Goal: Information Seeking & Learning: Learn about a topic

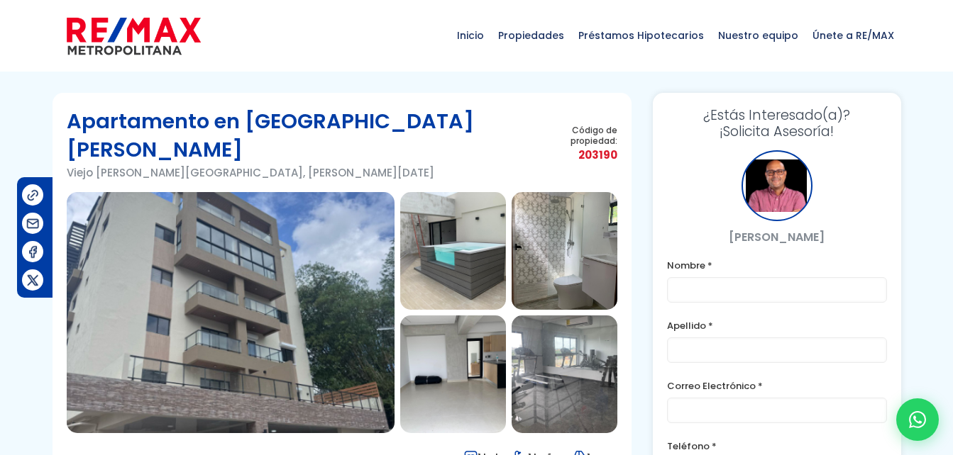
scroll to position [84, 0]
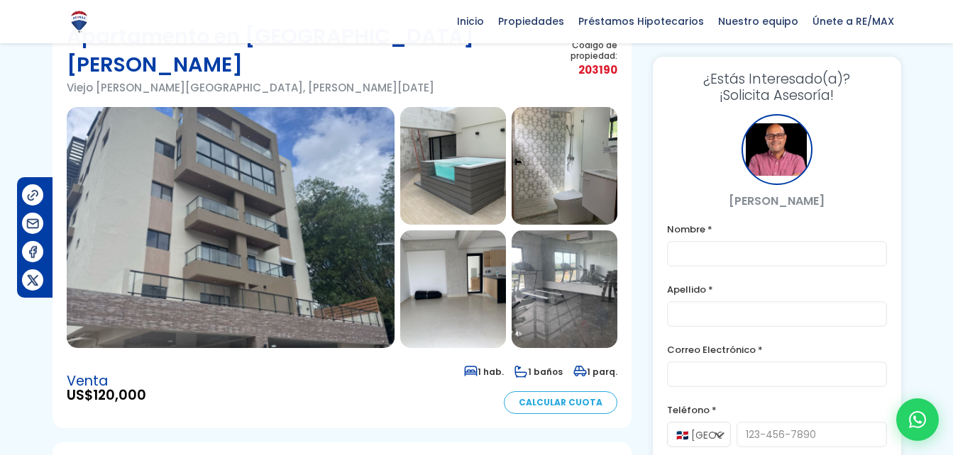
click at [333, 170] on img at bounding box center [231, 227] width 328 height 241
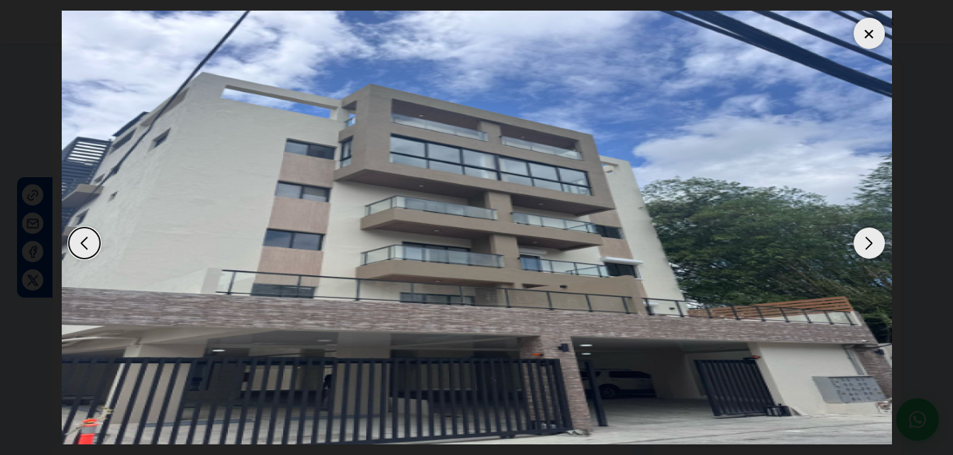
click at [855, 248] on div "Next slide" at bounding box center [868, 243] width 31 height 31
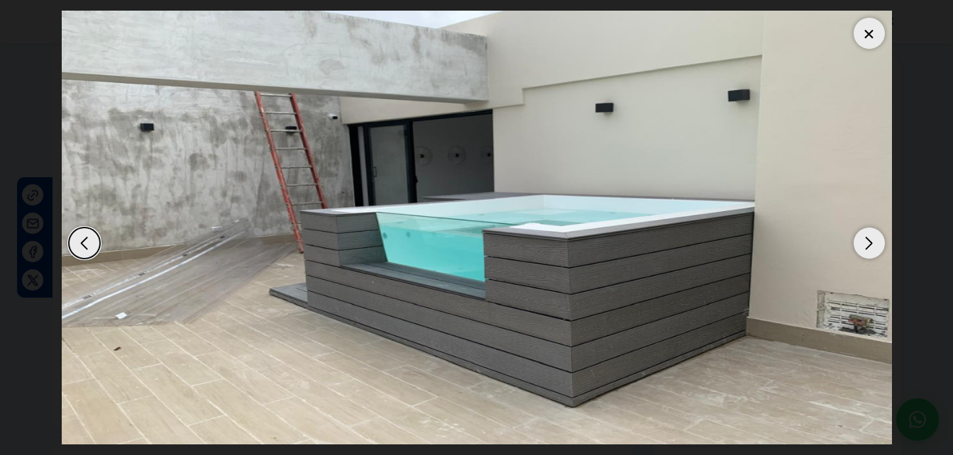
click at [855, 248] on div "Next slide" at bounding box center [868, 243] width 31 height 31
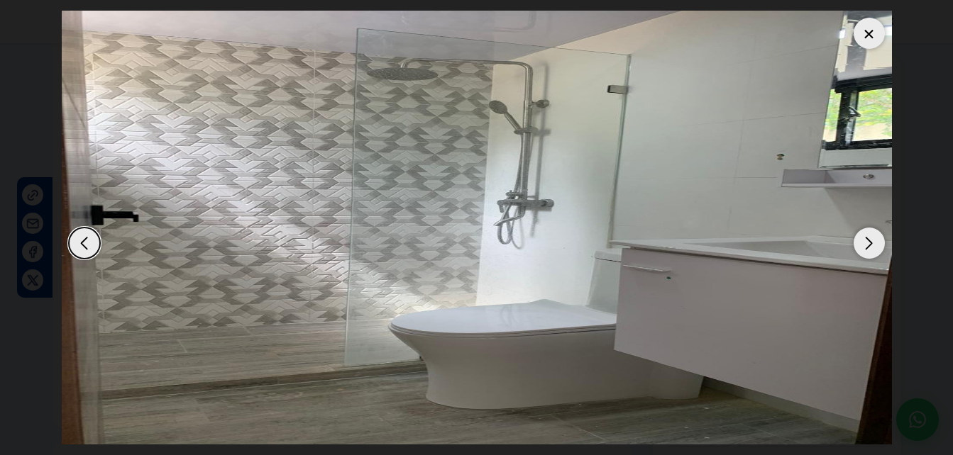
click at [855, 248] on div "Next slide" at bounding box center [868, 243] width 31 height 31
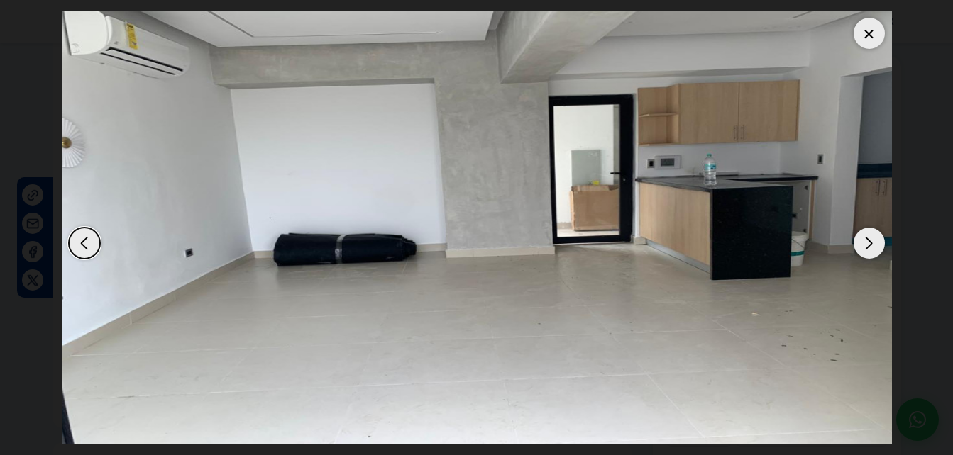
click at [861, 248] on div "Next slide" at bounding box center [868, 243] width 31 height 31
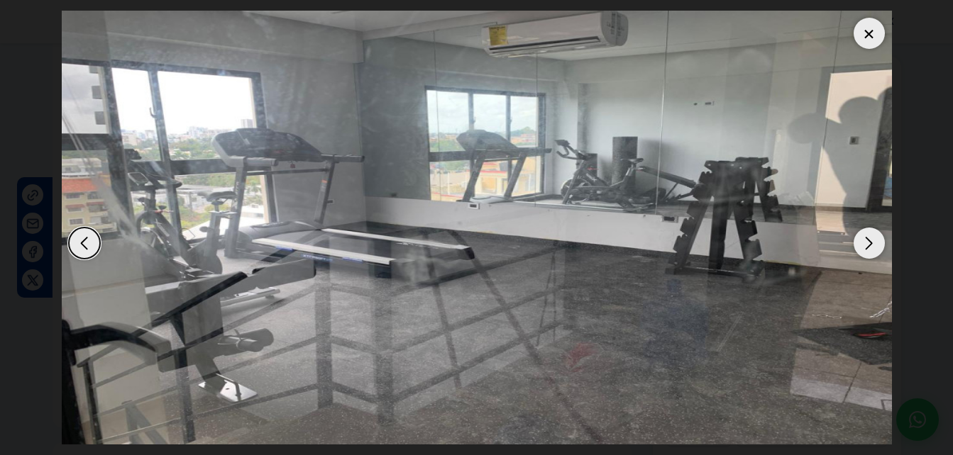
click at [861, 248] on div "Next slide" at bounding box center [868, 243] width 31 height 31
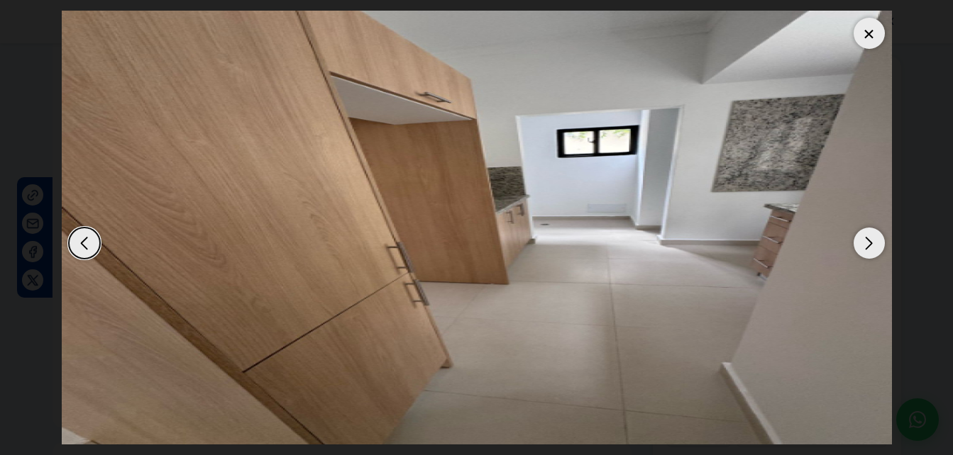
click at [861, 248] on div "Next slide" at bounding box center [868, 243] width 31 height 31
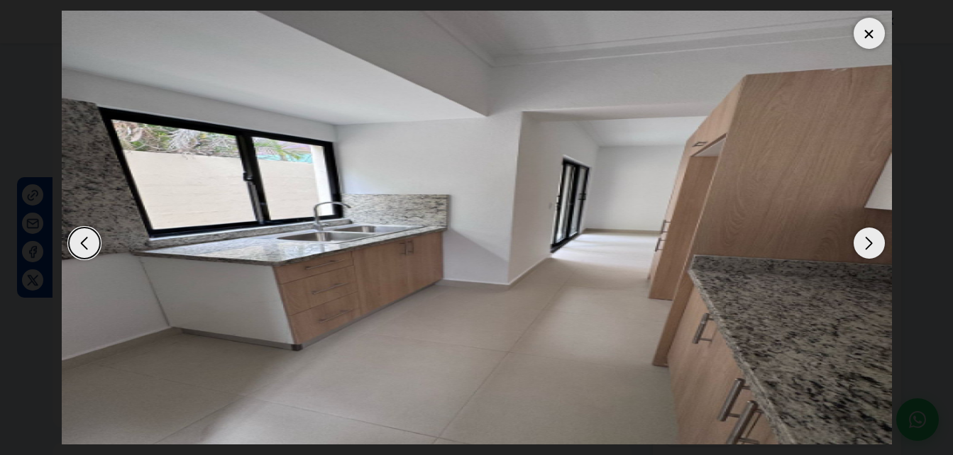
click at [861, 248] on div "Next slide" at bounding box center [868, 243] width 31 height 31
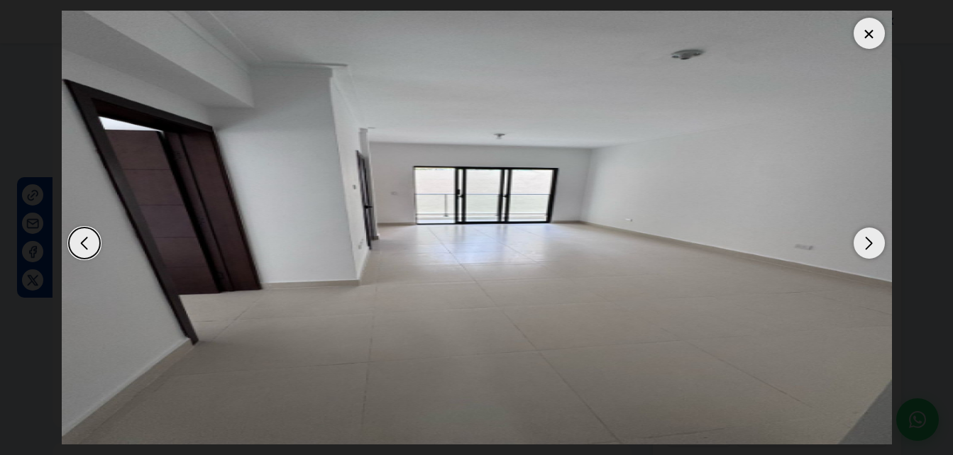
click at [861, 248] on div "Next slide" at bounding box center [868, 243] width 31 height 31
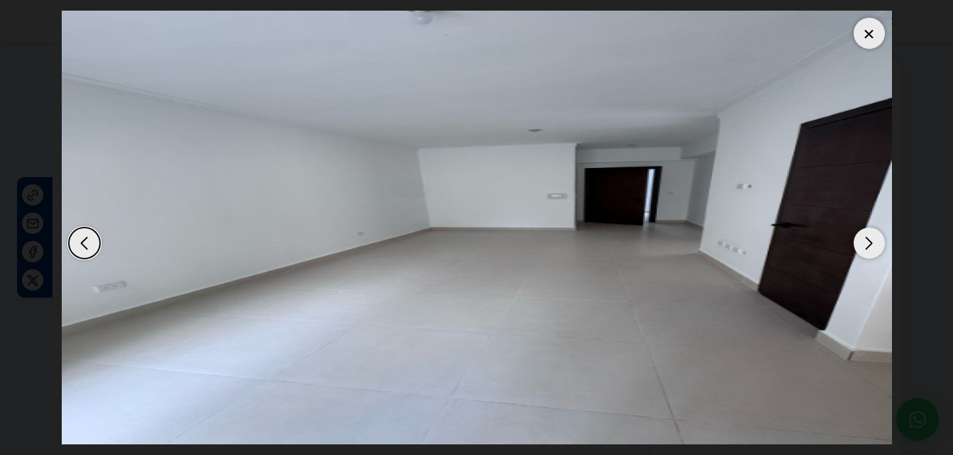
click at [861, 248] on div "Next slide" at bounding box center [868, 243] width 31 height 31
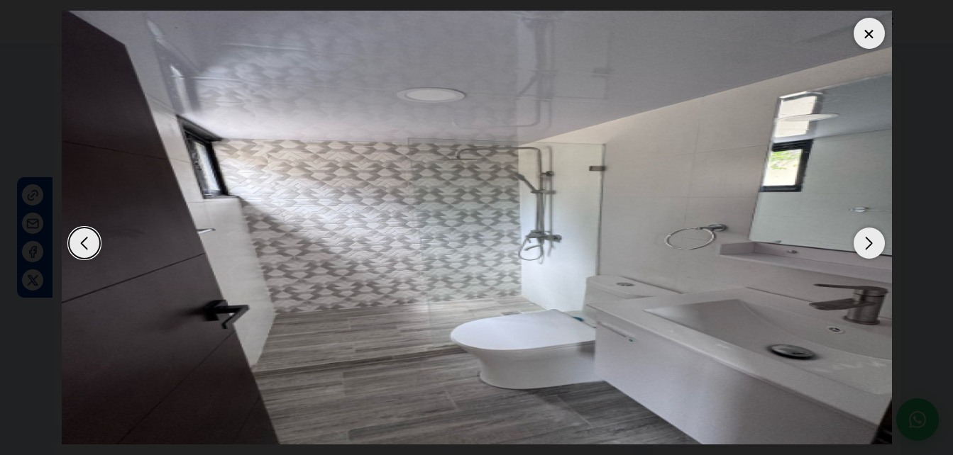
click at [861, 248] on div "Next slide" at bounding box center [868, 243] width 31 height 31
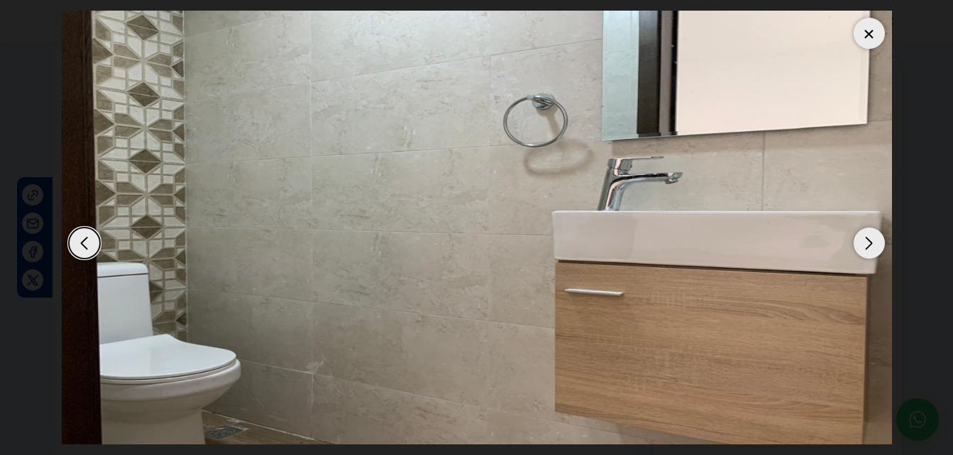
click at [861, 248] on div "Next slide" at bounding box center [868, 243] width 31 height 31
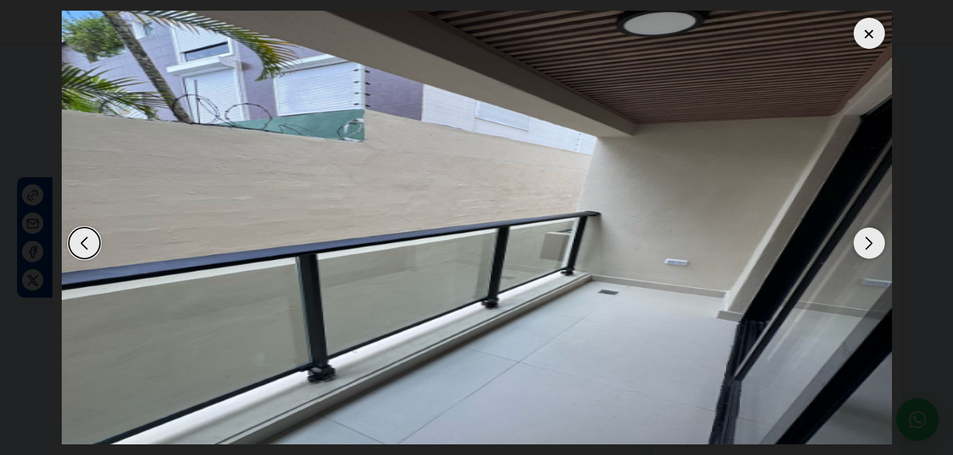
click at [861, 248] on div "Next slide" at bounding box center [868, 243] width 31 height 31
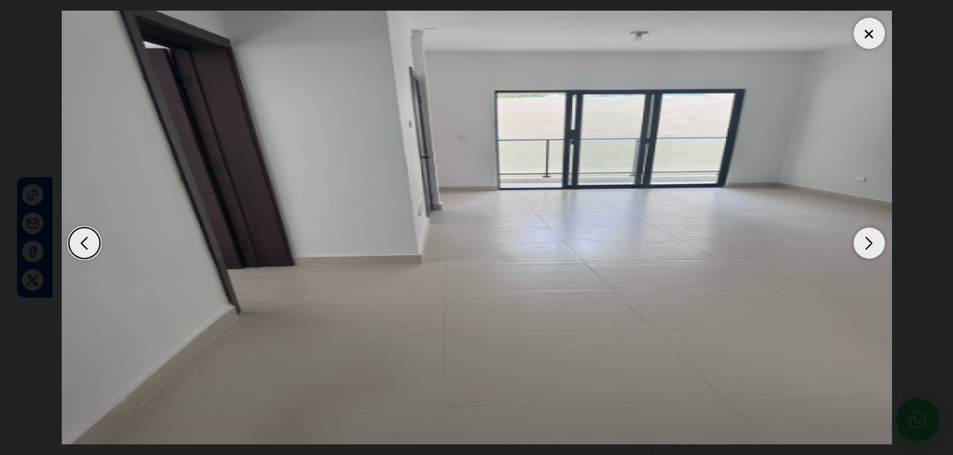
click at [861, 248] on div "Next slide" at bounding box center [868, 243] width 31 height 31
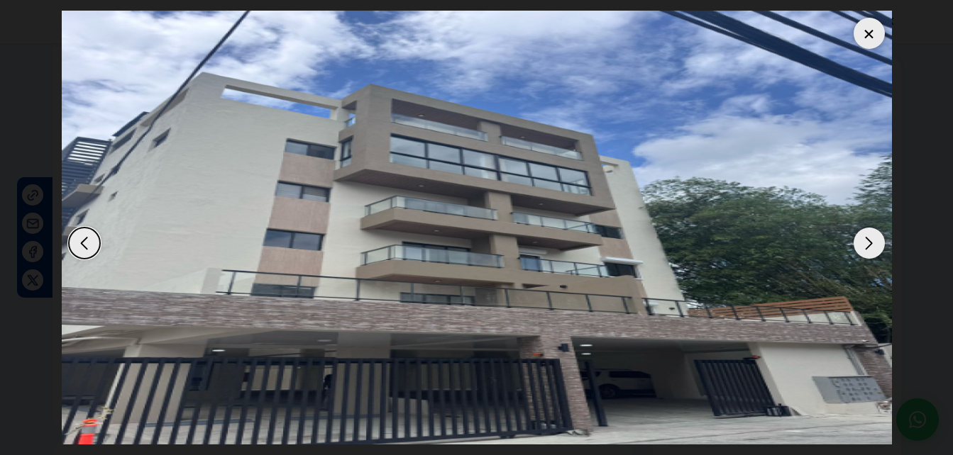
click at [76, 235] on div "Previous slide" at bounding box center [84, 243] width 31 height 31
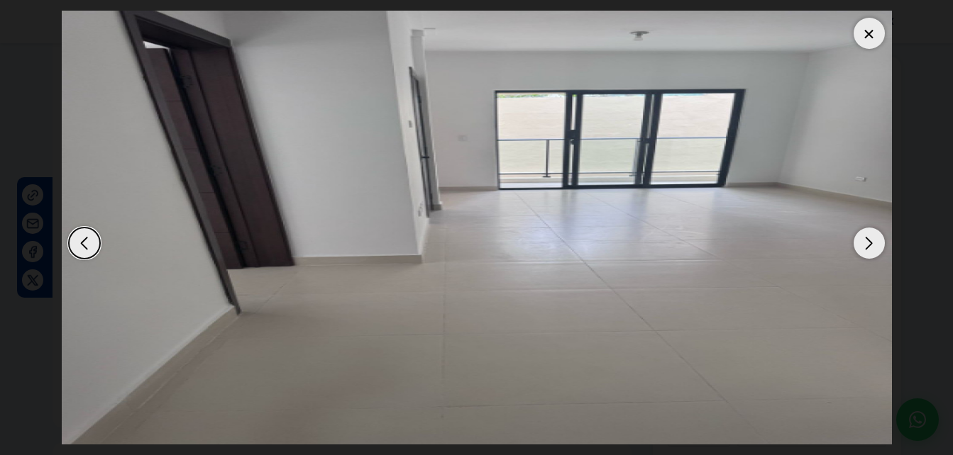
click at [76, 235] on div "Previous slide" at bounding box center [84, 243] width 31 height 31
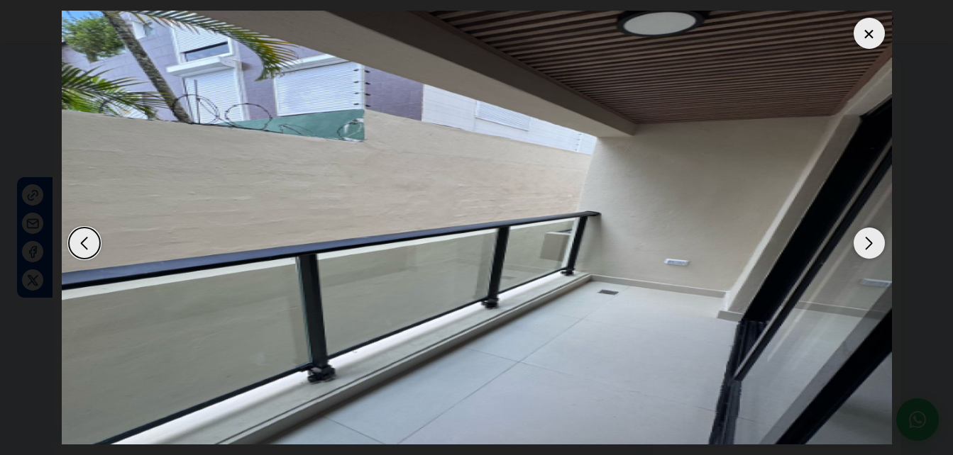
click at [82, 243] on div "Previous slide" at bounding box center [84, 243] width 31 height 31
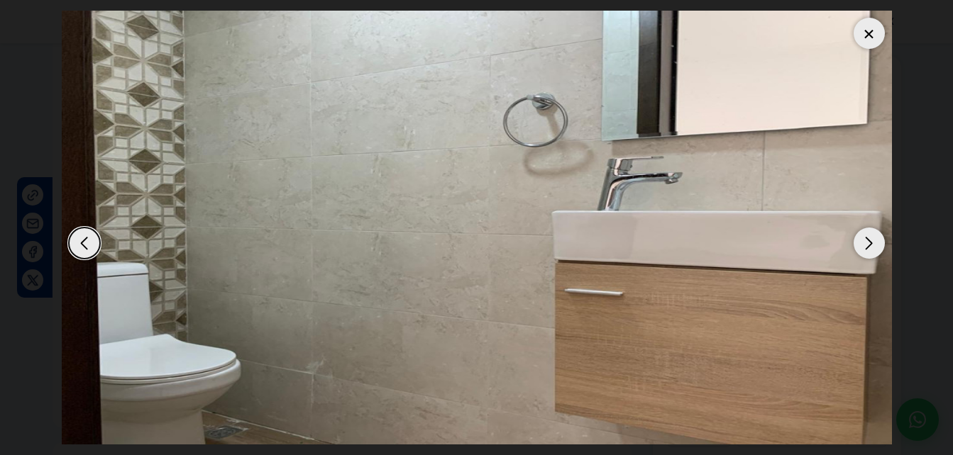
click at [82, 243] on div "Previous slide" at bounding box center [84, 243] width 31 height 31
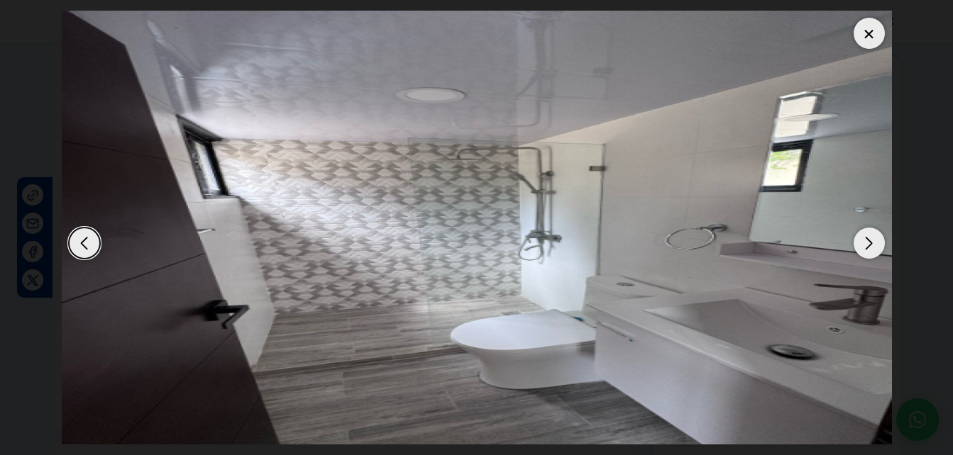
click at [873, 41] on div at bounding box center [868, 33] width 31 height 31
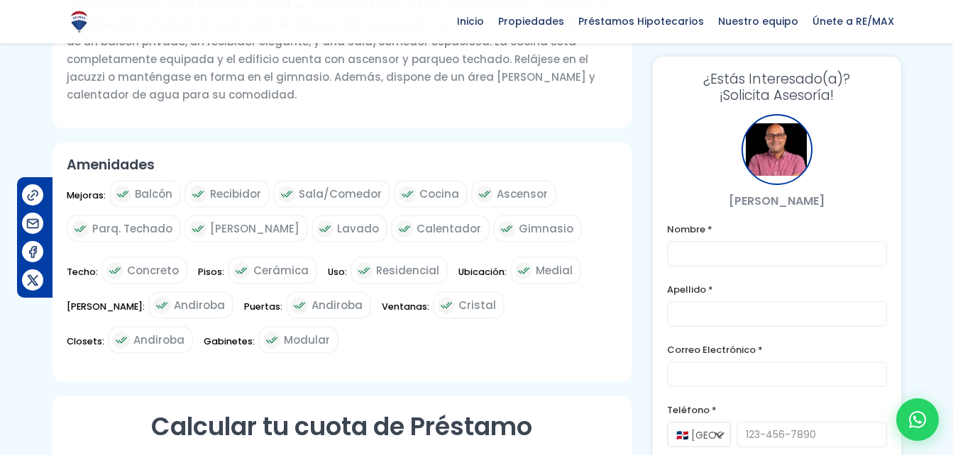
scroll to position [148, 0]
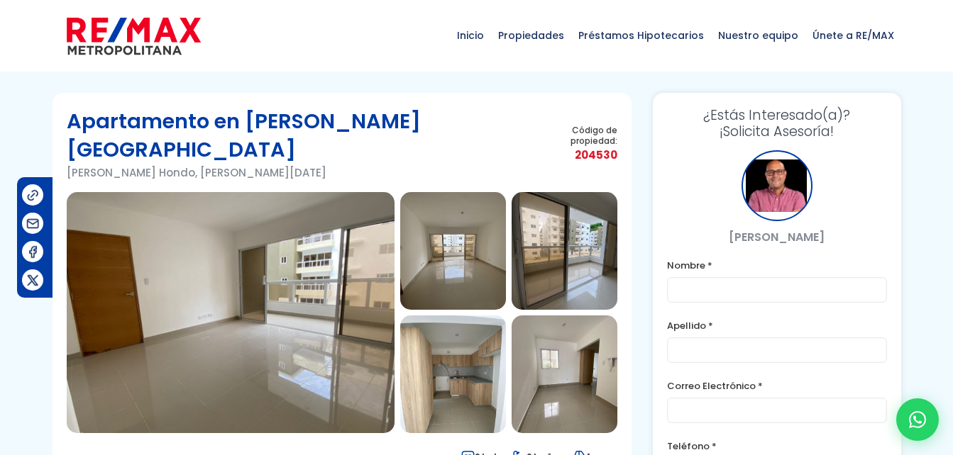
click at [361, 272] on img at bounding box center [231, 312] width 328 height 241
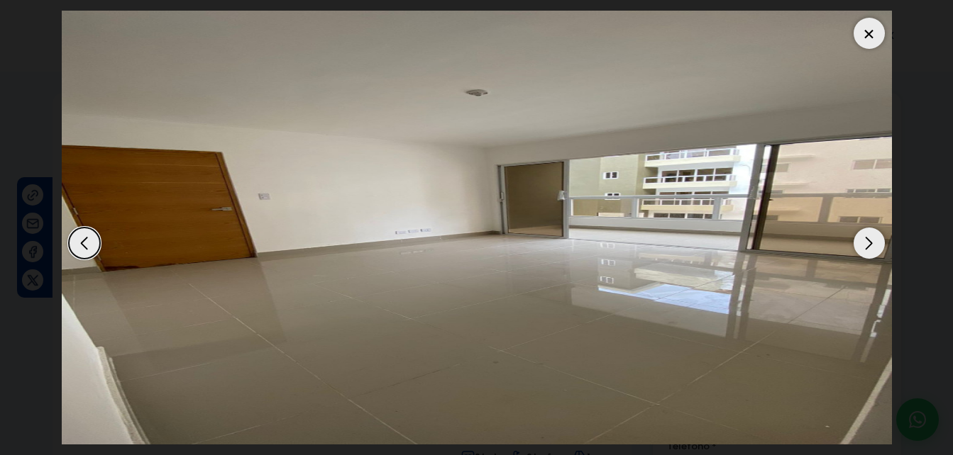
click at [869, 247] on div "Next slide" at bounding box center [868, 243] width 31 height 31
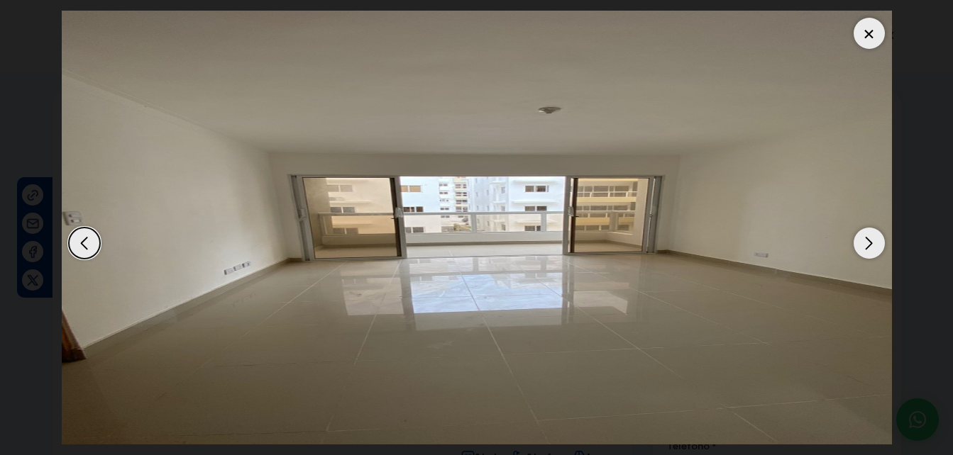
click at [869, 247] on div "Next slide" at bounding box center [868, 243] width 31 height 31
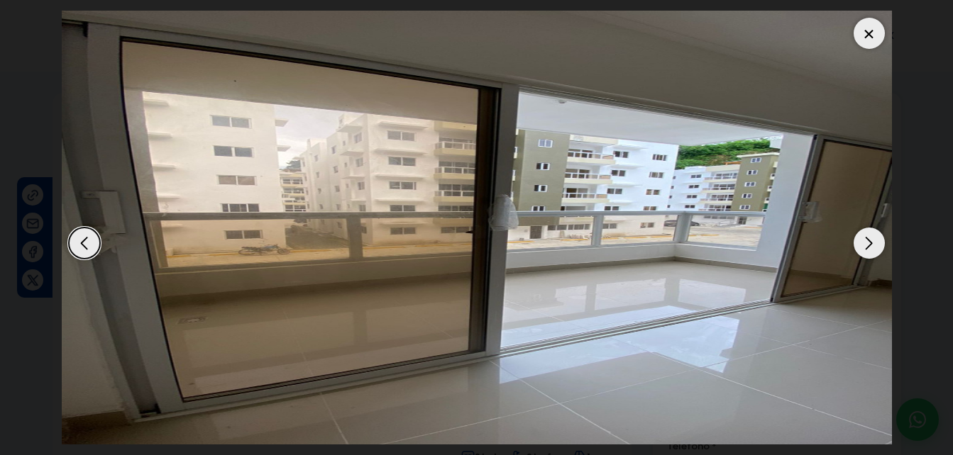
click at [869, 247] on div "Next slide" at bounding box center [868, 243] width 31 height 31
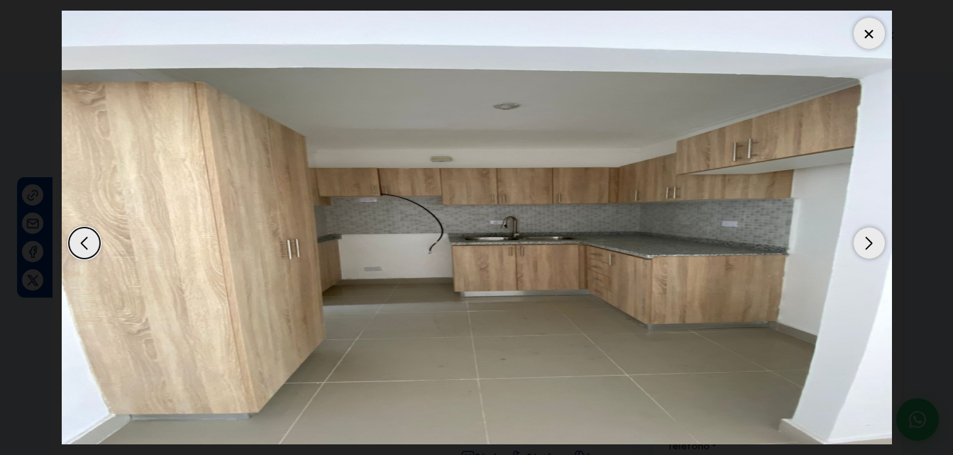
click at [869, 247] on div "Next slide" at bounding box center [868, 243] width 31 height 31
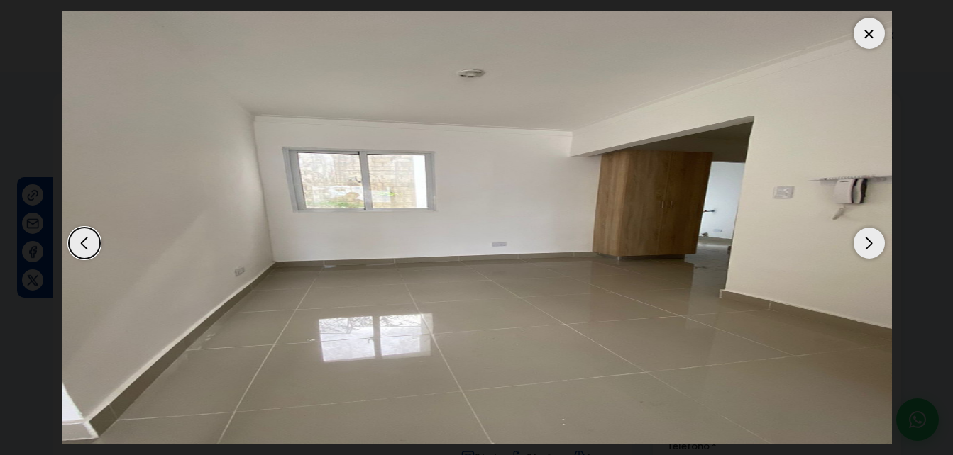
click at [869, 247] on div "Next slide" at bounding box center [868, 243] width 31 height 31
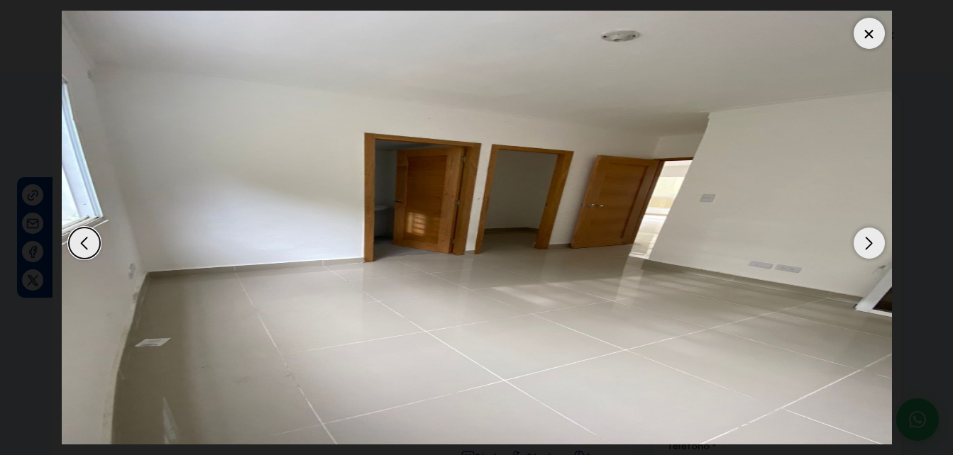
click at [869, 247] on div "Next slide" at bounding box center [868, 243] width 31 height 31
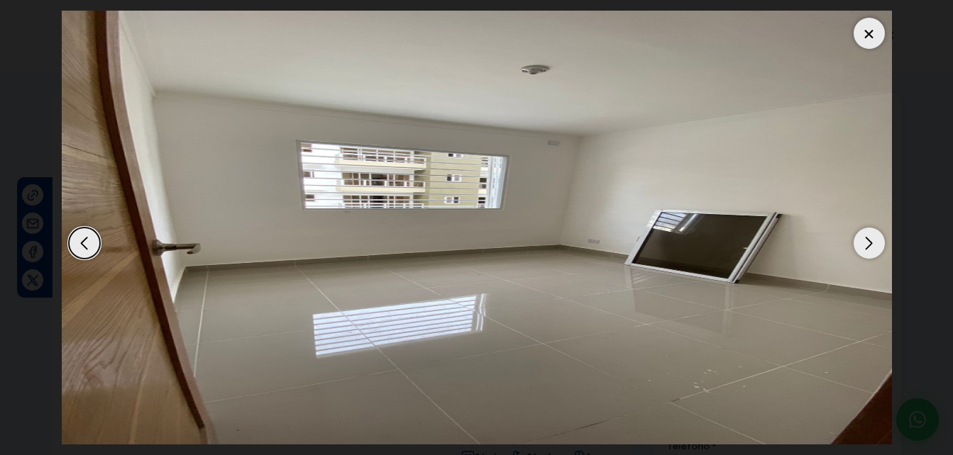
click at [869, 247] on div "Next slide" at bounding box center [868, 243] width 31 height 31
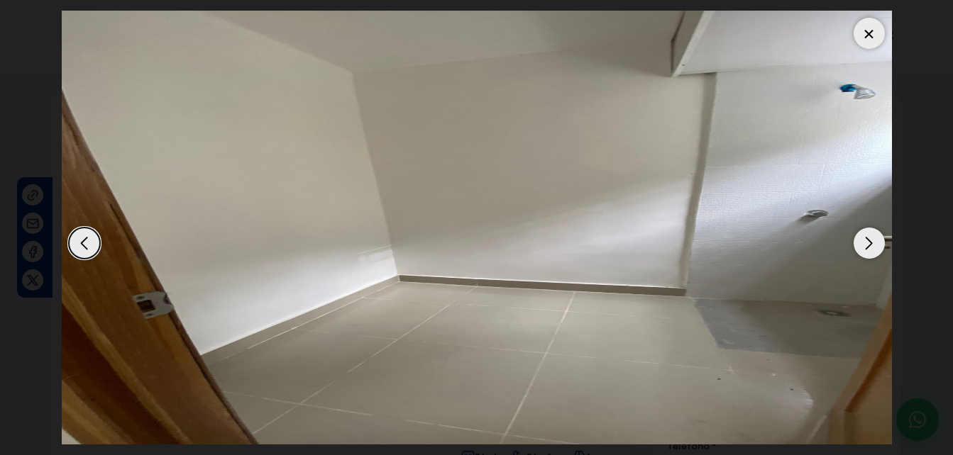
click at [869, 247] on div "Next slide" at bounding box center [868, 243] width 31 height 31
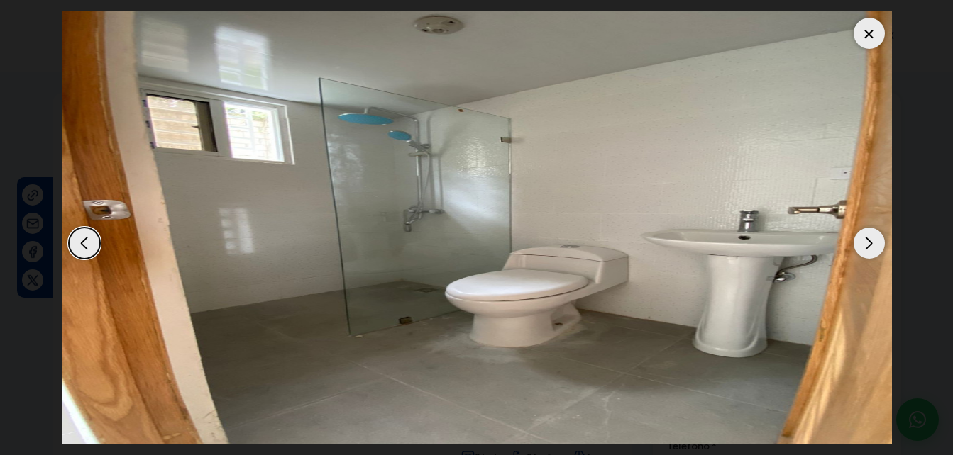
click at [869, 247] on div "Next slide" at bounding box center [868, 243] width 31 height 31
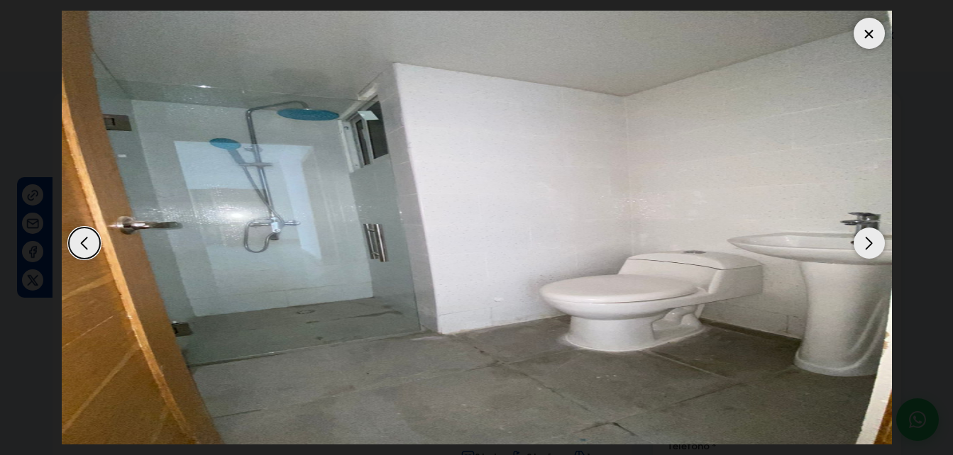
click at [869, 247] on div "Next slide" at bounding box center [868, 243] width 31 height 31
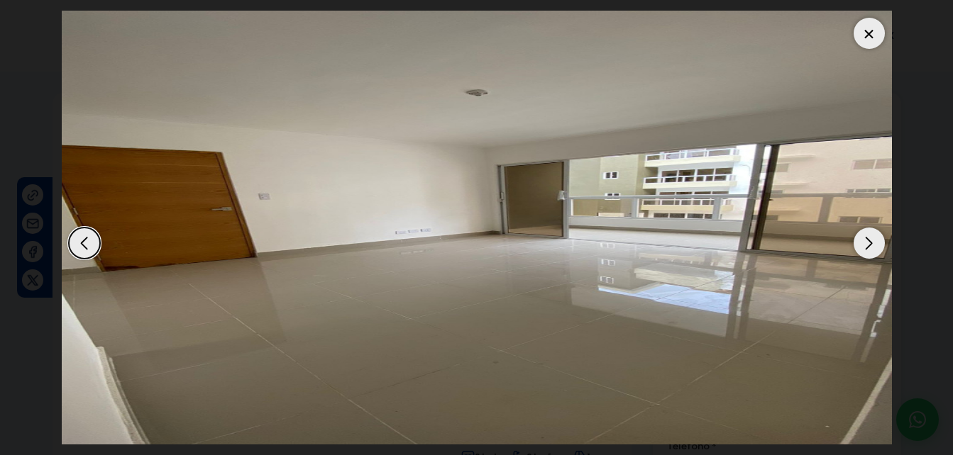
click at [867, 36] on div at bounding box center [868, 33] width 31 height 31
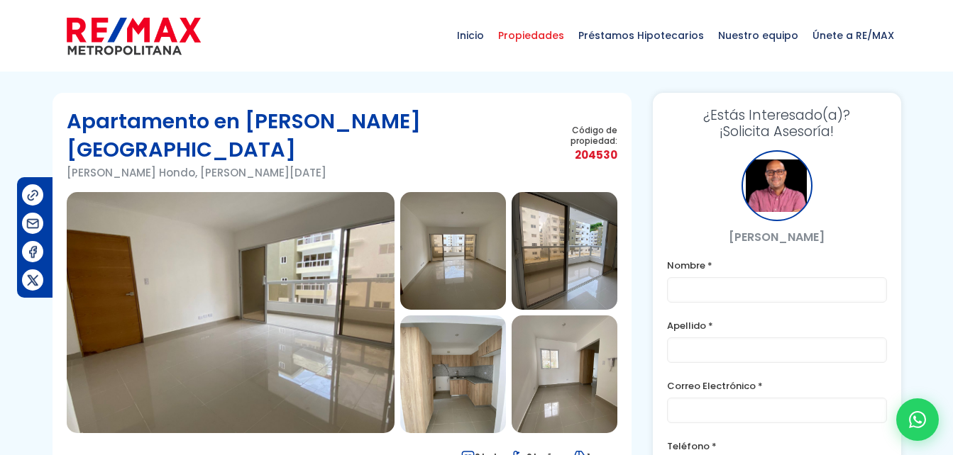
click at [538, 36] on span "Propiedades" at bounding box center [531, 35] width 80 height 43
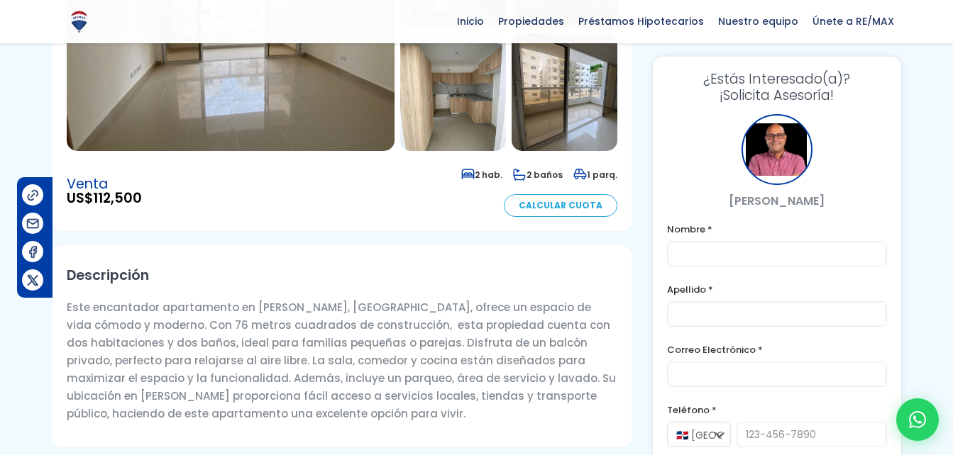
scroll to position [254, 0]
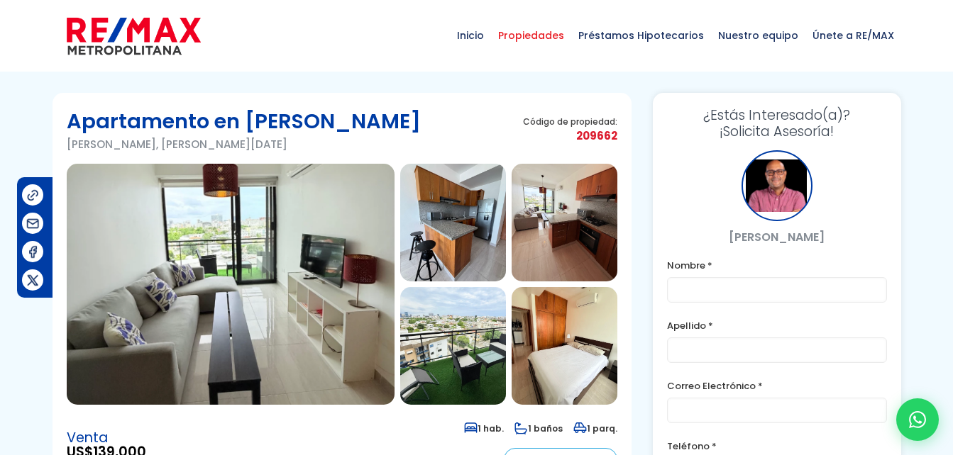
click at [521, 38] on span "Propiedades" at bounding box center [531, 35] width 80 height 43
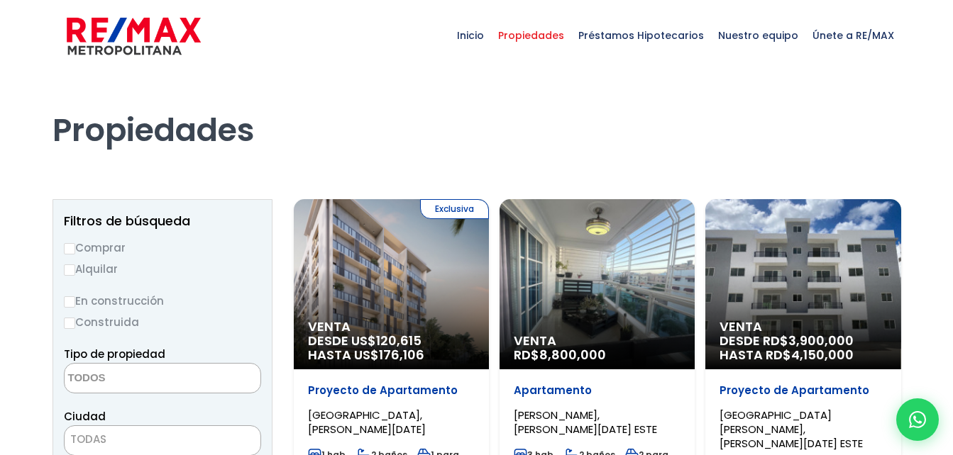
select select
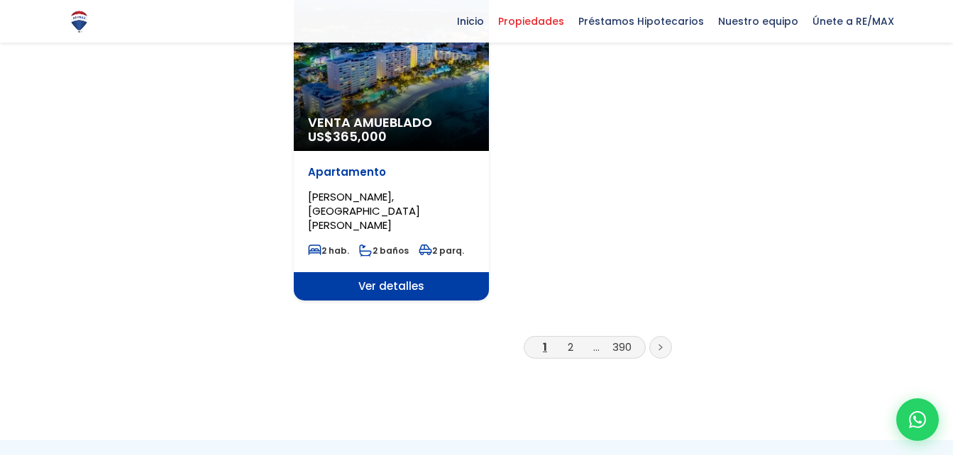
scroll to position [1894, 0]
click at [655, 337] on link at bounding box center [660, 348] width 23 height 23
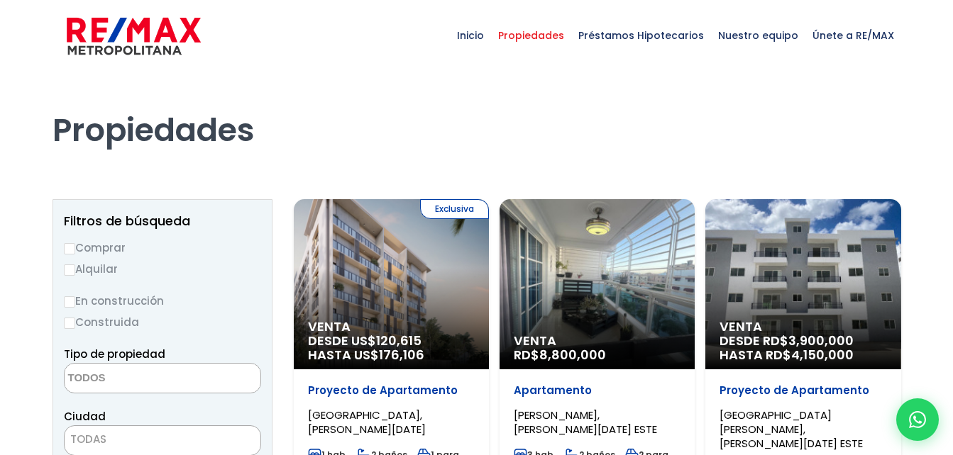
select select
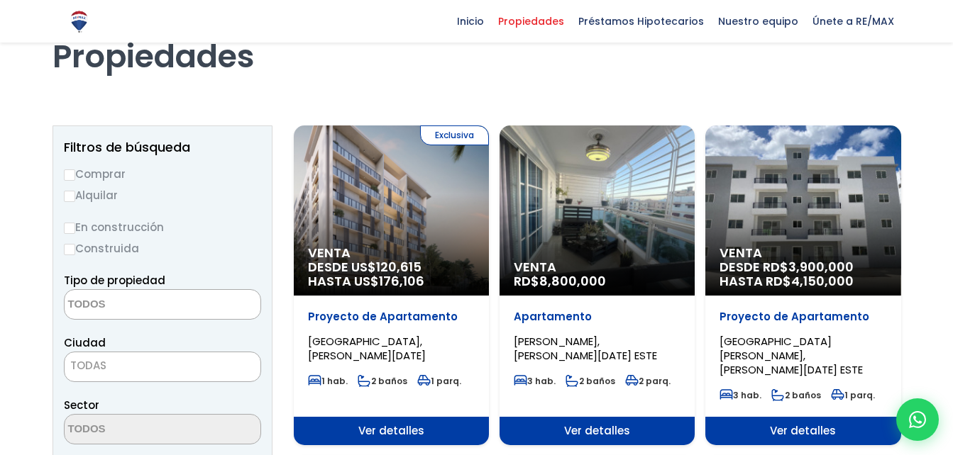
scroll to position [74, 0]
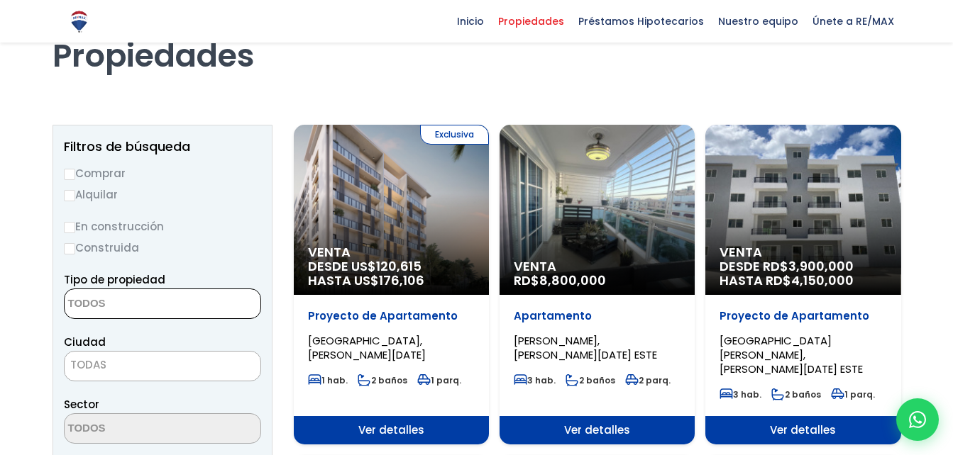
click at [100, 301] on textarea "Search" at bounding box center [134, 304] width 138 height 31
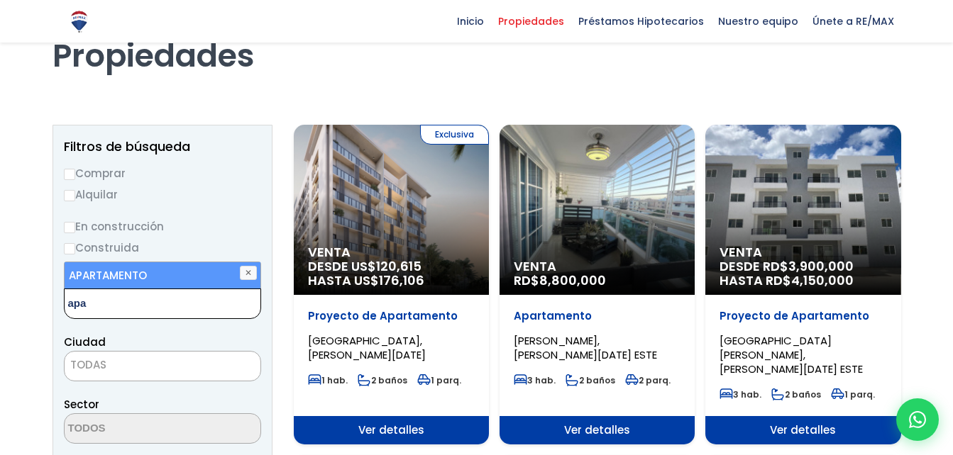
type textarea "apa"
click at [96, 277] on li "APARTAMENTO" at bounding box center [163, 275] width 196 height 26
select select "apartment"
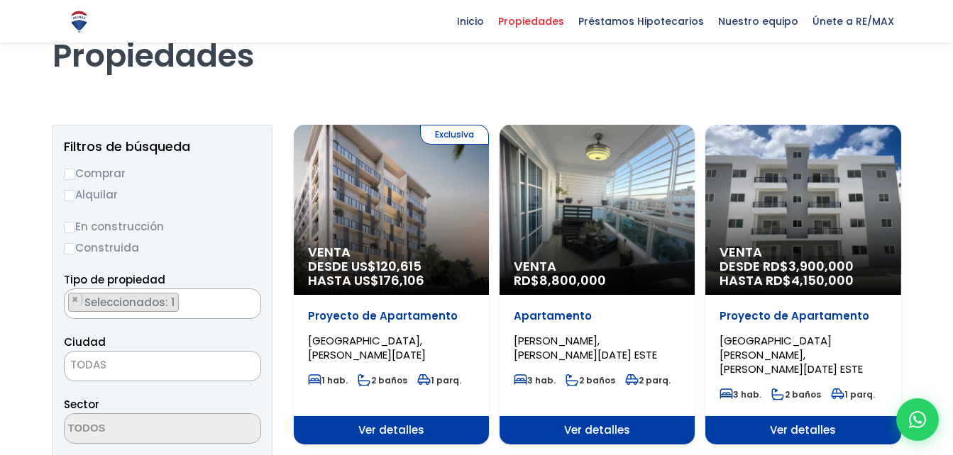
click at [87, 175] on label "Comprar" at bounding box center [162, 174] width 197 height 18
click at [75, 175] on input "Comprar" at bounding box center [69, 174] width 11 height 11
radio input "true"
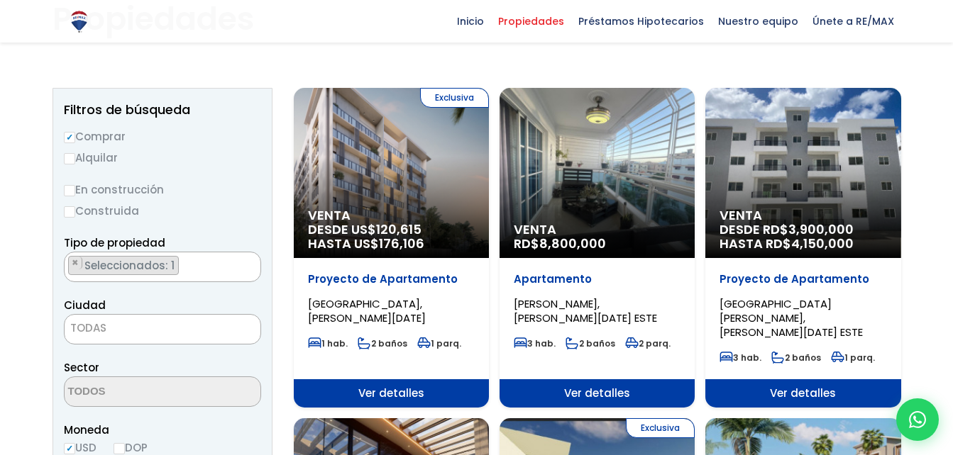
scroll to position [110, 0]
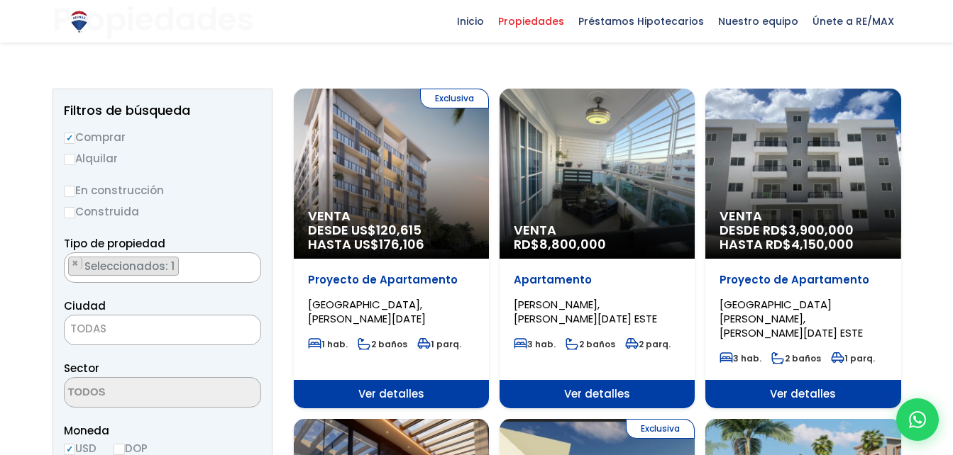
click at [89, 188] on label "En construcción" at bounding box center [162, 191] width 197 height 18
click at [0, 0] on input "En construcción" at bounding box center [0, 0] width 0 height 0
click at [72, 192] on input "En construcción" at bounding box center [69, 191] width 11 height 11
radio input "true"
click at [71, 213] on input "Construida" at bounding box center [69, 212] width 11 height 11
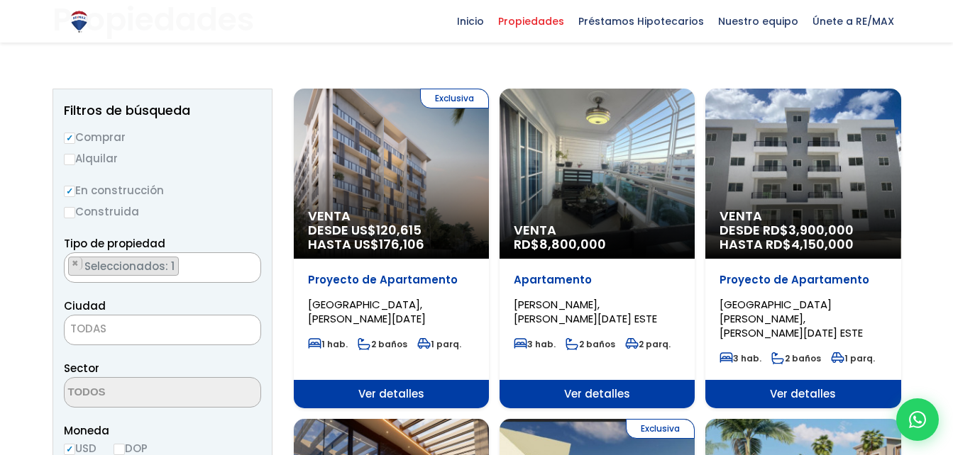
radio input "true"
click at [67, 195] on input "En construcción" at bounding box center [69, 191] width 11 height 11
radio input "true"
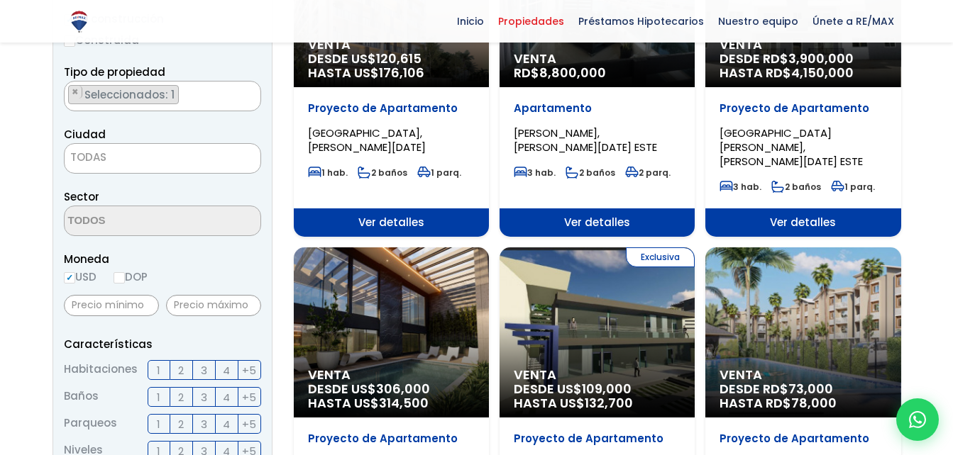
scroll to position [282, 0]
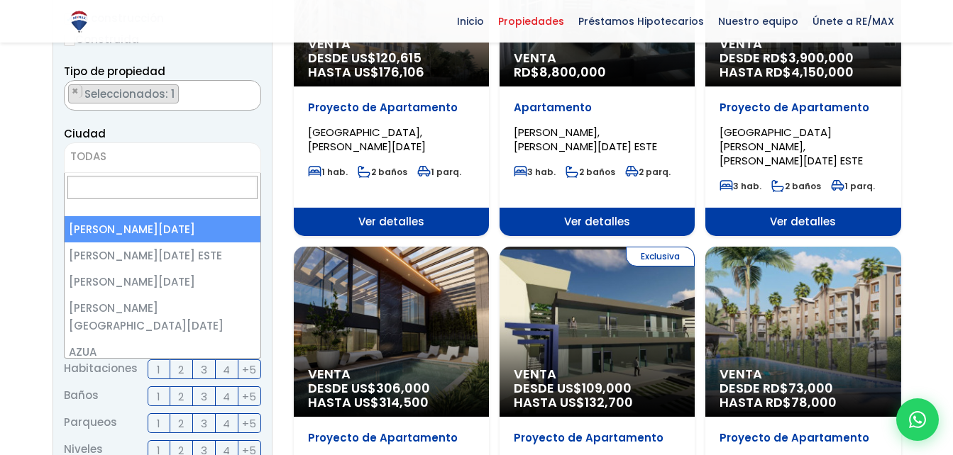
click at [81, 164] on span "TODAS" at bounding box center [163, 157] width 196 height 20
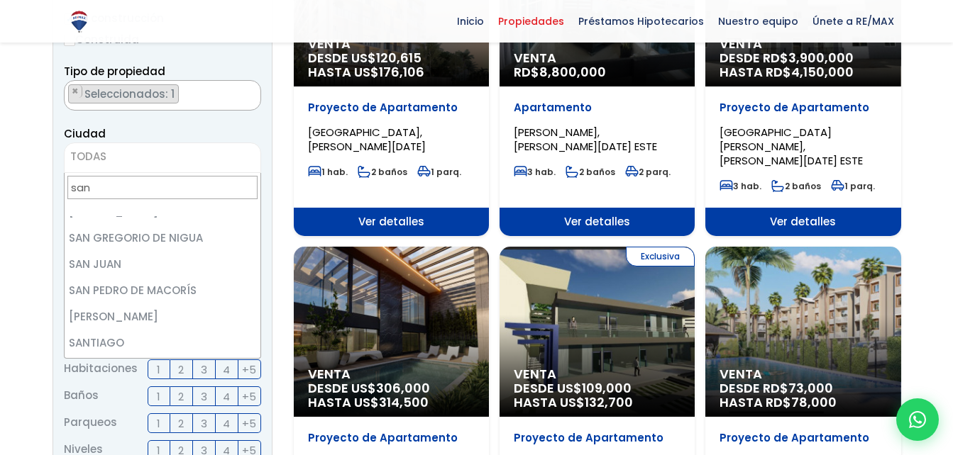
scroll to position [0, 0]
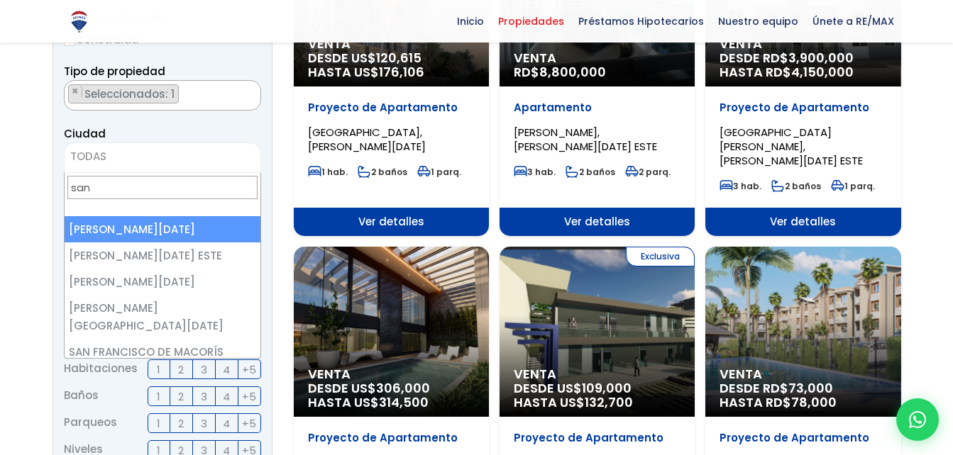
type input "san"
select select "1"
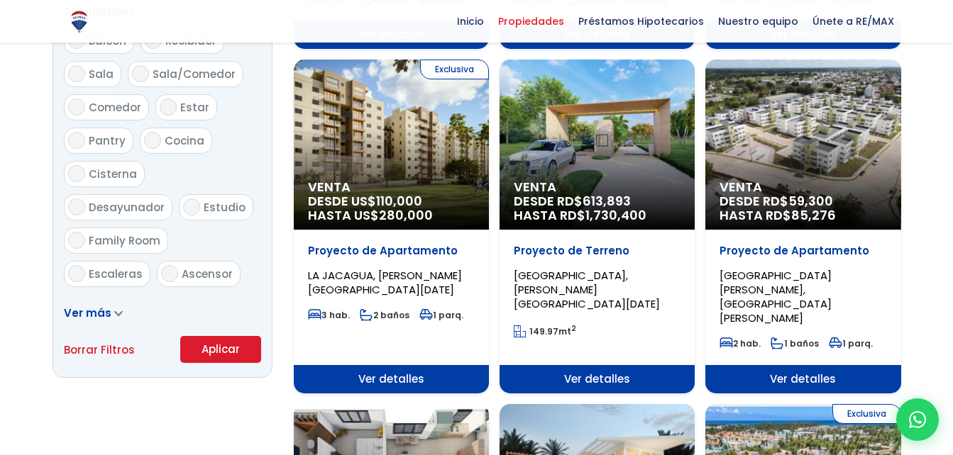
scroll to position [787, 0]
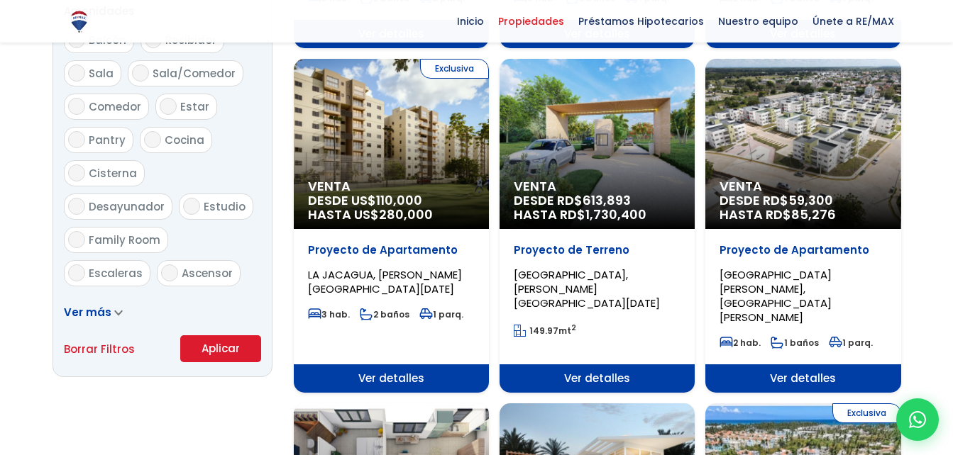
click at [209, 359] on button "Aplicar" at bounding box center [220, 349] width 81 height 27
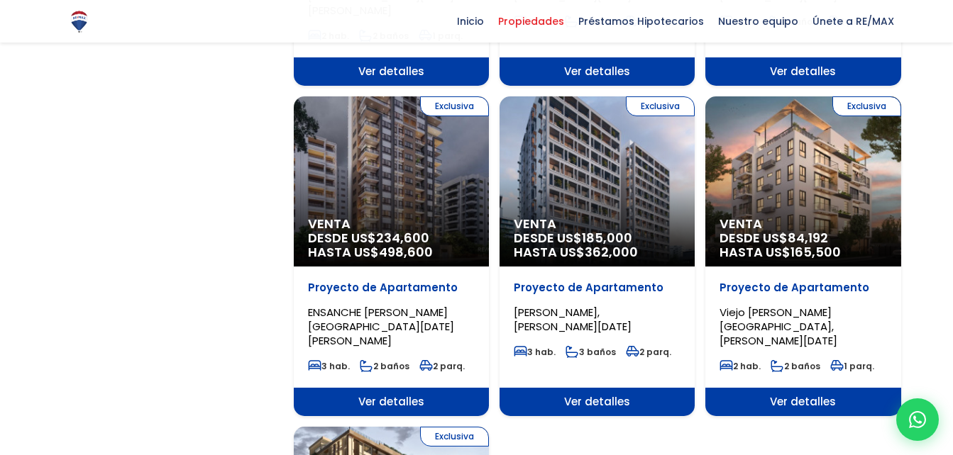
scroll to position [1397, 0]
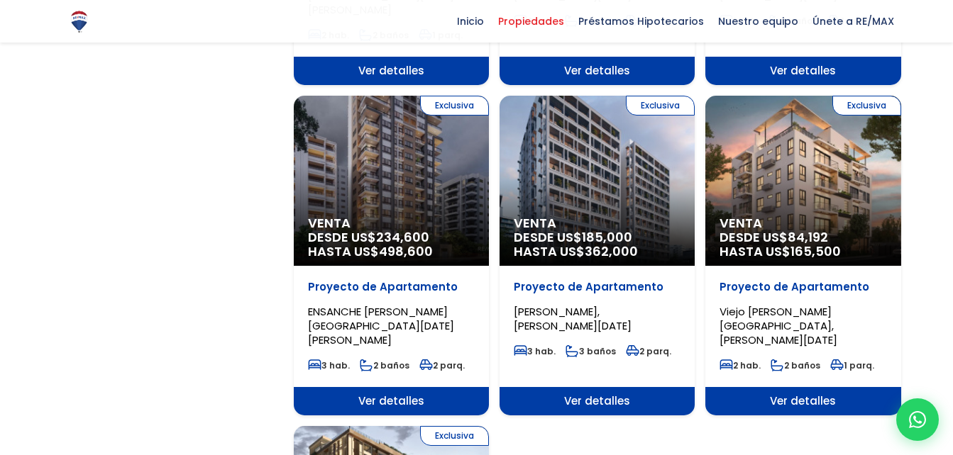
click at [740, 231] on span "DESDE US$ 84,192 HASTA US$ 165,500" at bounding box center [802, 245] width 167 height 28
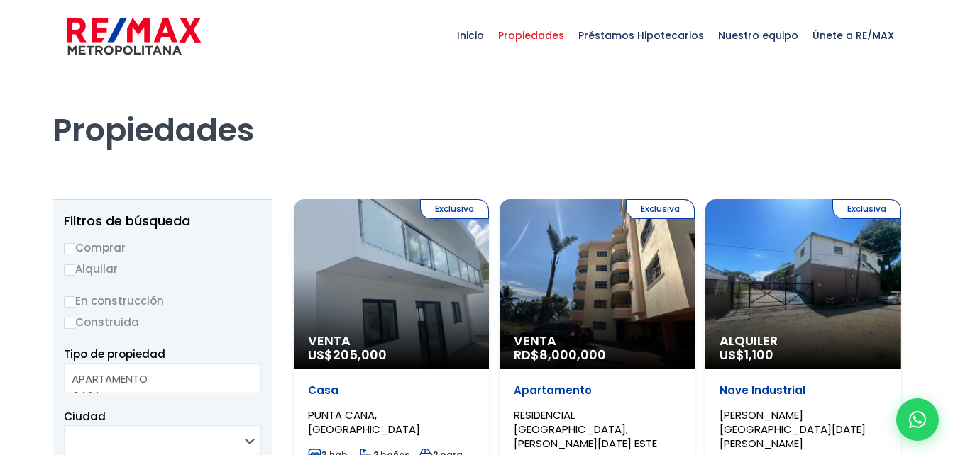
select select
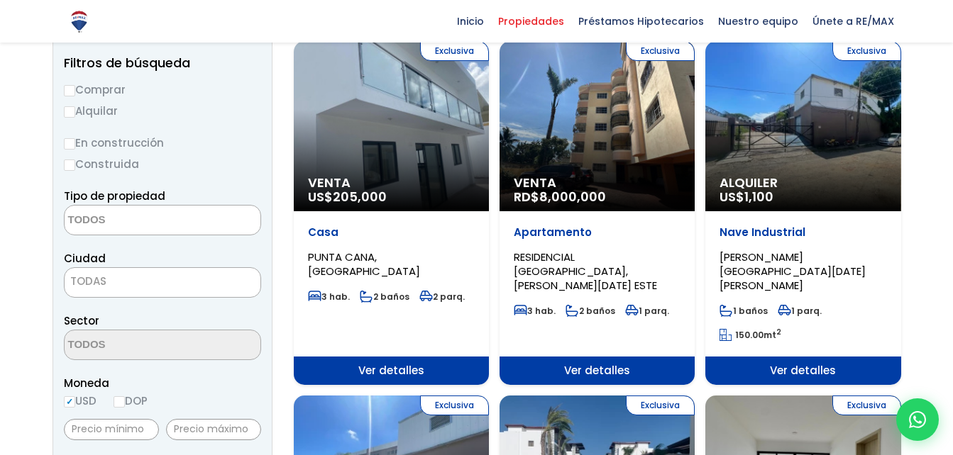
scroll to position [155, 0]
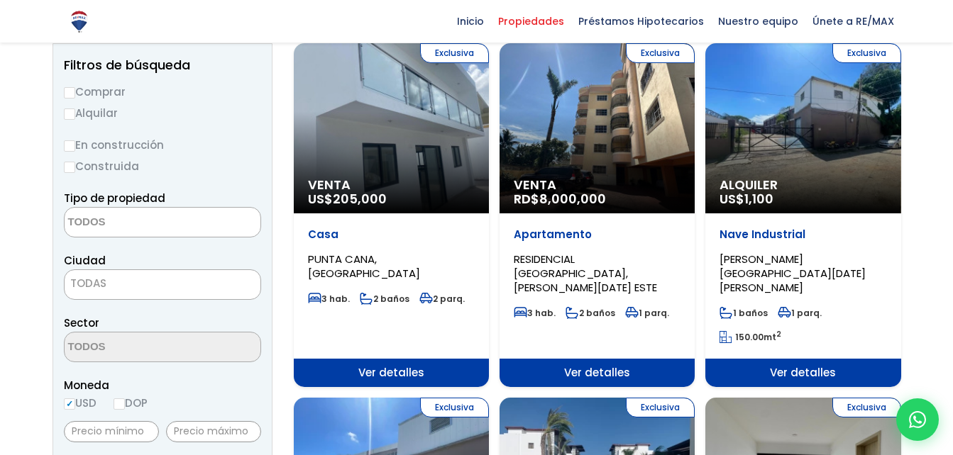
click at [92, 86] on label "Comprar" at bounding box center [162, 92] width 197 height 18
click at [75, 87] on input "Comprar" at bounding box center [69, 92] width 11 height 11
radio input "true"
click at [135, 224] on textarea "Search" at bounding box center [134, 223] width 138 height 31
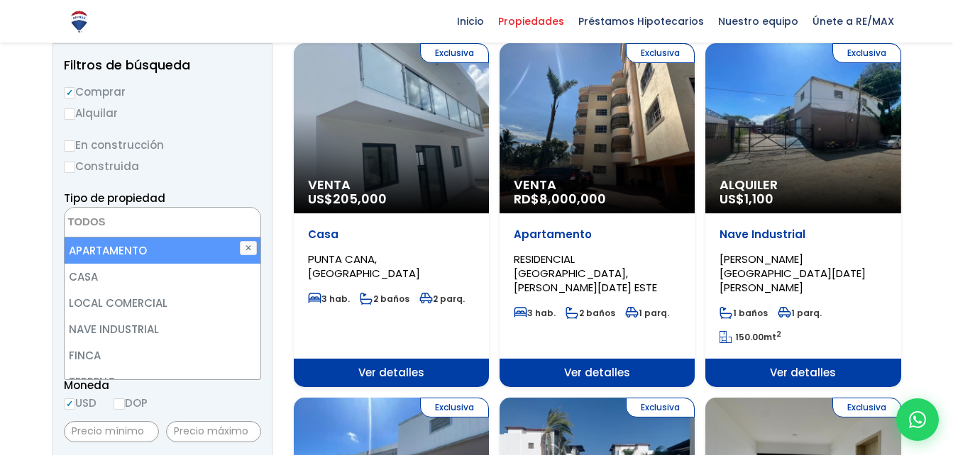
click at [125, 247] on li "APARTAMENTO" at bounding box center [163, 251] width 196 height 26
select select "apartment"
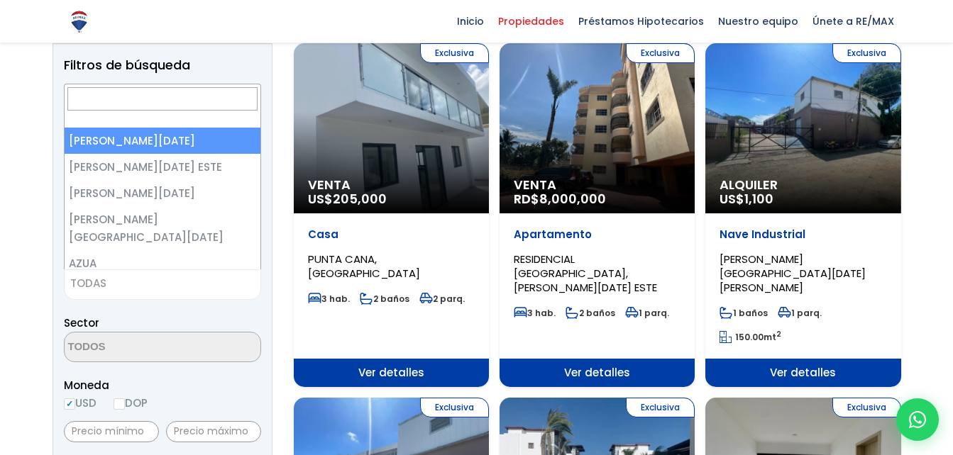
click at [119, 288] on span "TODAS" at bounding box center [163, 284] width 196 height 20
select select "1"
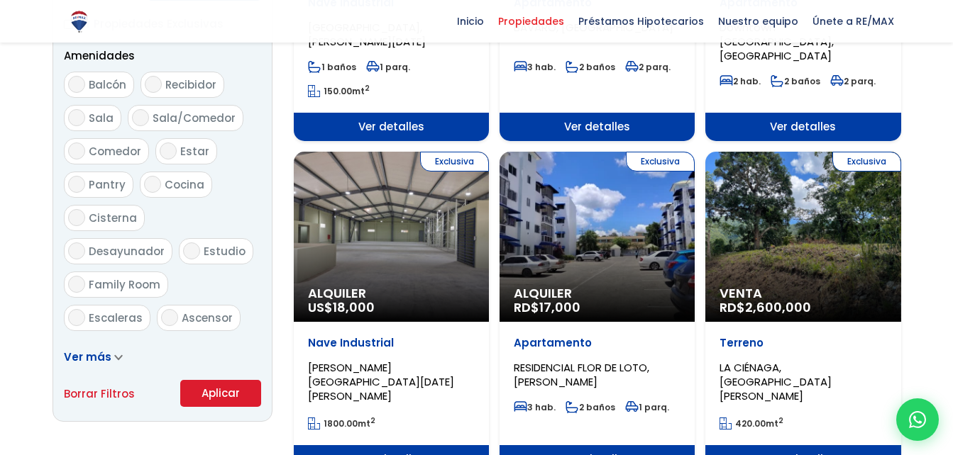
scroll to position [744, 0]
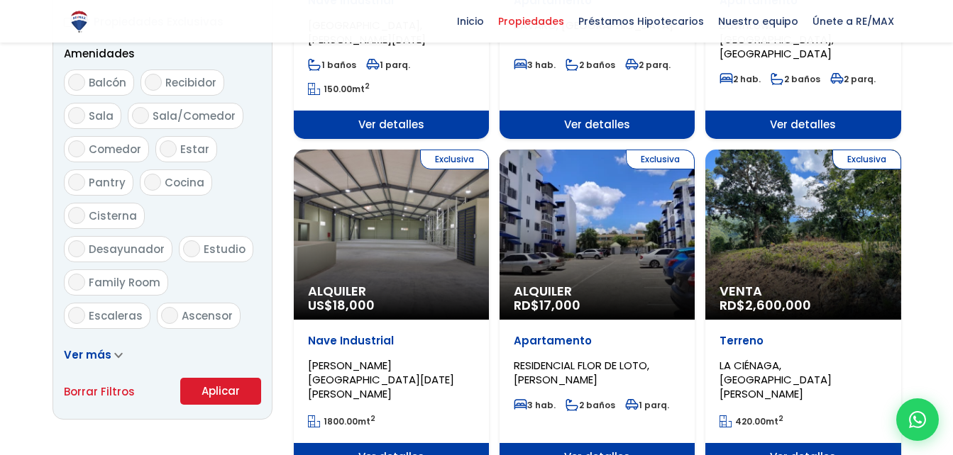
click at [234, 385] on button "Aplicar" at bounding box center [220, 391] width 81 height 27
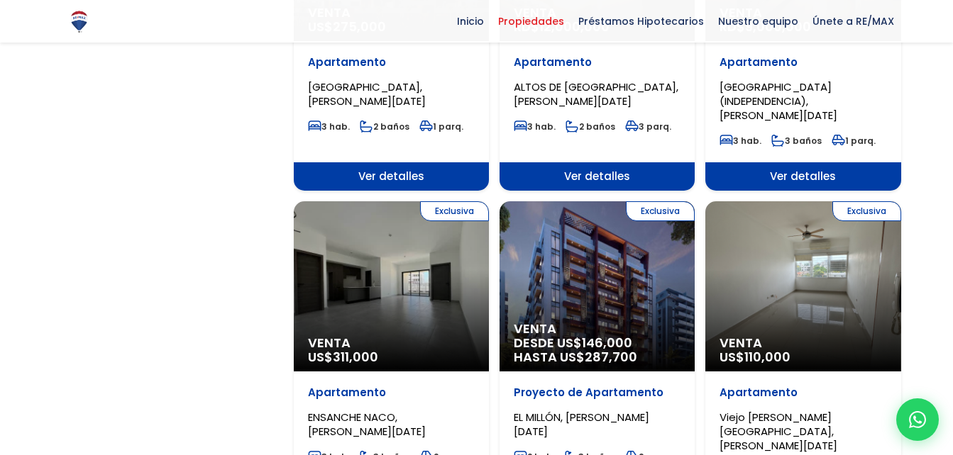
scroll to position [1339, 0]
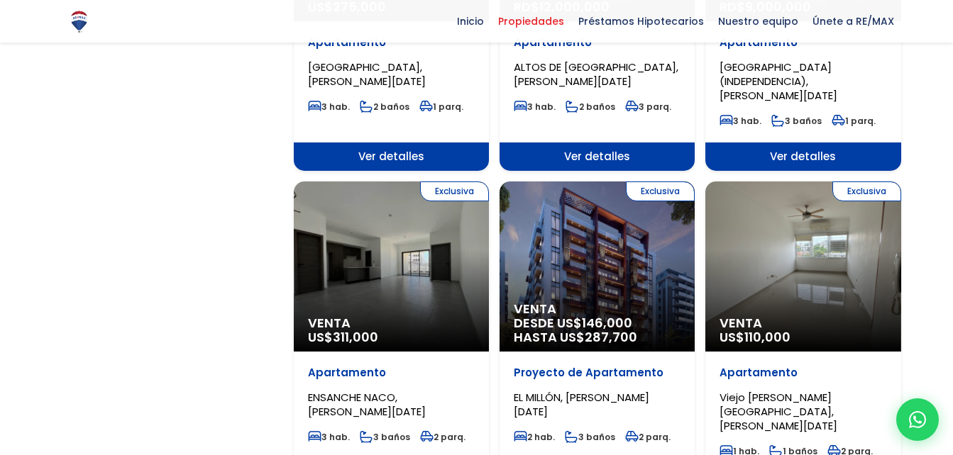
click at [594, 302] on span "Venta" at bounding box center [597, 309] width 167 height 14
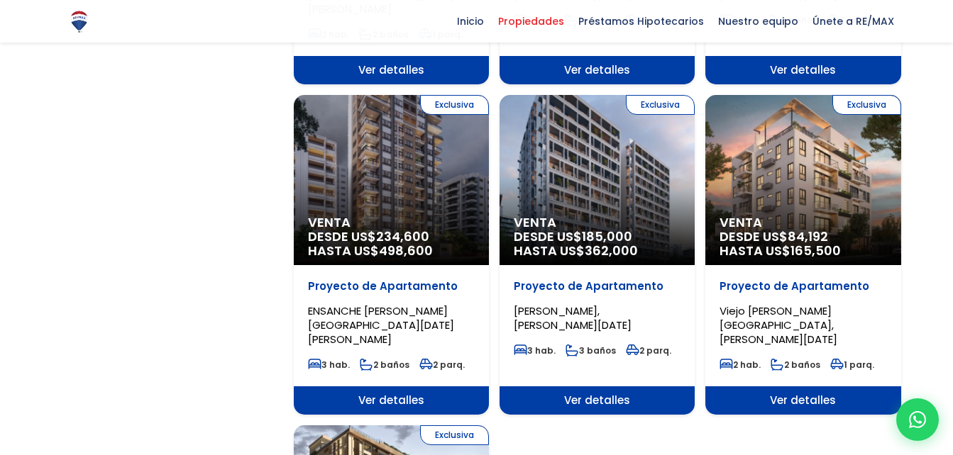
scroll to position [1397, 0]
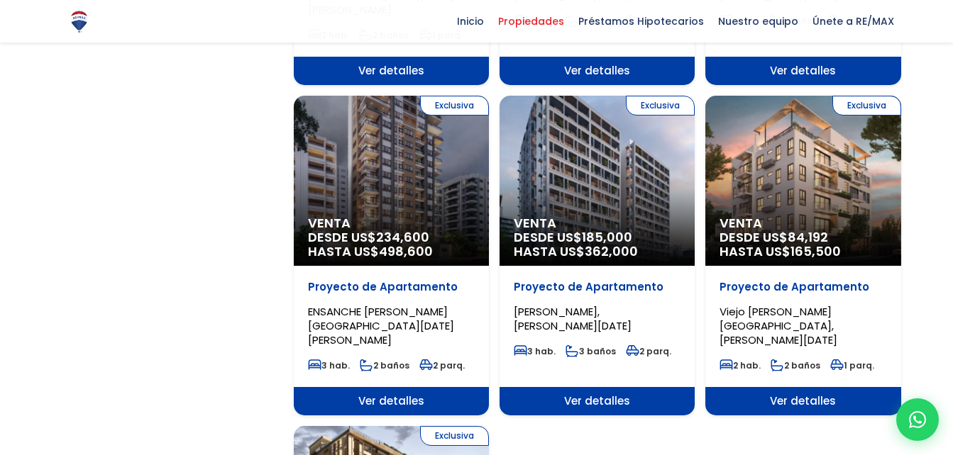
click at [782, 304] on span "Viejo Arroyo Hondo, SANTO DOMINGO DE GUZMÁN" at bounding box center [778, 325] width 118 height 43
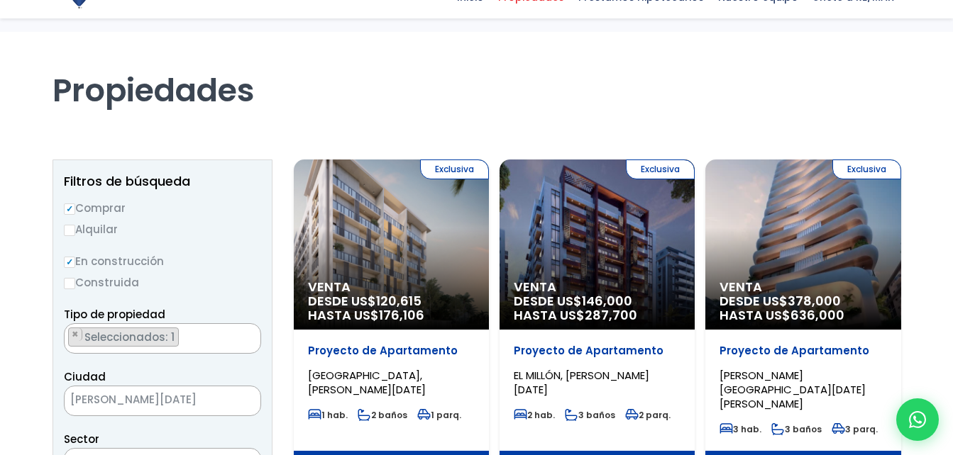
scroll to position [153, 0]
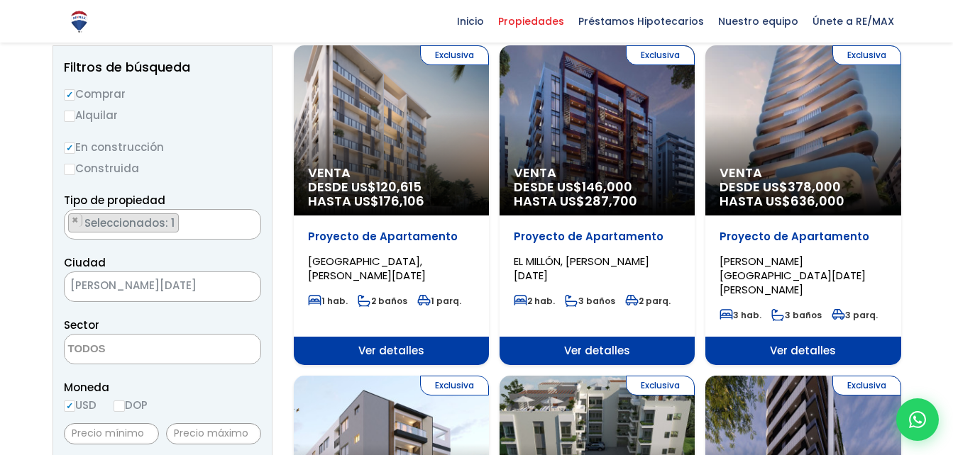
click at [65, 173] on input "Construida" at bounding box center [69, 169] width 11 height 11
radio input "true"
click at [65, 167] on input "Construida" at bounding box center [69, 169] width 11 height 11
click at [73, 170] on input "Construida" at bounding box center [69, 169] width 11 height 11
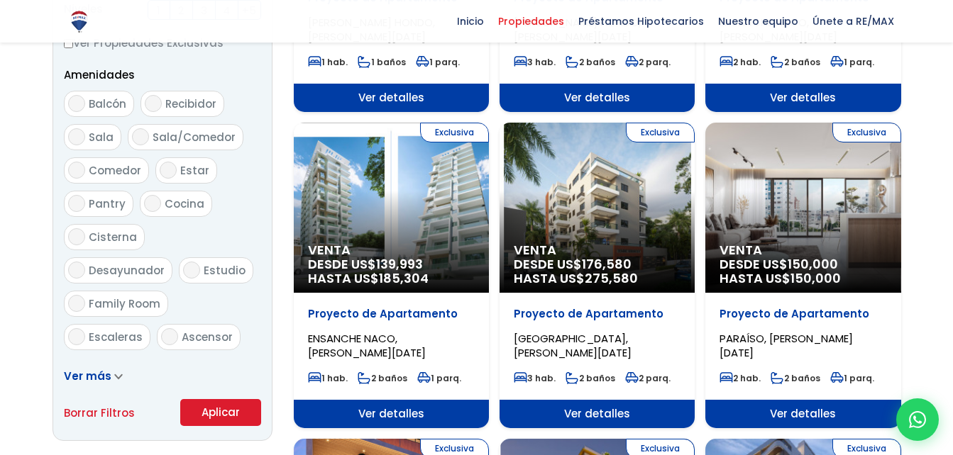
scroll to position [724, 0]
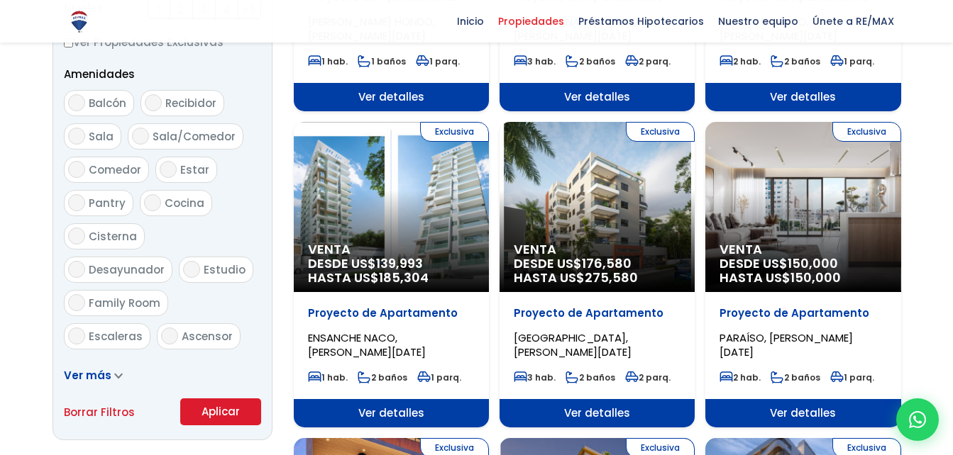
click at [206, 418] on button "Aplicar" at bounding box center [220, 412] width 81 height 27
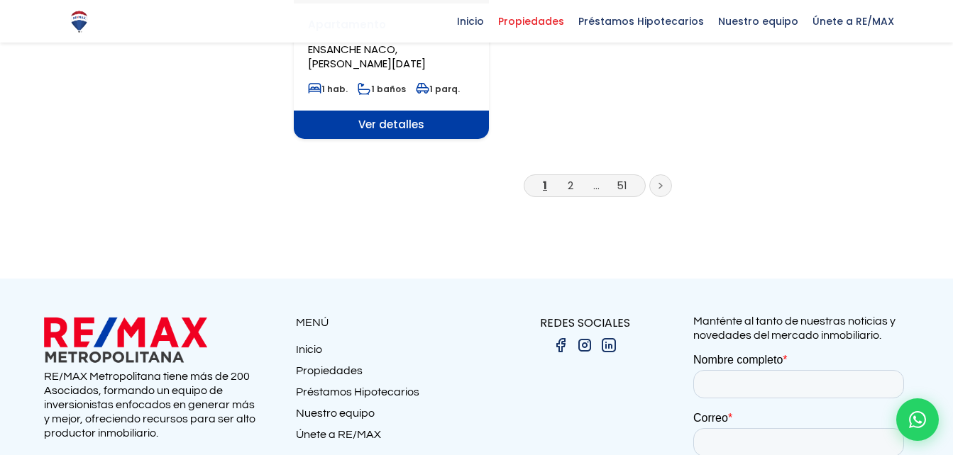
scroll to position [2005, 0]
click at [667, 174] on link at bounding box center [660, 185] width 23 height 23
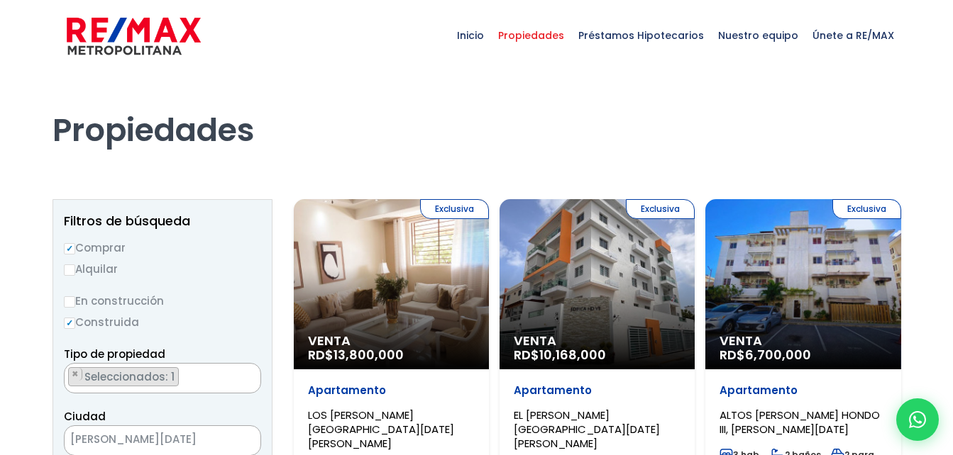
click at [423, 104] on h1 "Propiedades" at bounding box center [476, 111] width 848 height 78
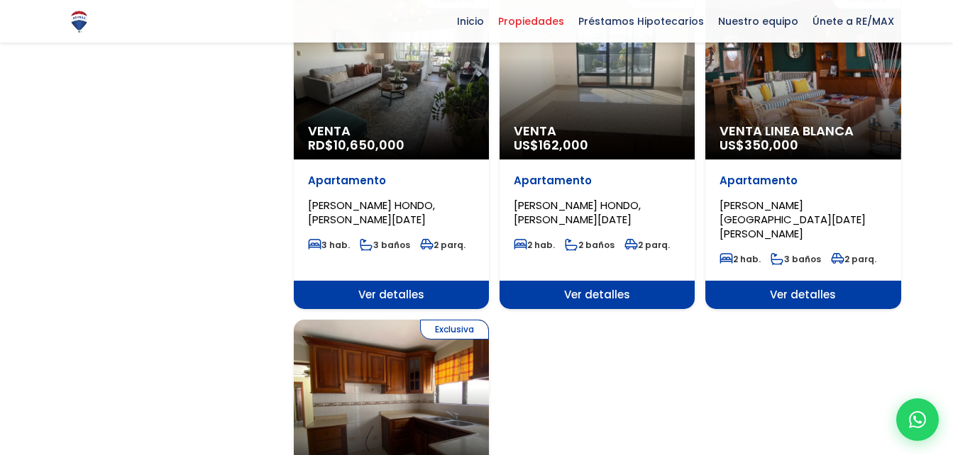
scroll to position [1814, 0]
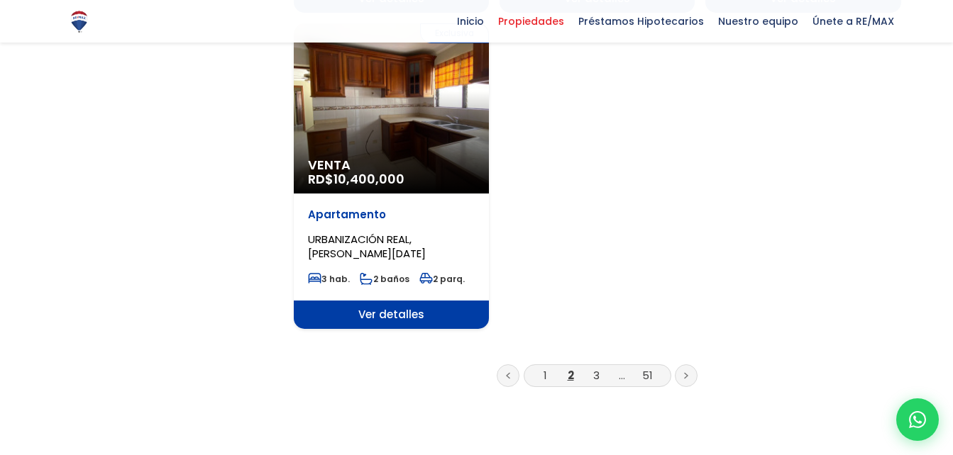
click at [682, 365] on link at bounding box center [686, 376] width 23 height 23
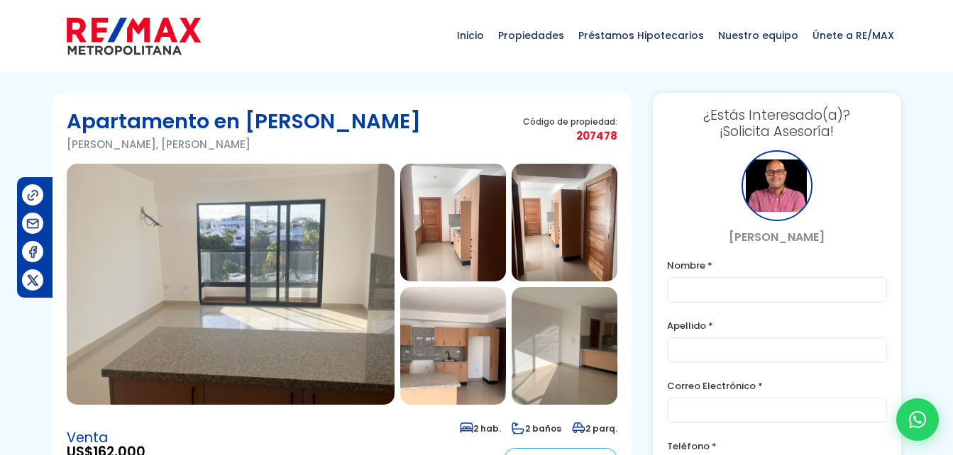
click at [375, 173] on img at bounding box center [231, 284] width 328 height 241
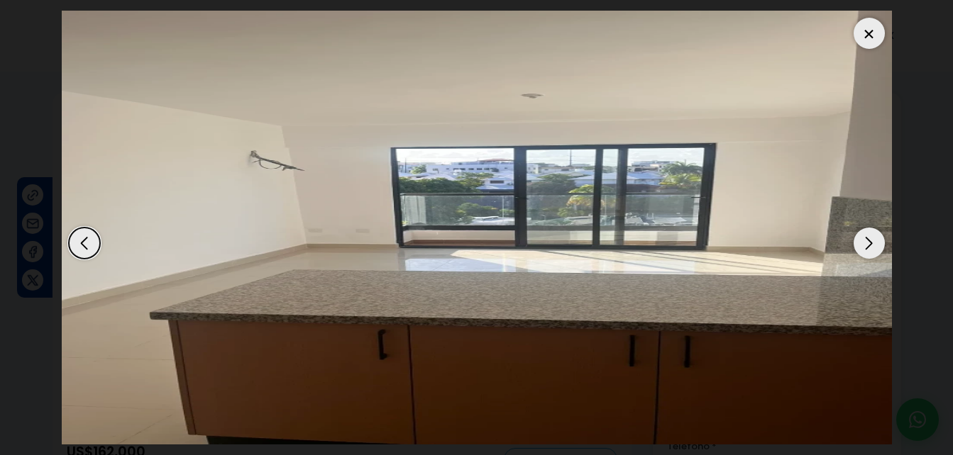
click at [864, 236] on div "Next slide" at bounding box center [868, 243] width 31 height 31
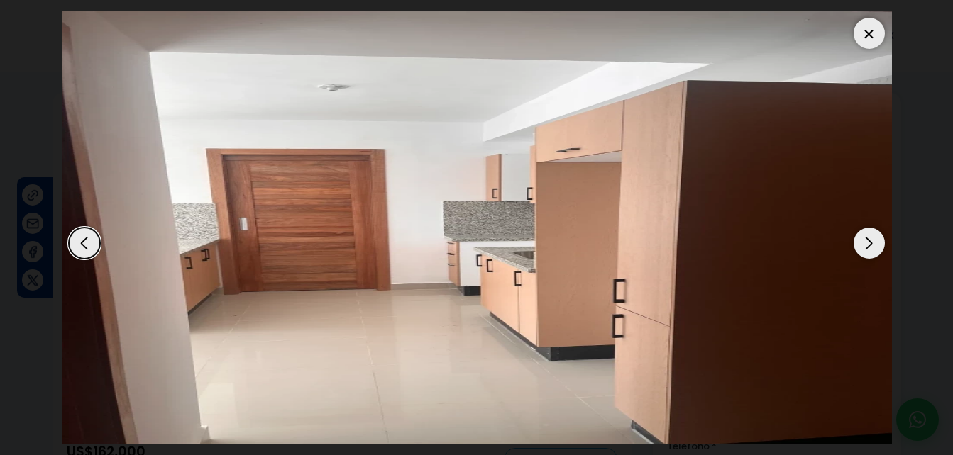
click at [864, 236] on div "Next slide" at bounding box center [868, 243] width 31 height 31
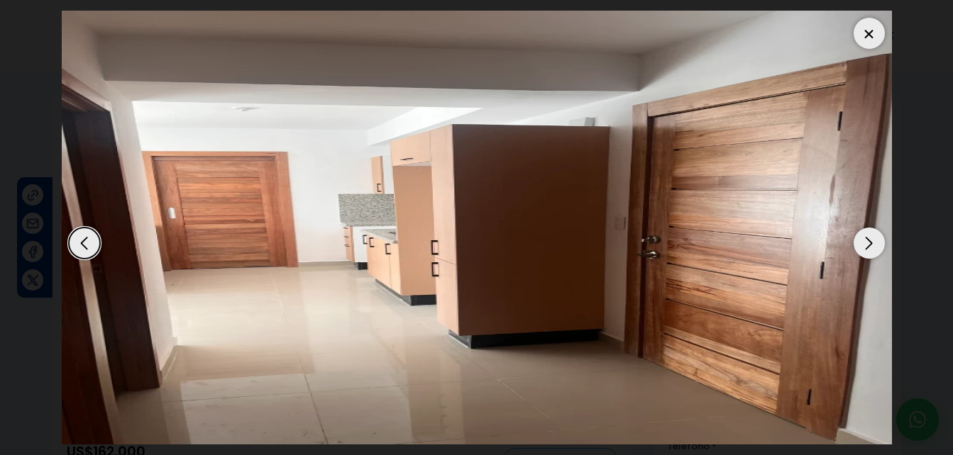
click at [864, 236] on div "Next slide" at bounding box center [868, 243] width 31 height 31
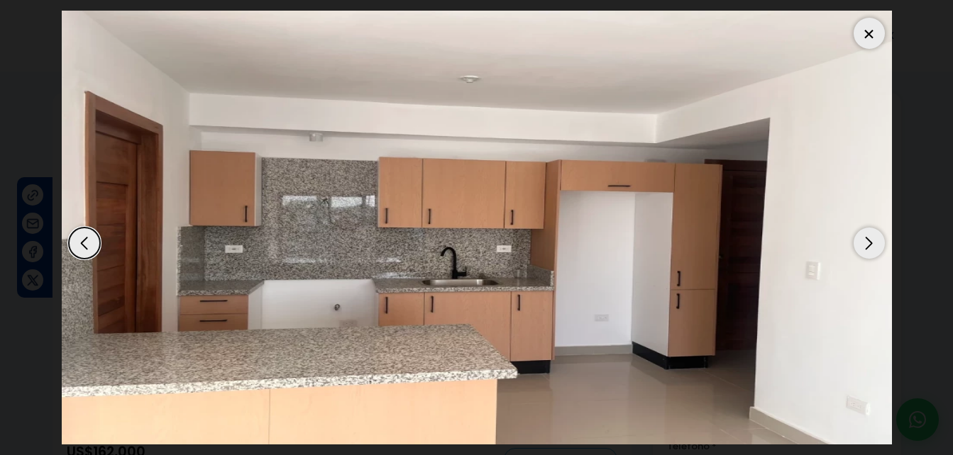
click at [864, 236] on div "Next slide" at bounding box center [868, 243] width 31 height 31
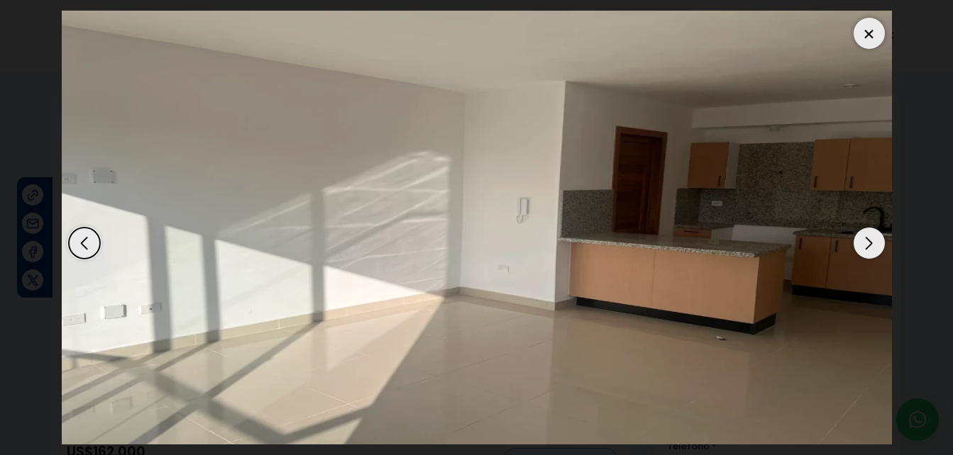
click at [865, 239] on div "Next slide" at bounding box center [868, 243] width 31 height 31
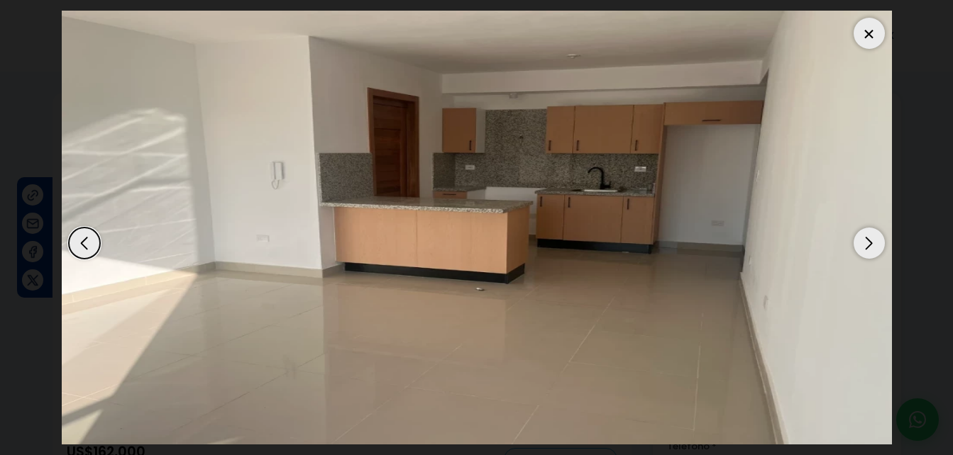
click at [865, 239] on div "Next slide" at bounding box center [868, 243] width 31 height 31
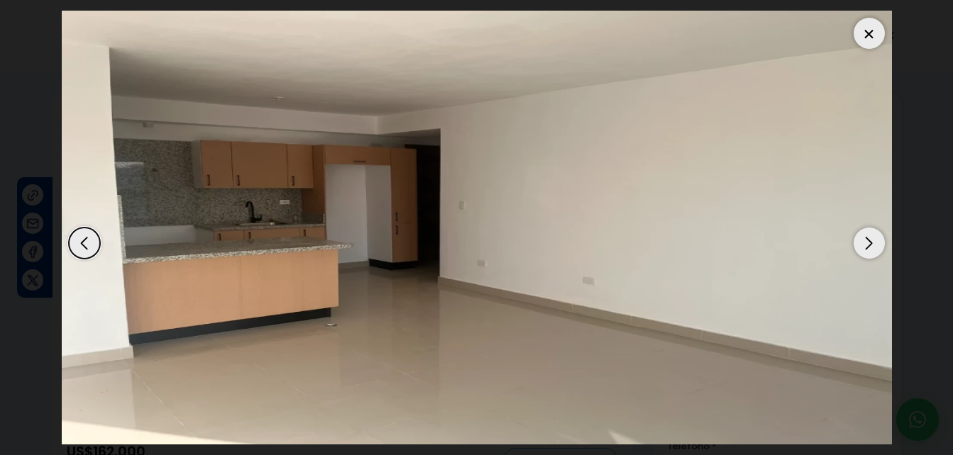
click at [865, 239] on div "Next slide" at bounding box center [868, 243] width 31 height 31
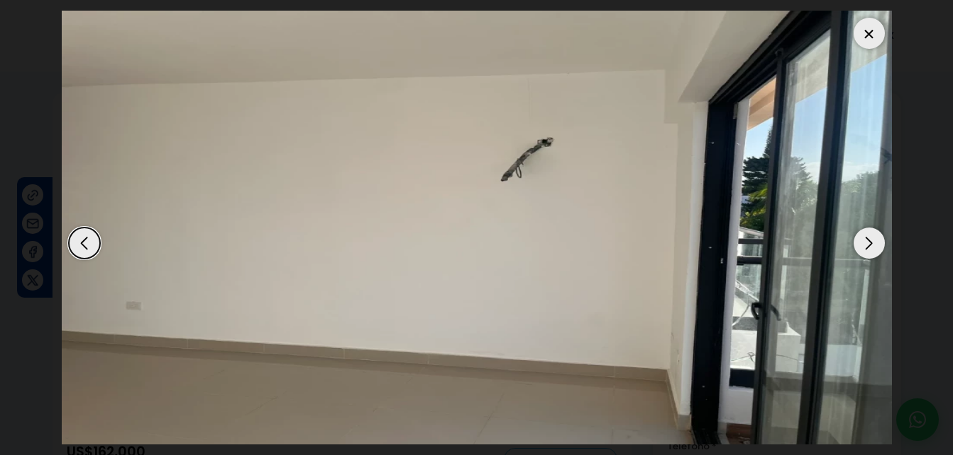
click at [865, 239] on div "Next slide" at bounding box center [868, 243] width 31 height 31
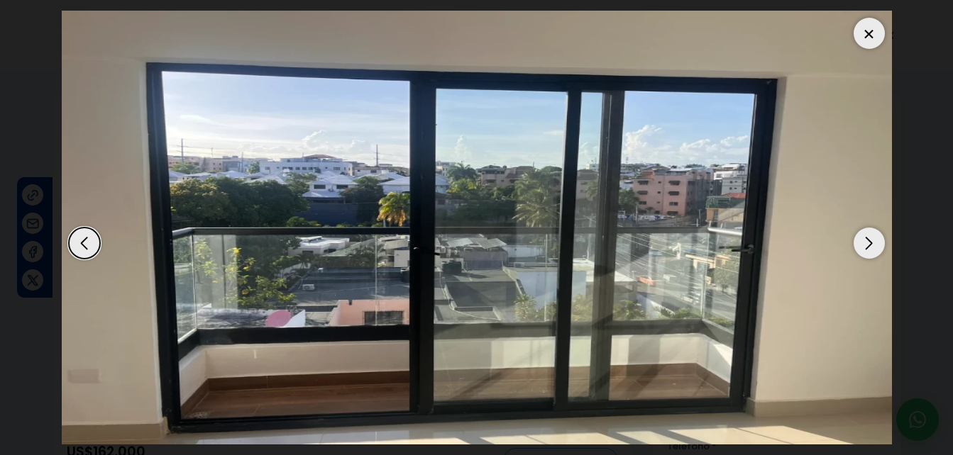
click at [865, 239] on div "Next slide" at bounding box center [868, 243] width 31 height 31
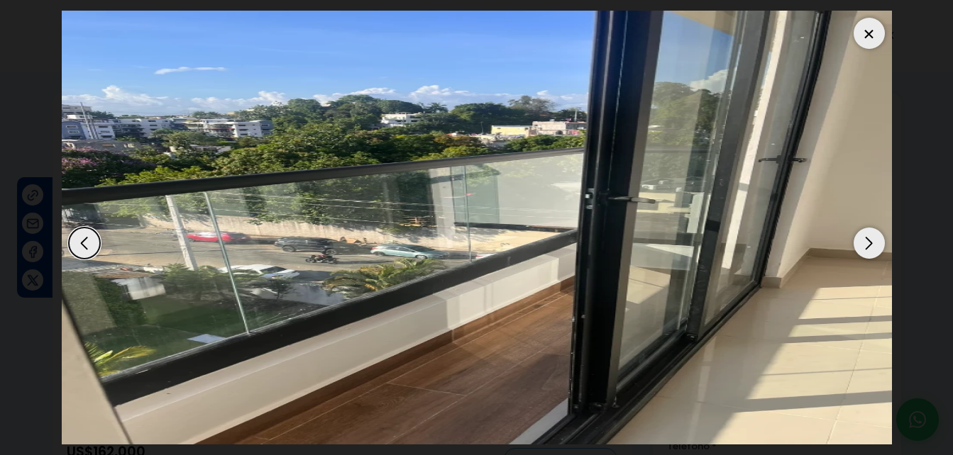
click at [865, 239] on div "Next slide" at bounding box center [868, 243] width 31 height 31
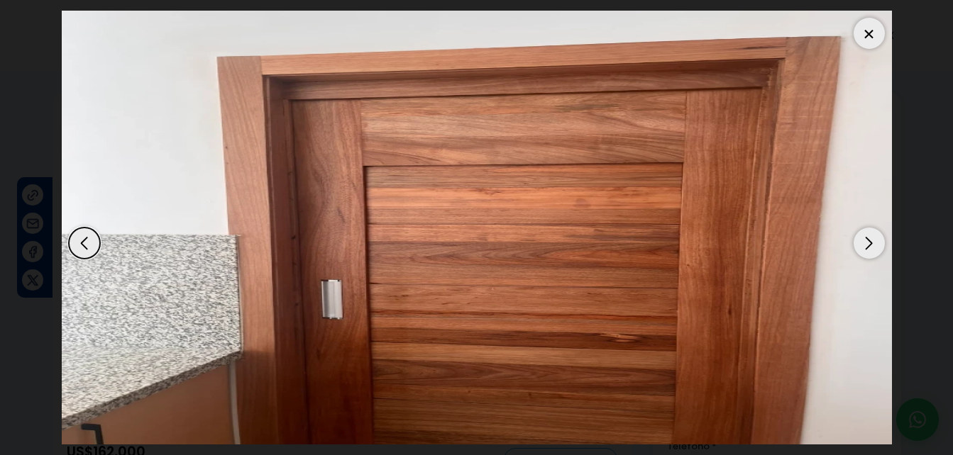
click at [865, 239] on div "Next slide" at bounding box center [868, 243] width 31 height 31
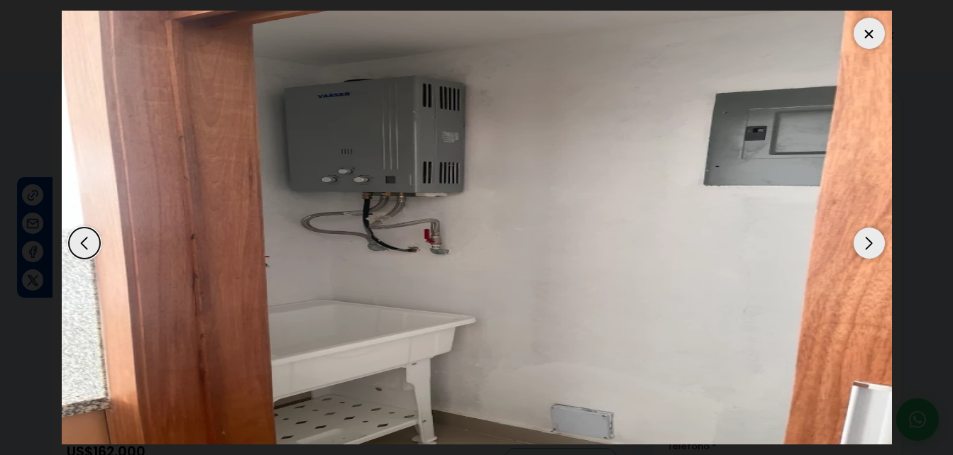
click at [865, 239] on div "Next slide" at bounding box center [868, 243] width 31 height 31
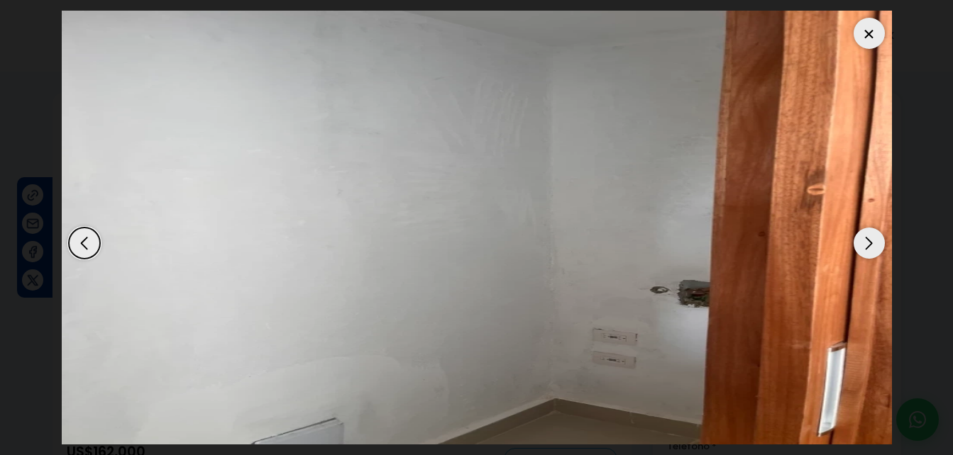
click at [865, 239] on div "Next slide" at bounding box center [868, 243] width 31 height 31
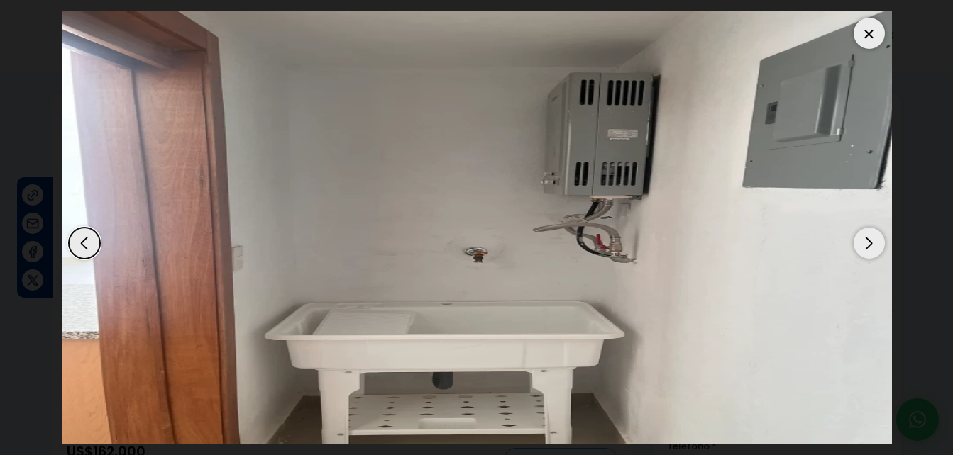
click at [865, 239] on div "Next slide" at bounding box center [868, 243] width 31 height 31
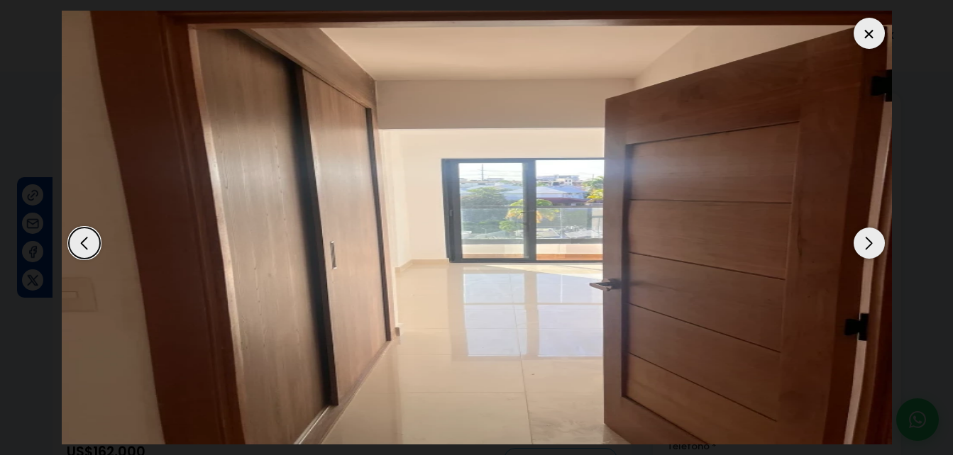
click at [865, 239] on div "Next slide" at bounding box center [868, 243] width 31 height 31
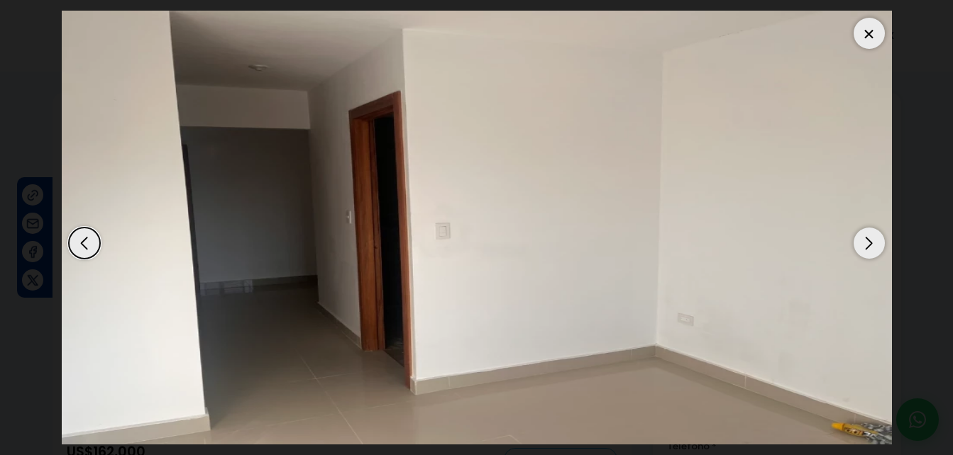
click at [865, 239] on div "Next slide" at bounding box center [868, 243] width 31 height 31
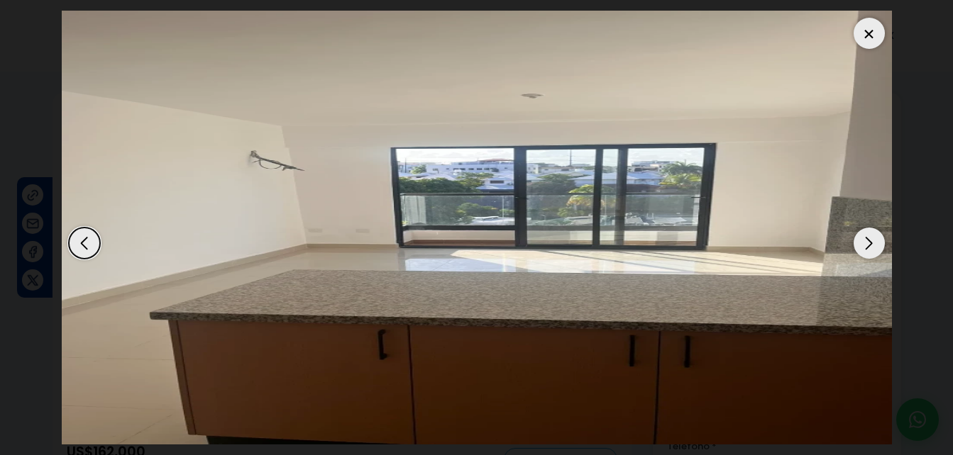
click at [865, 239] on div "Next slide" at bounding box center [868, 243] width 31 height 31
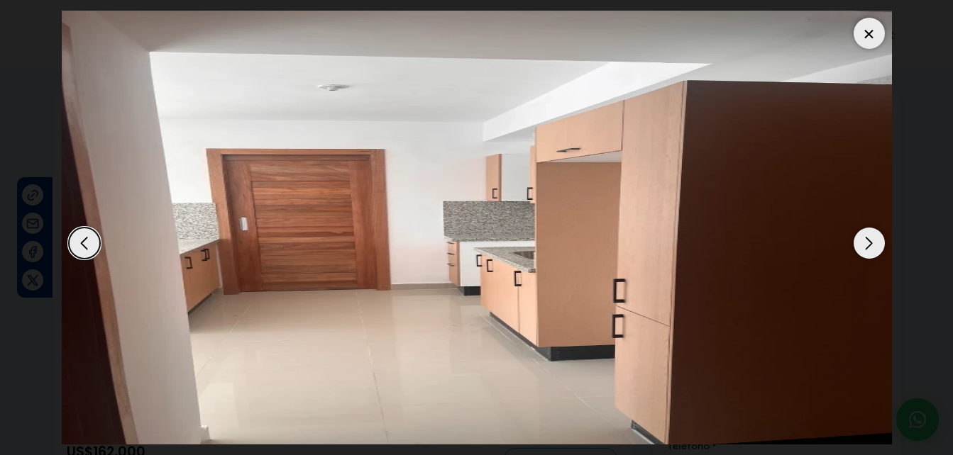
click at [865, 239] on div "Next slide" at bounding box center [868, 243] width 31 height 31
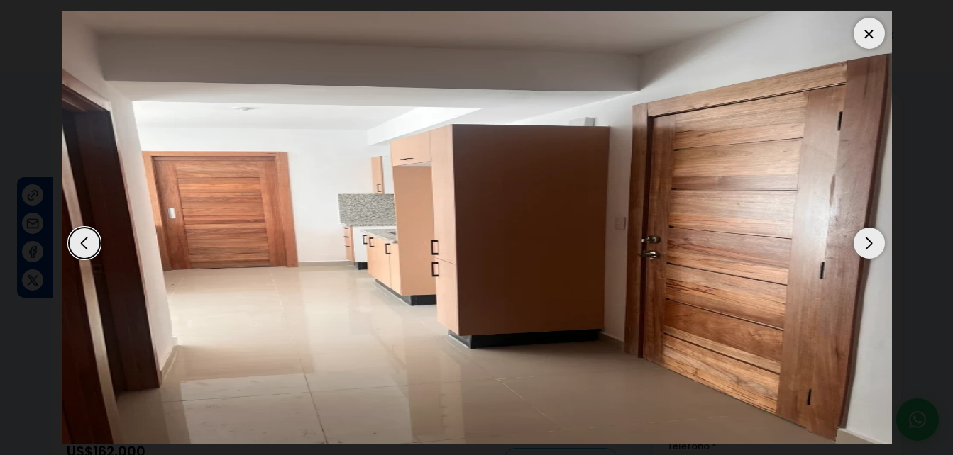
click at [865, 239] on div "Next slide" at bounding box center [868, 243] width 31 height 31
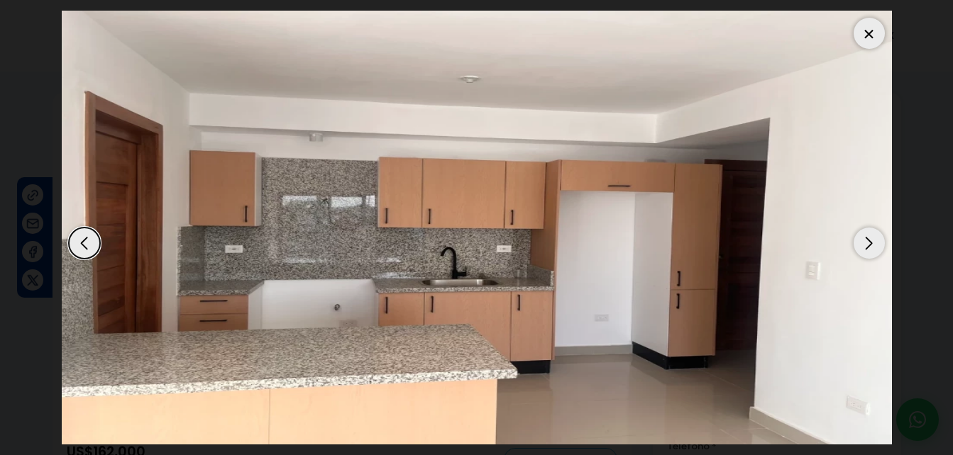
click at [865, 239] on div "Next slide" at bounding box center [868, 243] width 31 height 31
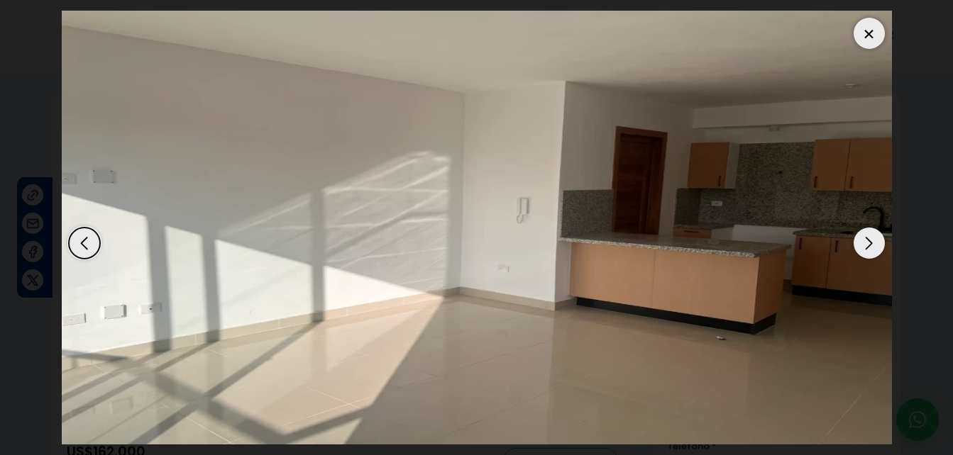
click at [871, 43] on div at bounding box center [868, 33] width 31 height 31
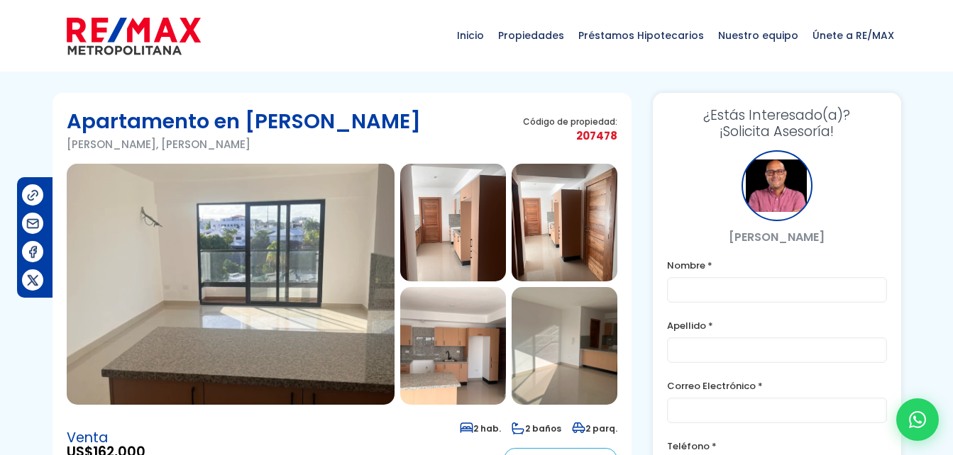
click at [444, 117] on div "Apartamento en Arroyo Hondo Arroyo Hondo, Santo Domingo De Guzmán Código de pro…" at bounding box center [342, 135] width 550 height 57
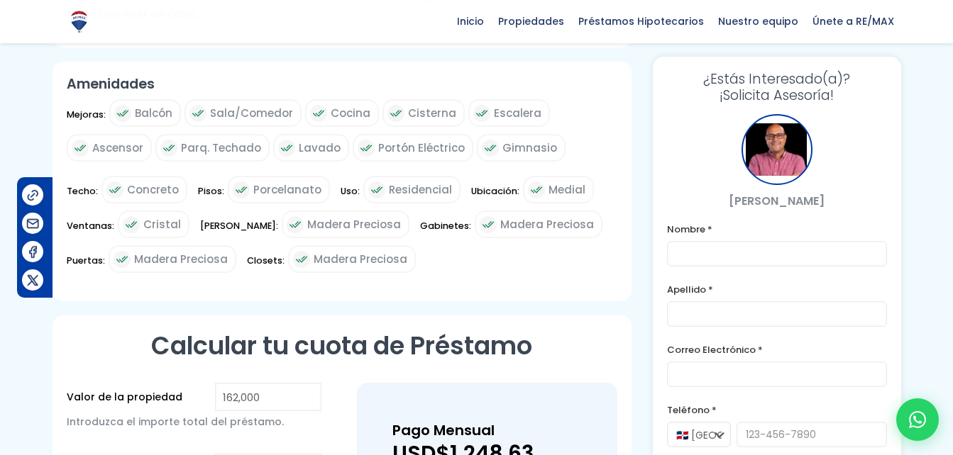
scroll to position [989, 0]
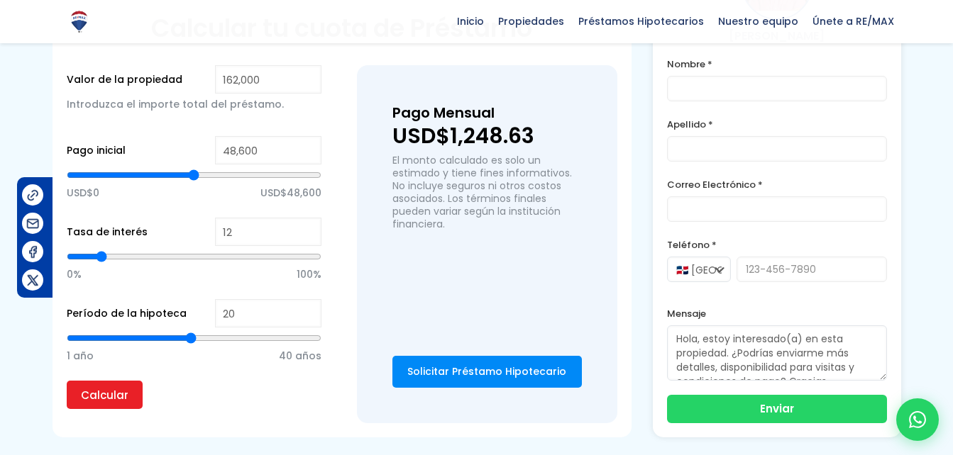
type input "81,874"
type input "81874"
type input "84,233"
type input "84233"
type input "87,536"
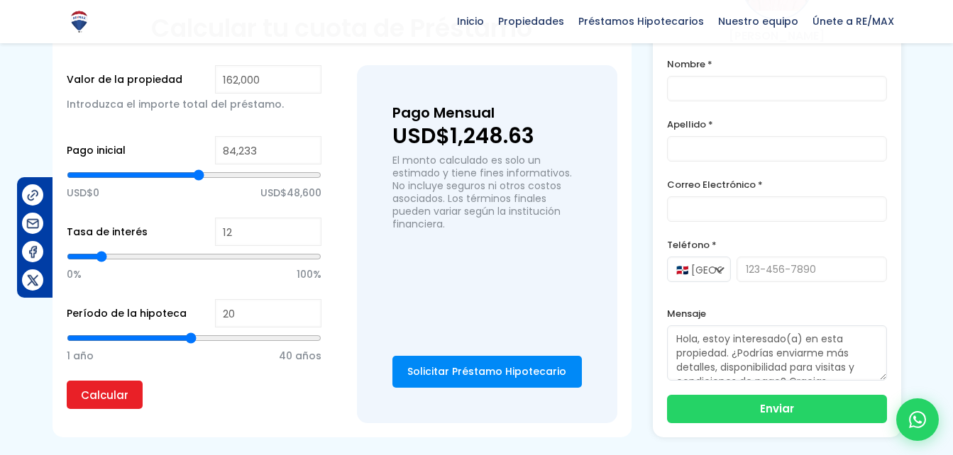
type input "87536"
type input "88,952"
type input "88952"
type input "90,840"
type input "90840"
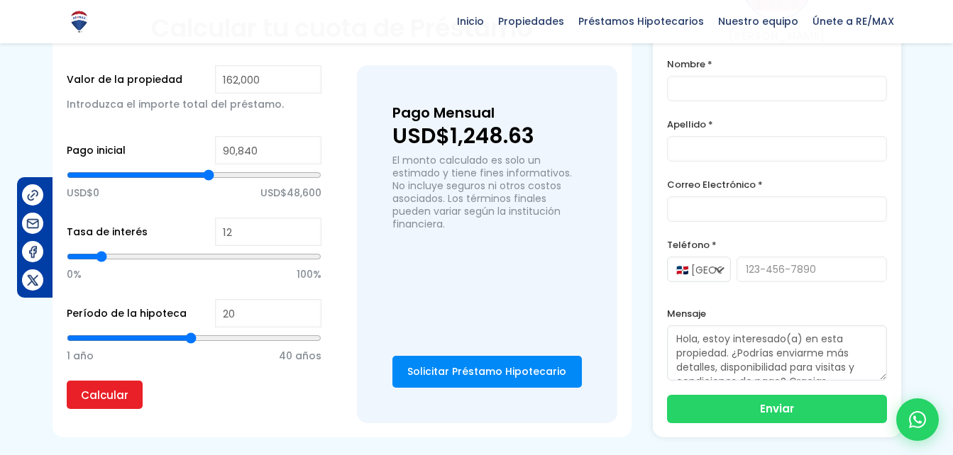
type input "92,255"
type input "92255"
type input "94,143"
type input "94143"
type input "94,615"
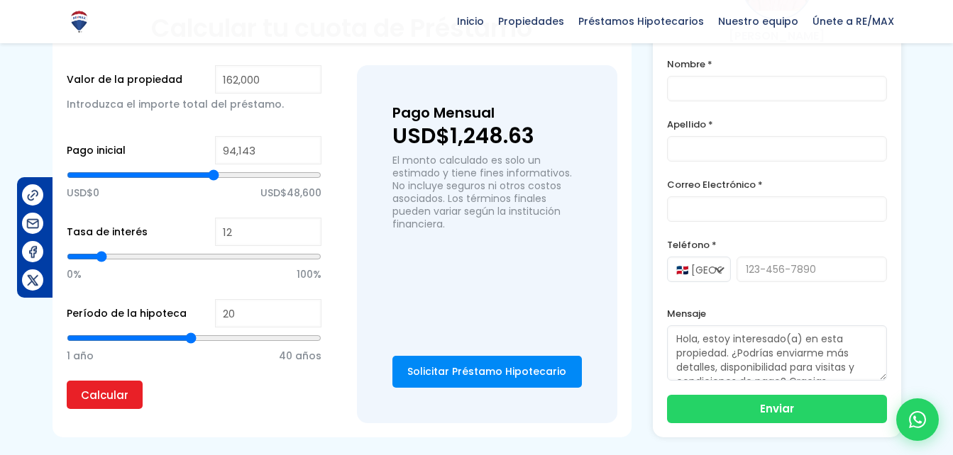
type input "94615"
type input "95,087"
type input "95087"
type input "95,559"
type input "95559"
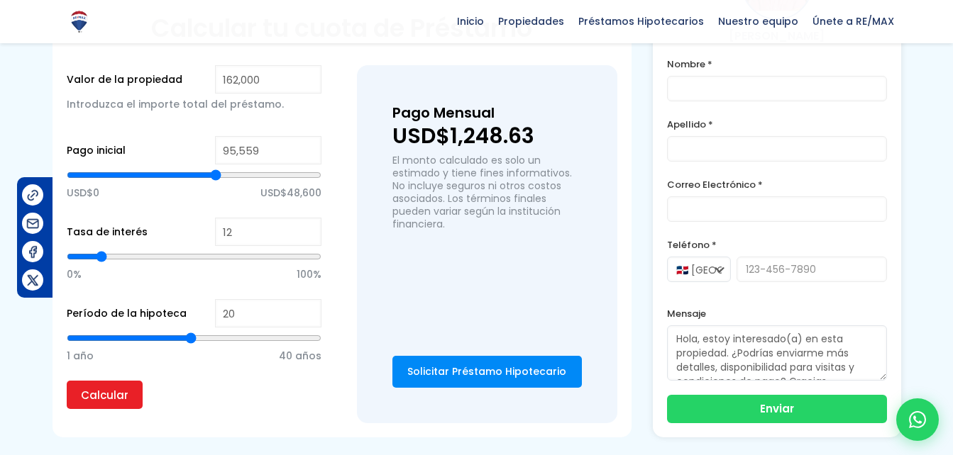
type input "96,031"
type input "96031"
type input "96,502"
type input "96502"
type input "96,974"
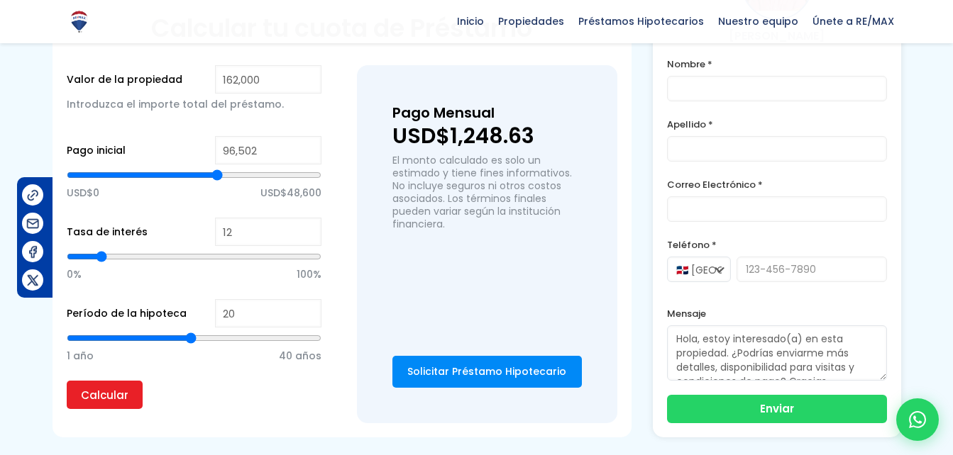
type input "96974"
type input "97,446"
type input "97446"
type input "98,390"
type input "98390"
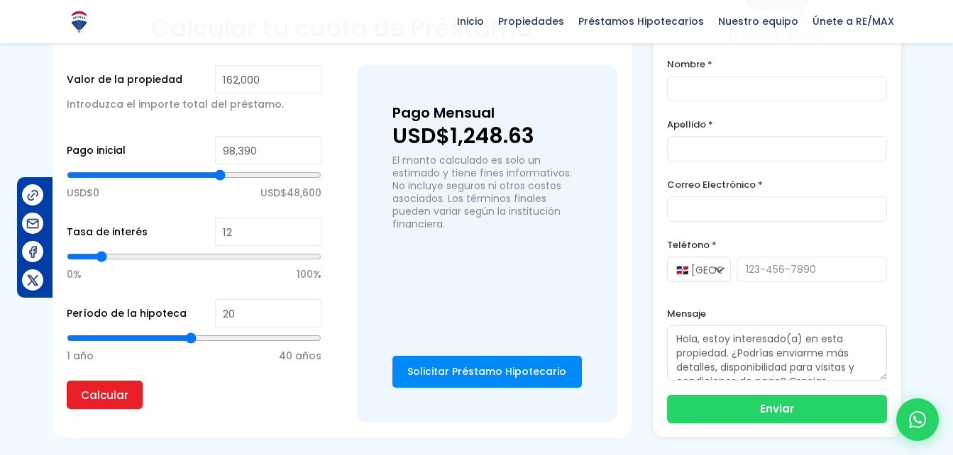
type input "98,862"
type input "98862"
type input "99,806"
type input "99806"
type input "100,278"
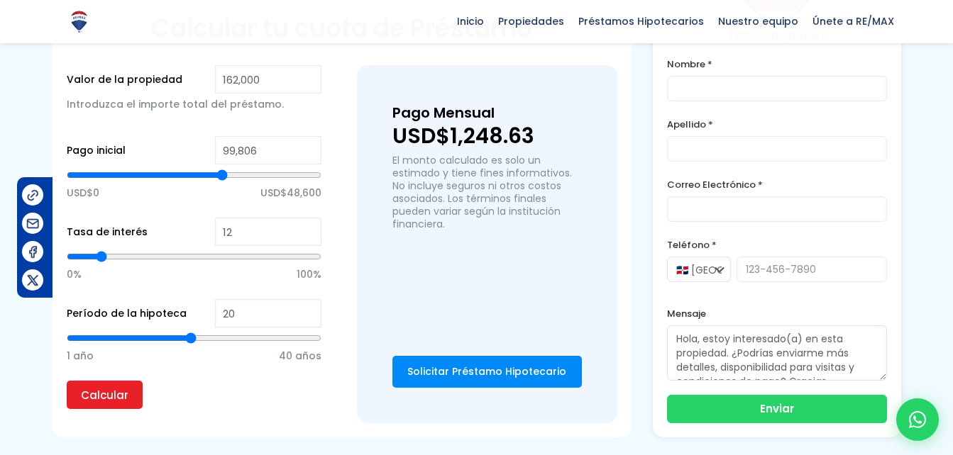
type input "100278"
type input "100,750"
type input "100750"
type input "101,221"
type input "101221"
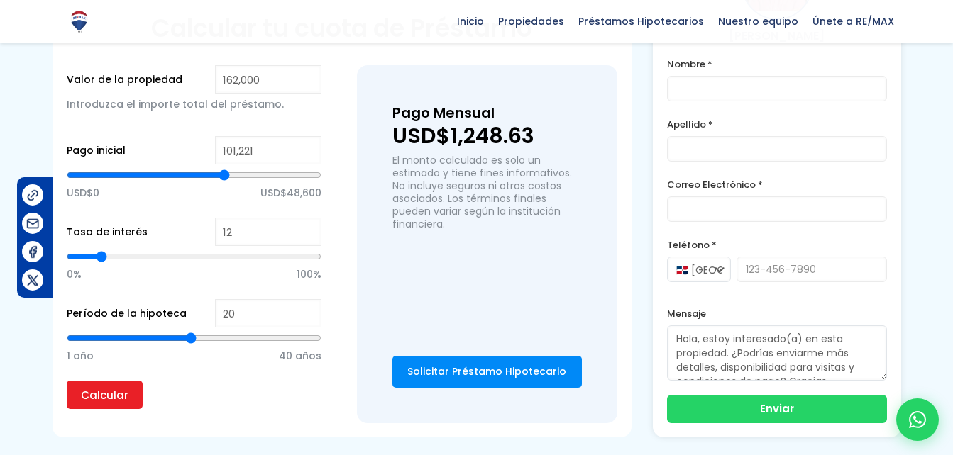
type input "102,165"
type input "102165"
type input "102,637"
type input "102637"
type input "103,109"
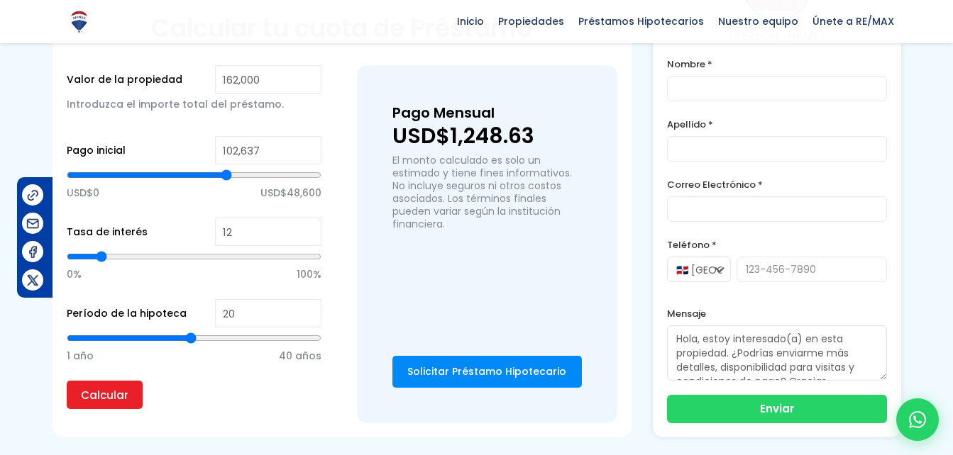
type input "103109"
type input "103,581"
type input "103581"
type input "104,053"
type input "104053"
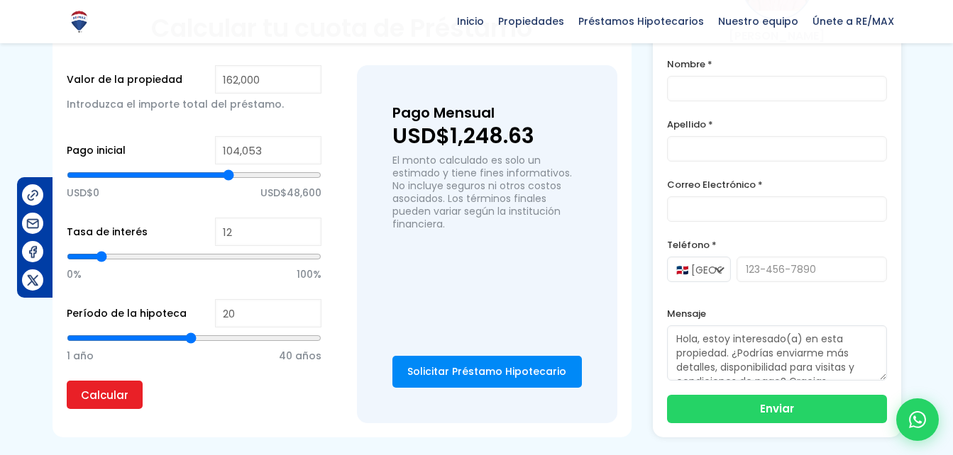
type input "104,525"
type input "104525"
type input "104,997"
type input "104997"
type input "105,468"
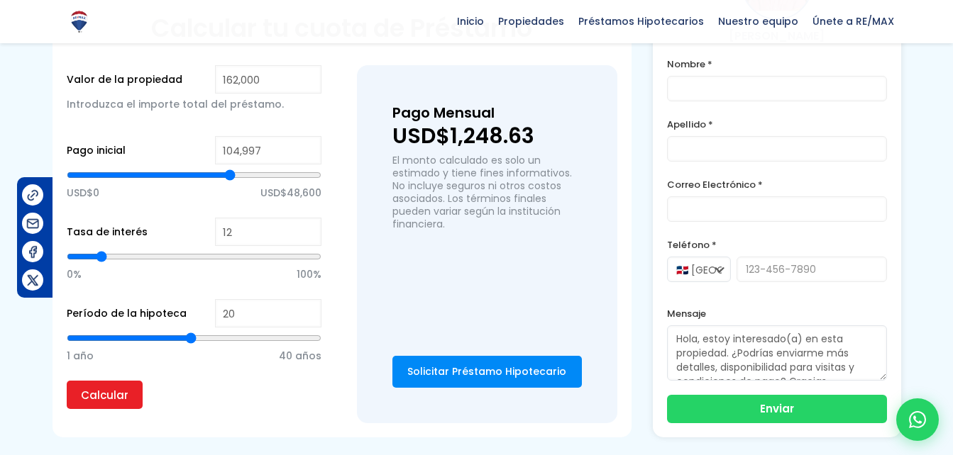
type input "105468"
type input "105,940"
type input "105940"
type input "106,884"
type input "106884"
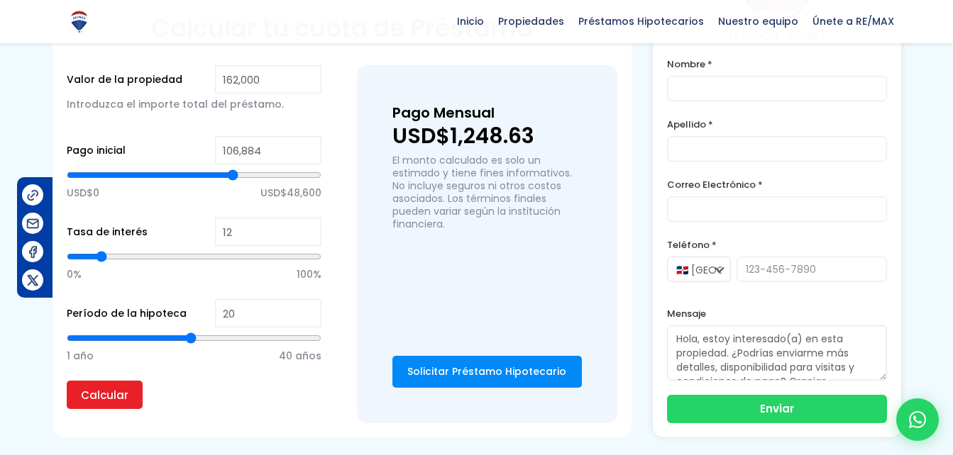
type input "107,356"
type input "107356"
type input "107,828"
type input "107828"
type input "108,300"
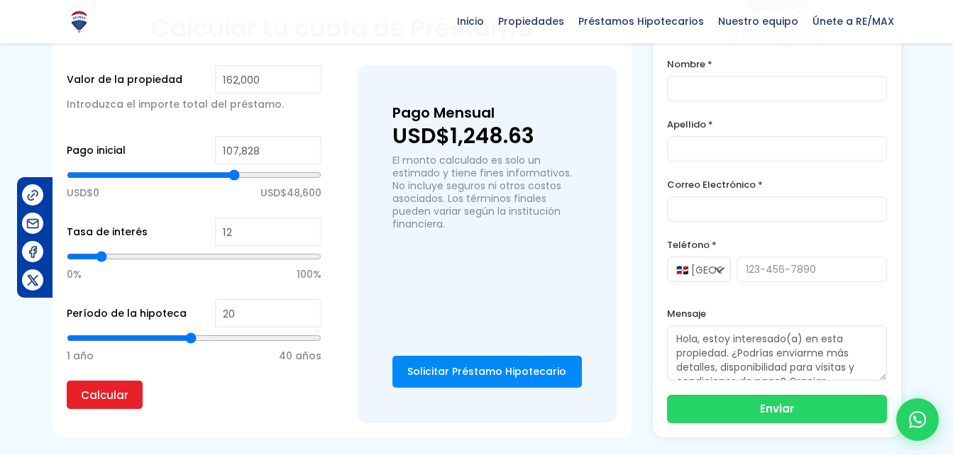
type input "108300"
type input "108,772"
type input "108772"
type input "109,244"
type input "109244"
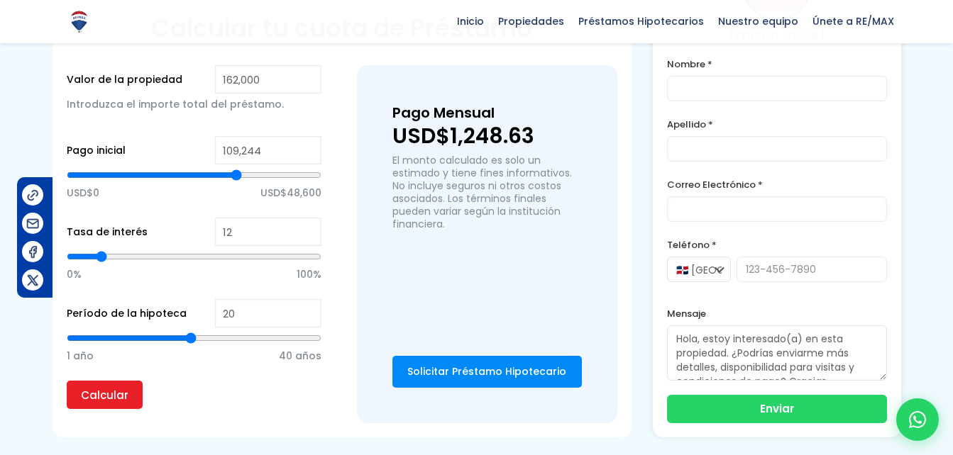
type input "110,187"
type input "110187"
type input "110,659"
type input "110659"
type input "111,131"
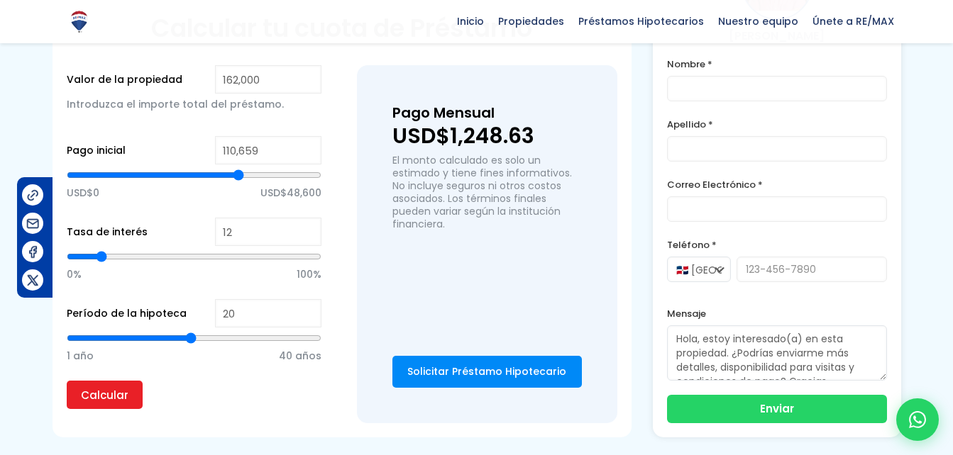
type input "111131"
type input "112,075"
type input "112075"
type input "113,019"
type input "113019"
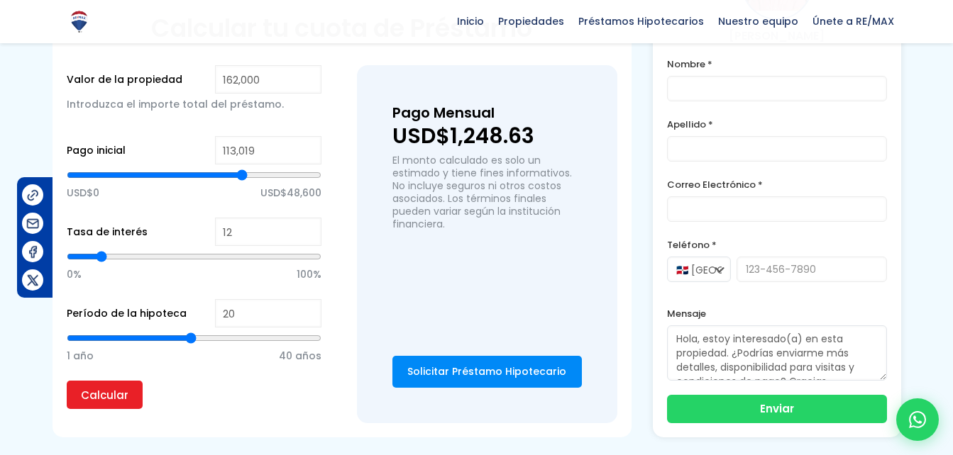
type input "113,491"
type input "113491"
type input "113,963"
type input "113963"
type input "114,906"
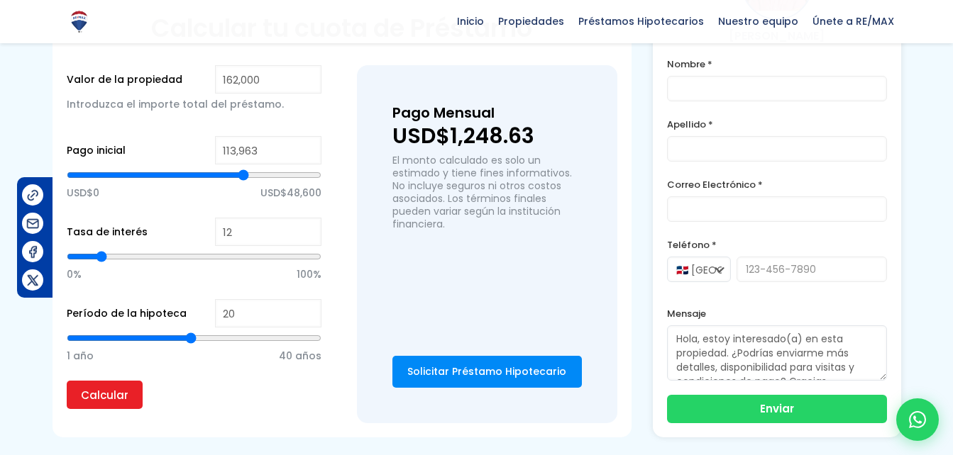
type input "114906"
type input "115,378"
type input "115378"
type input "115,850"
type input "115850"
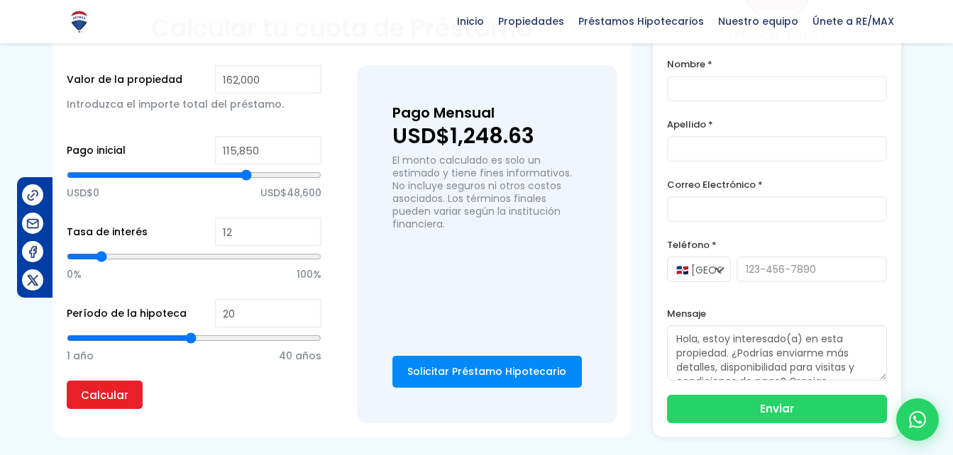
type input "116,322"
type input "116322"
type input "116,794"
type input "116794"
type input "117,266"
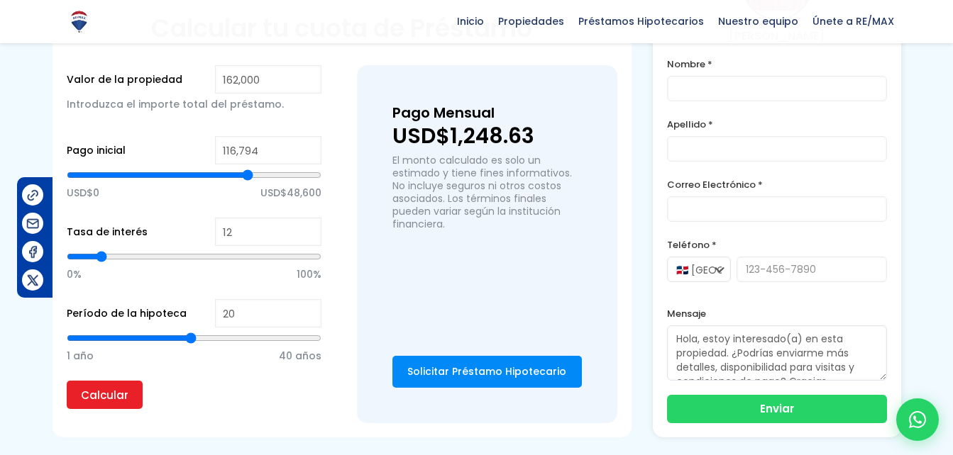
type input "117266"
type input "117,738"
type input "117738"
type input "117,266"
type input "117266"
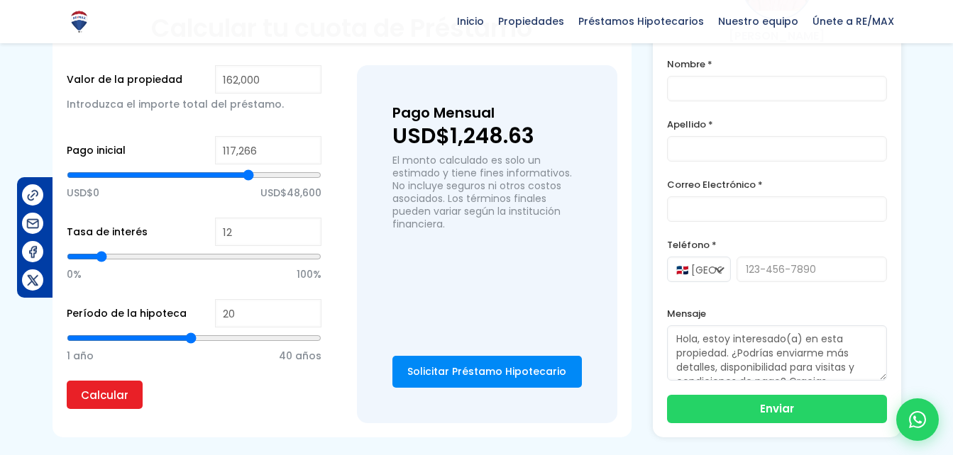
type input "114,434"
type input "114434"
type input "112,547"
type input "112547"
type input "109,716"
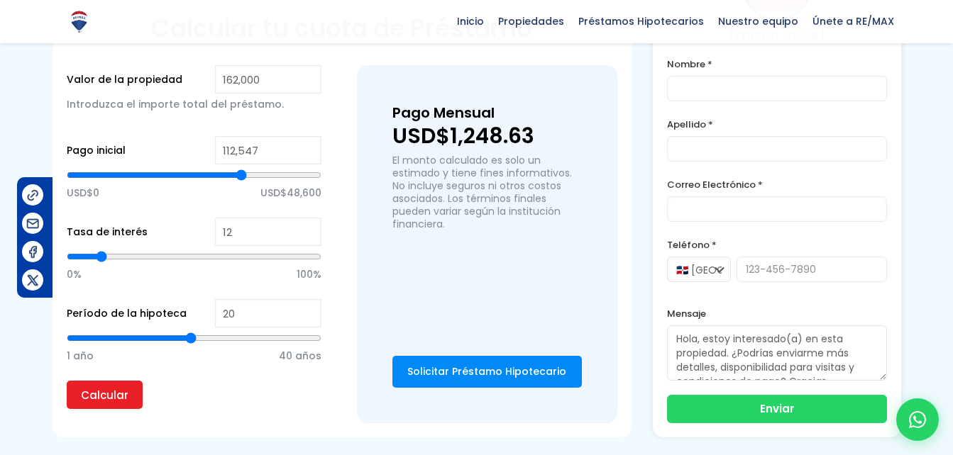
type input "109716"
type input "106,884"
type input "106884"
type input "105,940"
type input "105940"
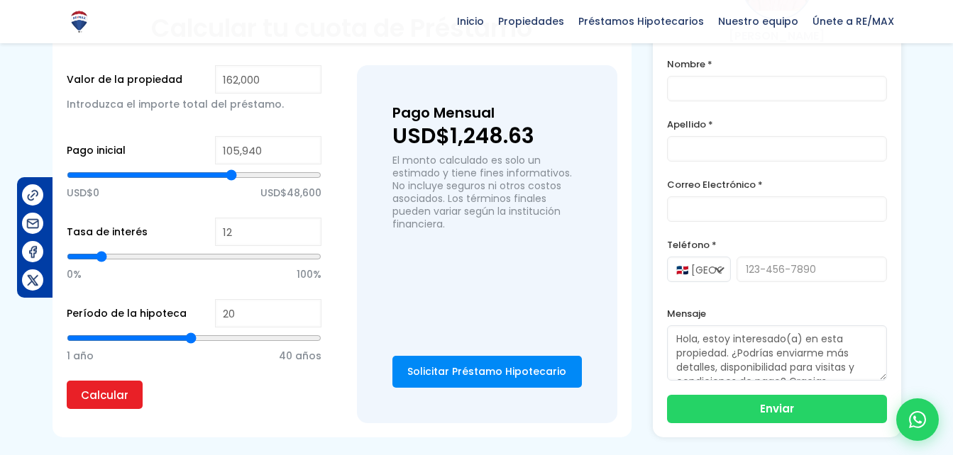
type input "104,997"
type input "104997"
type input "104,525"
type input "104525"
type input "104,053"
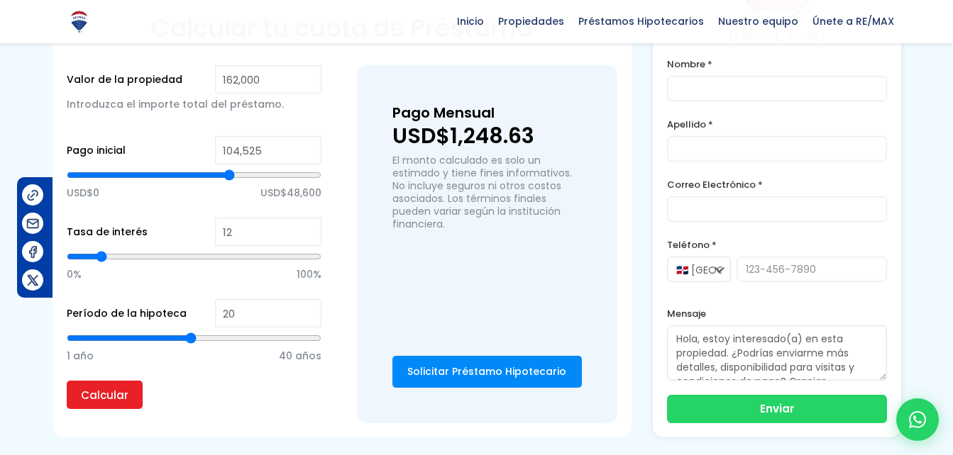
type input "104053"
type input "103,581"
type input "103581"
type input "103,109"
type input "103109"
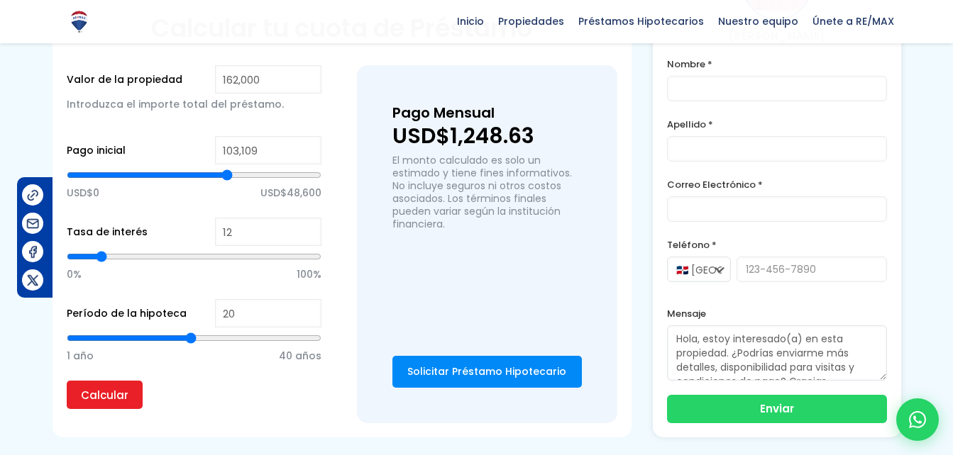
type input "102,637"
type input "102637"
type input "102,165"
type input "102165"
type input "101,693"
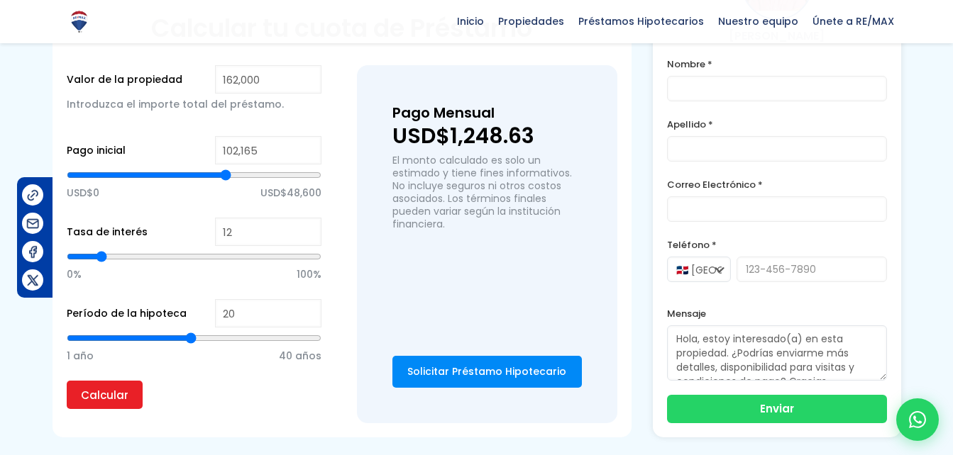
type input "101693"
type input "101,221"
type input "101221"
type input "100,750"
type input "100750"
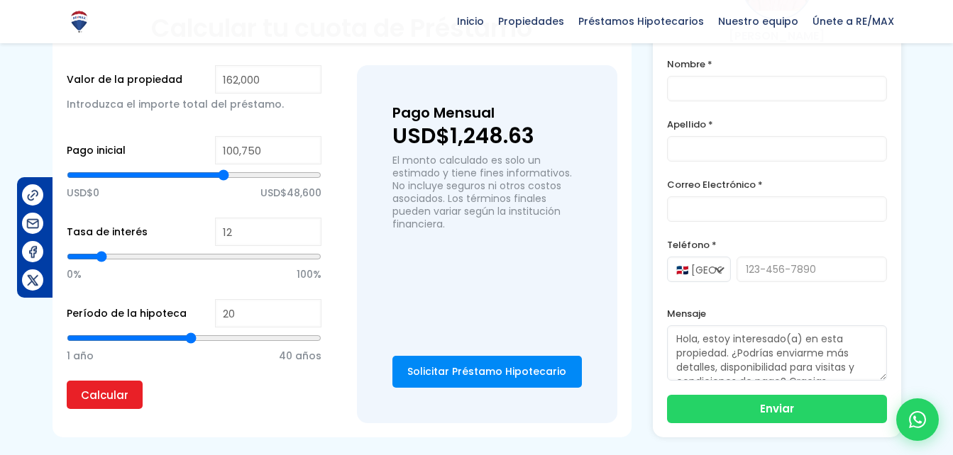
type input "101,221"
type input "101221"
type input "100,750"
drag, startPoint x: 194, startPoint y: 158, endPoint x: 223, endPoint y: 163, distance: 29.5
type input "100750"
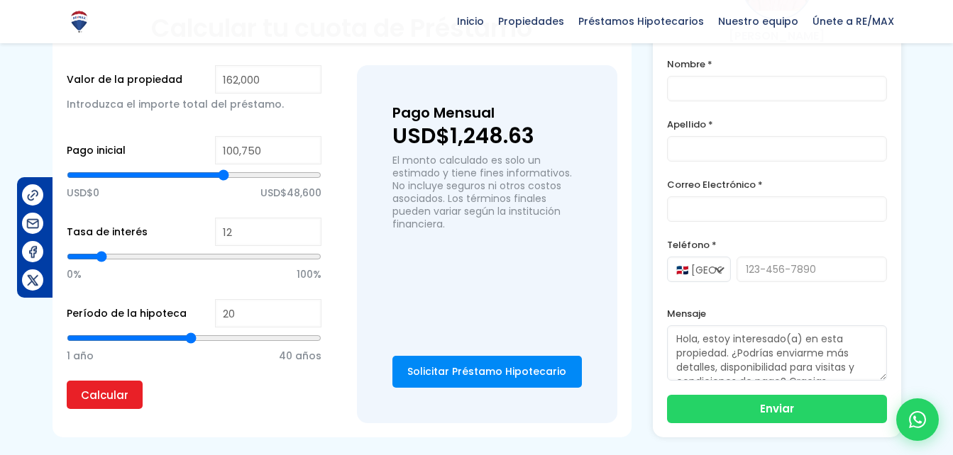
click at [223, 168] on input "range" at bounding box center [194, 175] width 255 height 14
type input "100,278"
type input "100278"
type input "99,806"
type input "99806"
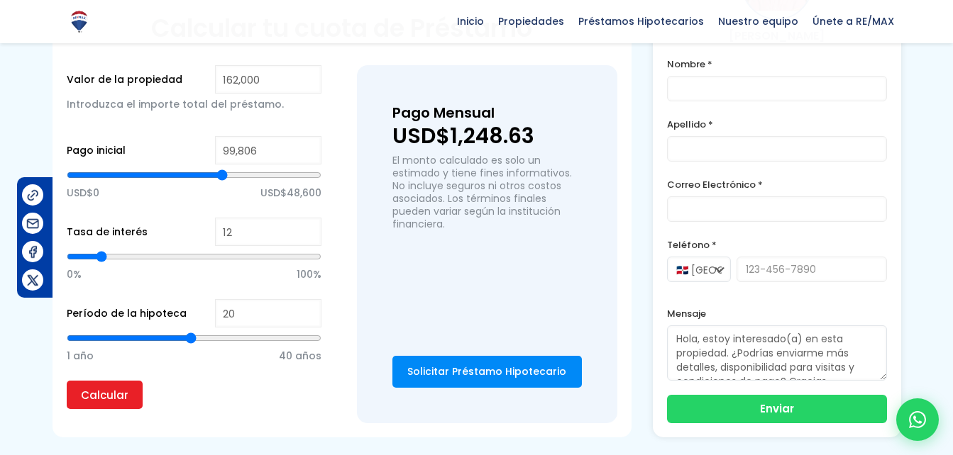
type input "99,334"
type input "99334"
type input "99,806"
type input "99806"
type input "100,278"
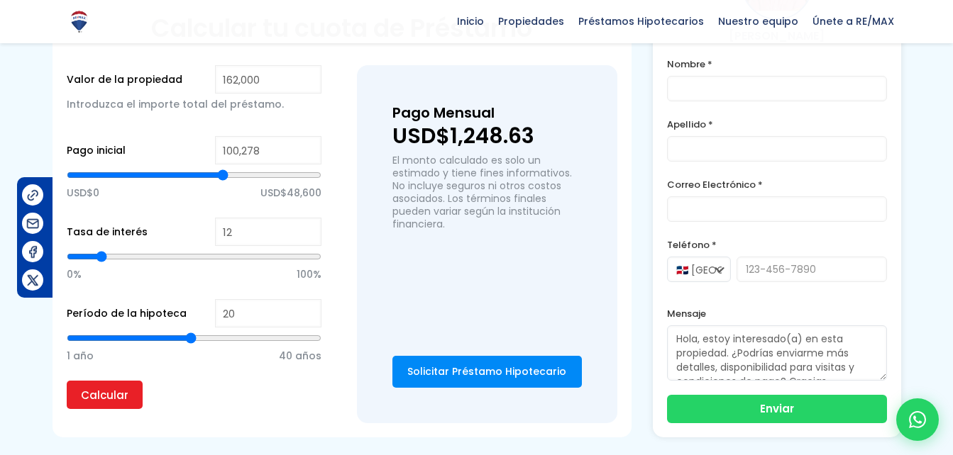
type input "100278"
click at [223, 168] on input "range" at bounding box center [194, 175] width 255 height 14
type input "19"
type input "27"
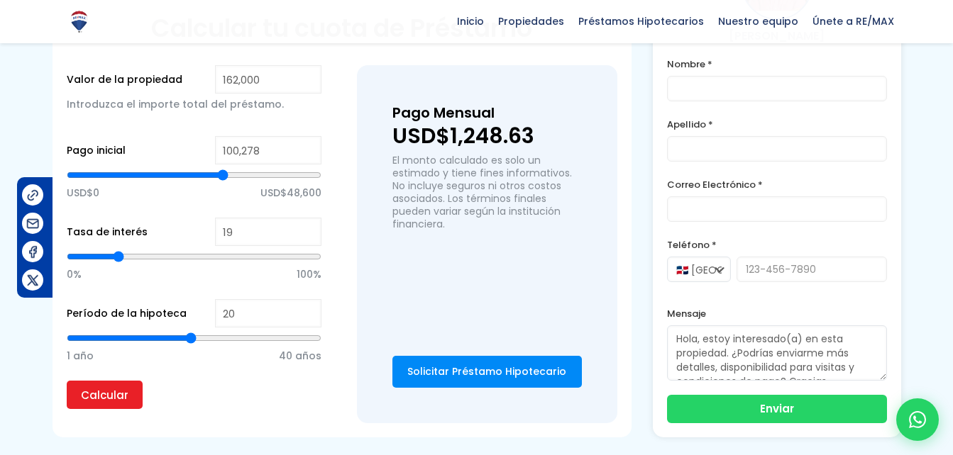
type input "27"
type input "31"
type input "34"
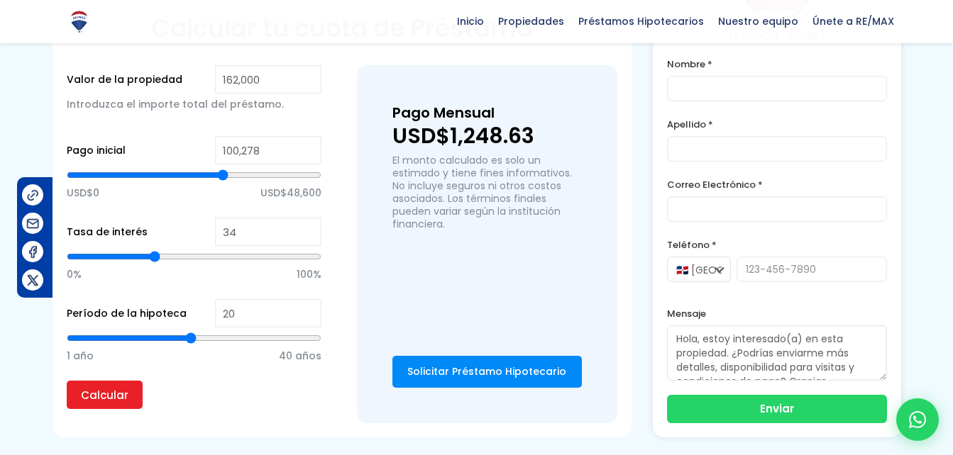
type input "38"
type input "40"
type input "44"
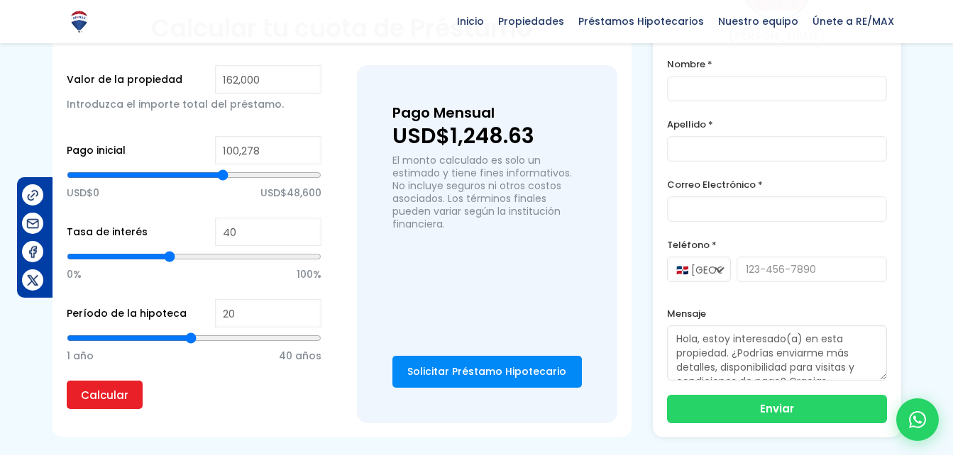
type input "44"
type input "47"
type input "51"
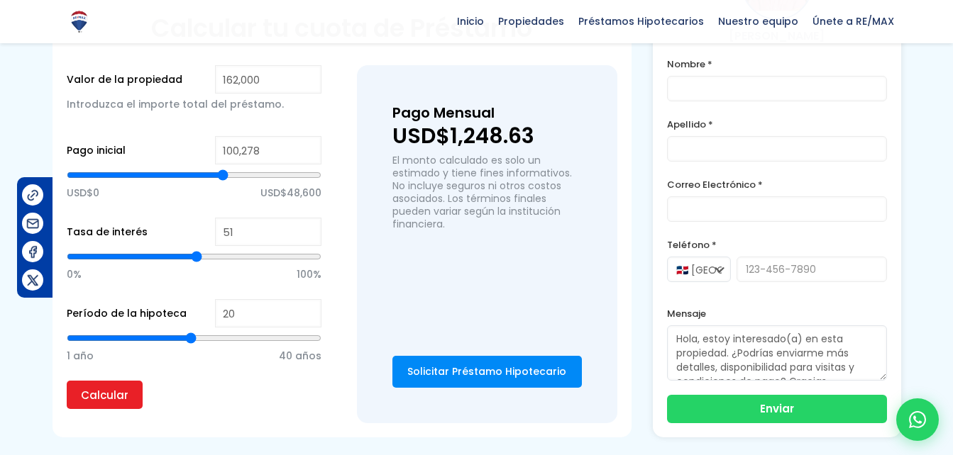
type input "53"
type input "55"
type input "56"
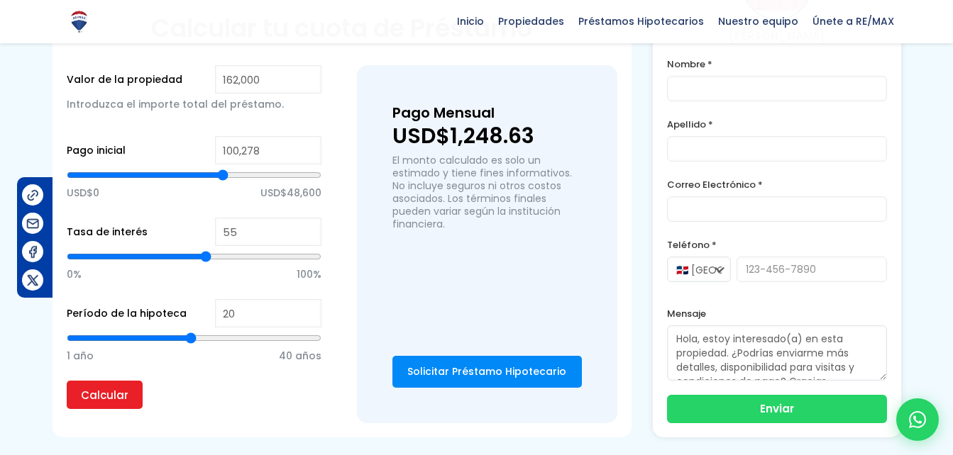
type input "56"
type input "59"
type input "60"
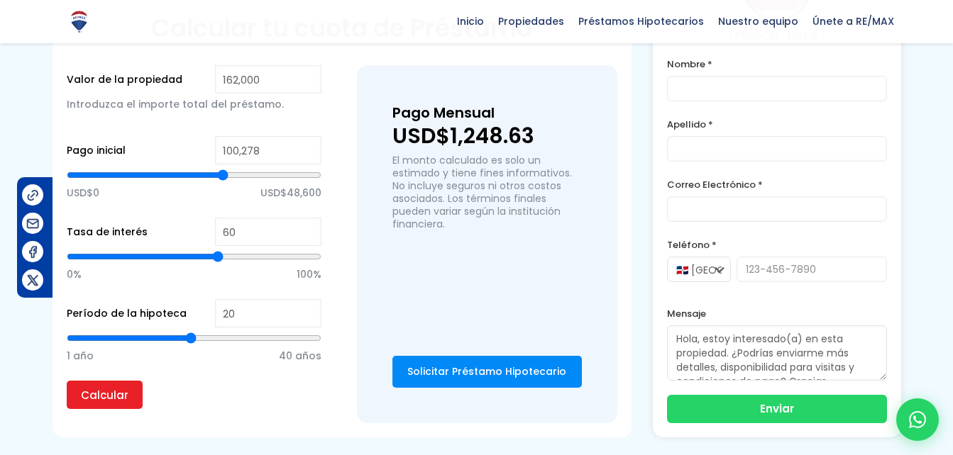
type input "62"
type input "63"
type input "60"
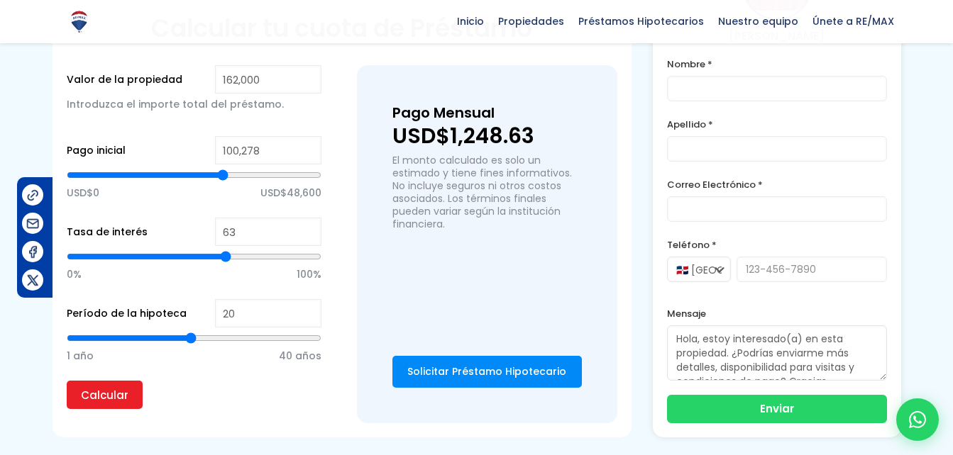
type input "60"
type input "57"
type input "54"
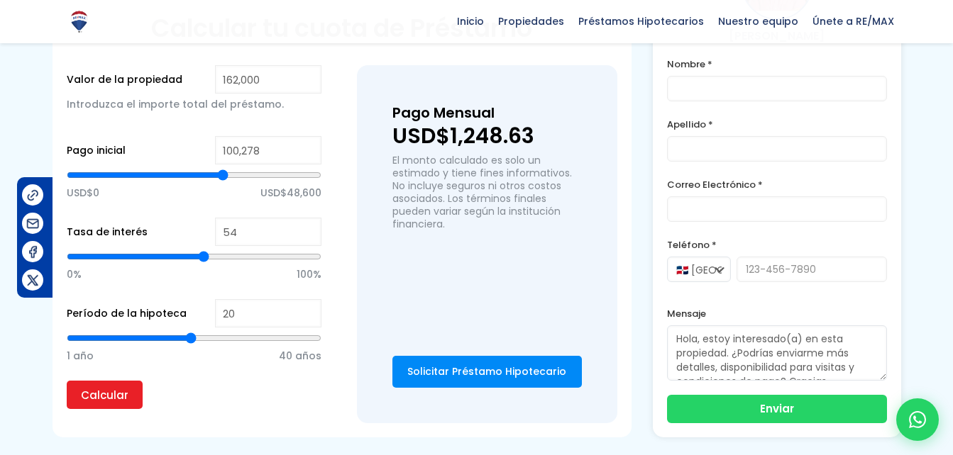
type input "52"
type input "50"
type input "47"
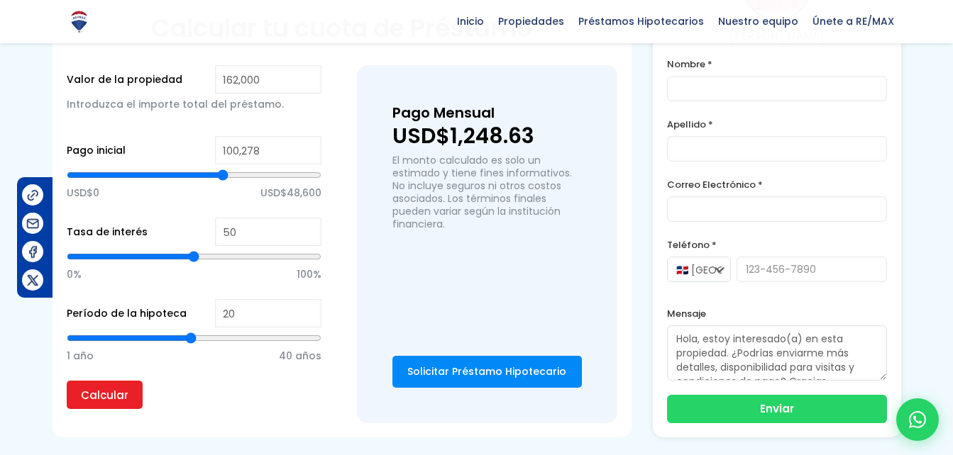
type input "47"
type input "44"
type input "42"
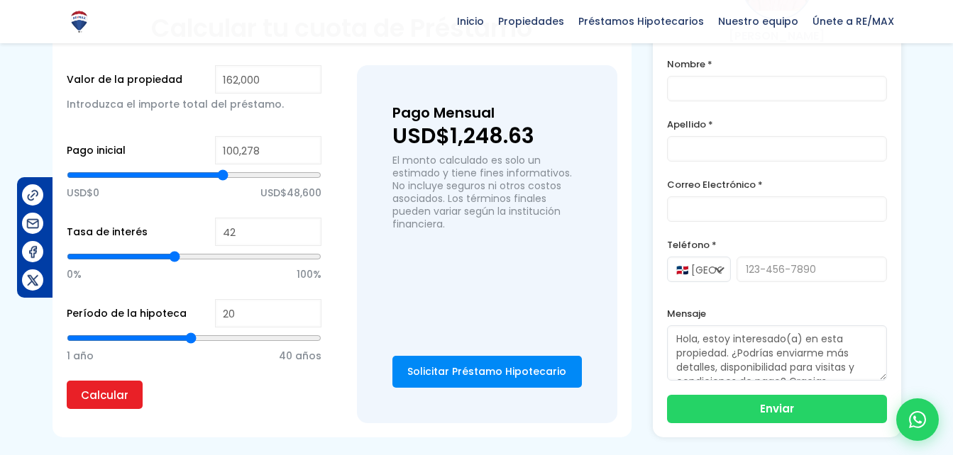
type input "38"
type input "35"
type input "33"
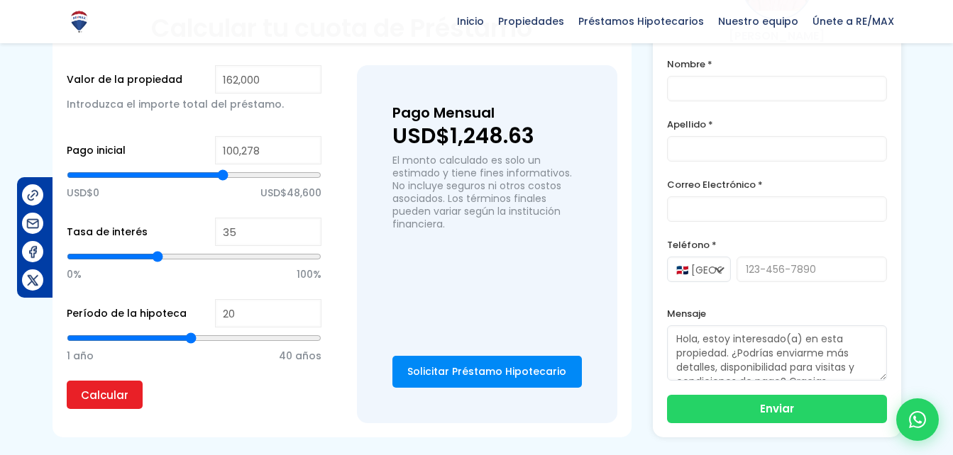
type input "33"
type input "30"
click at [100, 250] on input "range" at bounding box center [194, 257] width 255 height 14
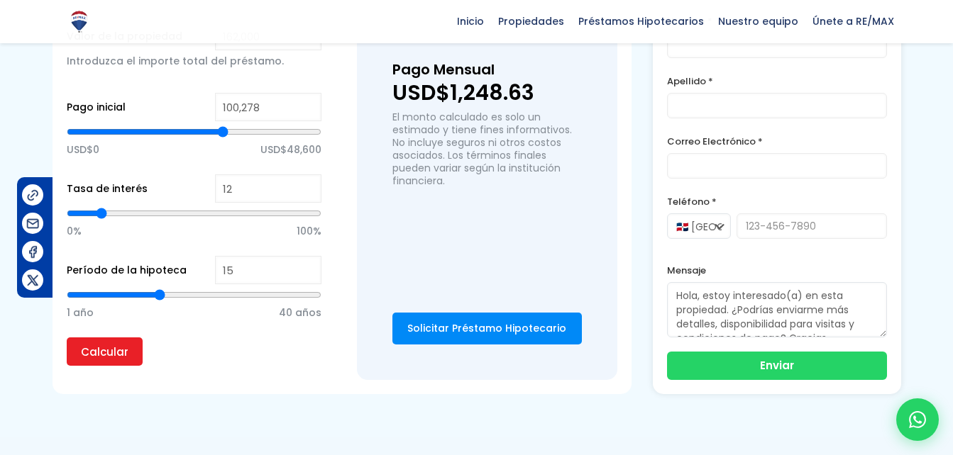
drag, startPoint x: 187, startPoint y: 278, endPoint x: 158, endPoint y: 277, distance: 28.4
click at [158, 288] on input "range" at bounding box center [194, 295] width 255 height 14
click at [95, 338] on input "Calcular" at bounding box center [105, 352] width 76 height 28
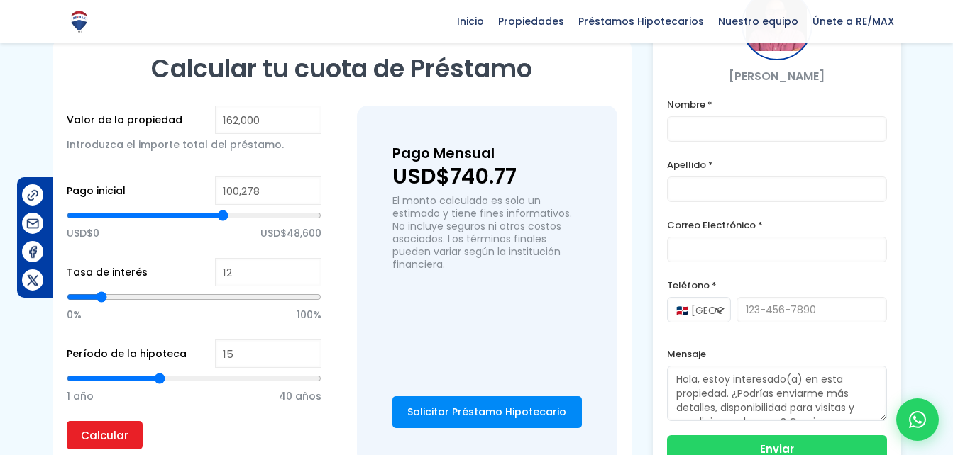
scroll to position [948, 0]
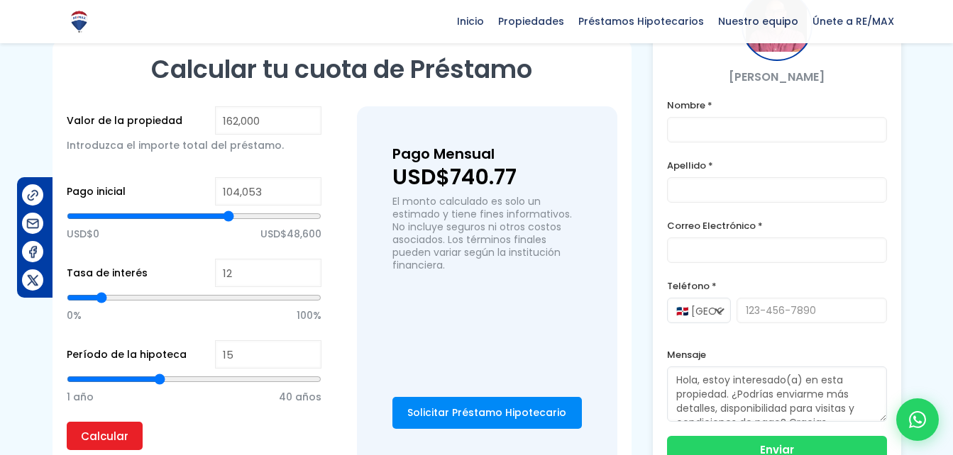
click at [228, 209] on input "range" at bounding box center [194, 216] width 255 height 14
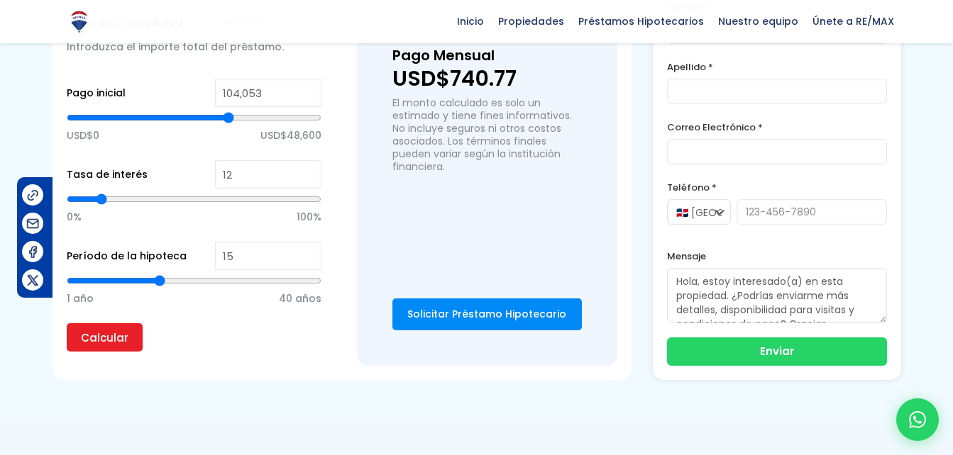
scroll to position [1048, 0]
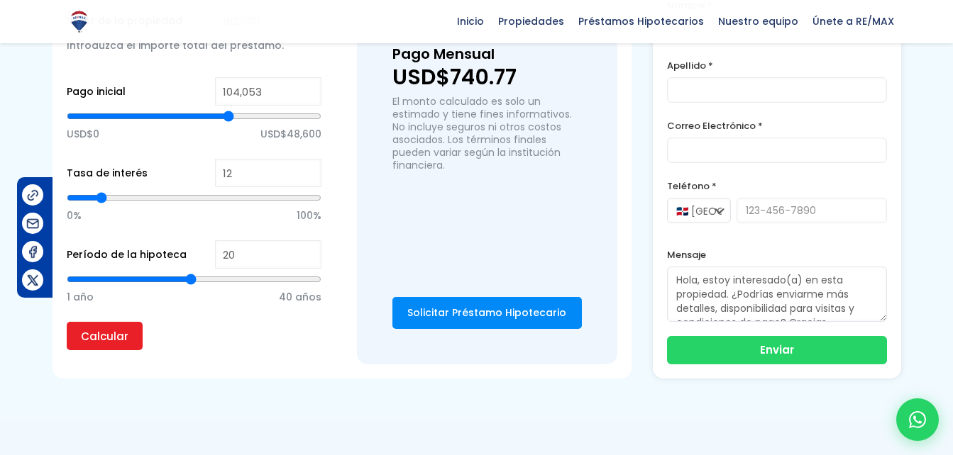
drag, startPoint x: 159, startPoint y: 265, endPoint x: 189, endPoint y: 265, distance: 29.8
click at [189, 272] on input "range" at bounding box center [194, 279] width 255 height 14
click at [120, 322] on input "Calcular" at bounding box center [105, 336] width 76 height 28
click at [538, 228] on div "Pago Mensual USD$638.05 El monto calculado es solo un estimado y tiene fines in…" at bounding box center [487, 185] width 260 height 358
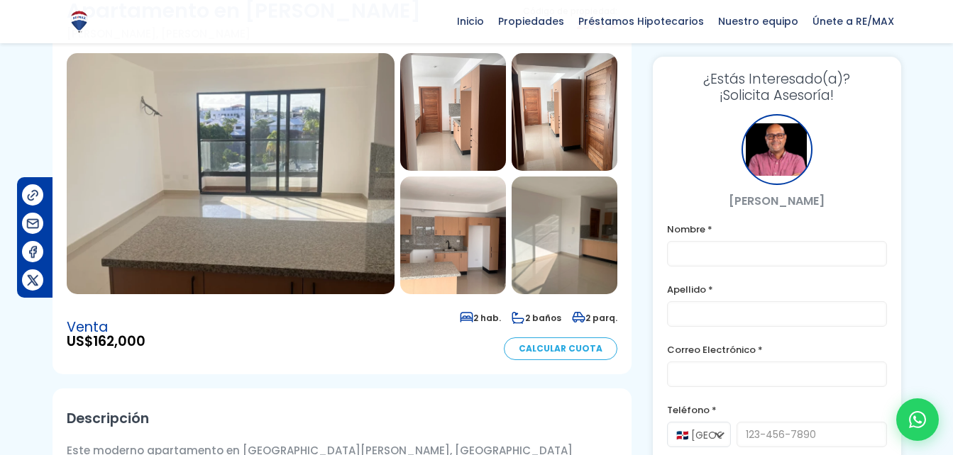
scroll to position [118, 0]
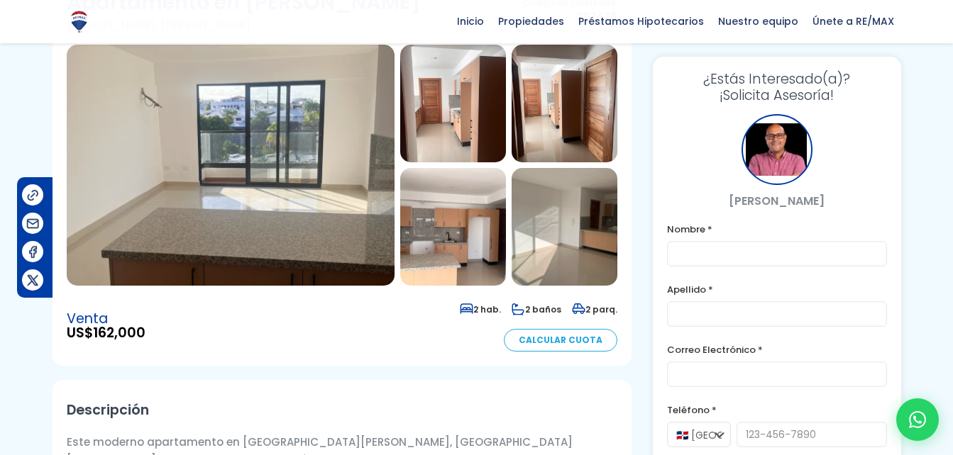
click at [350, 187] on img at bounding box center [231, 165] width 328 height 241
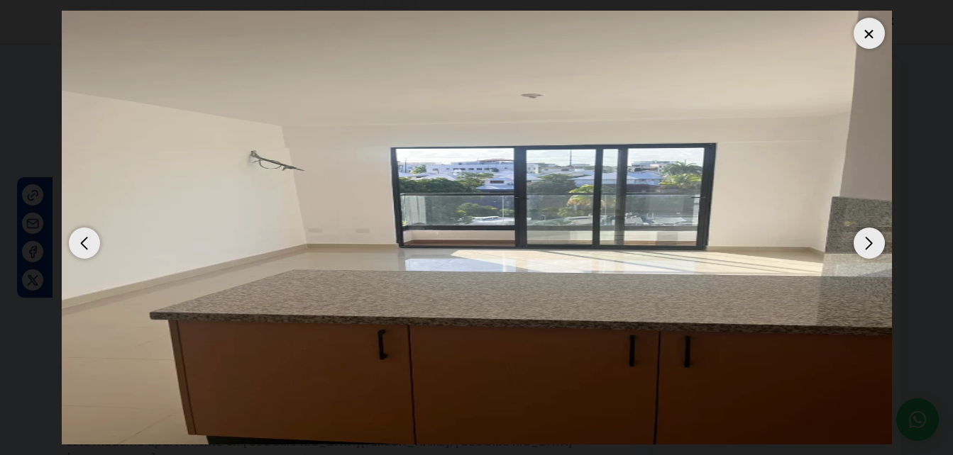
click at [862, 240] on div "Next slide" at bounding box center [868, 243] width 31 height 31
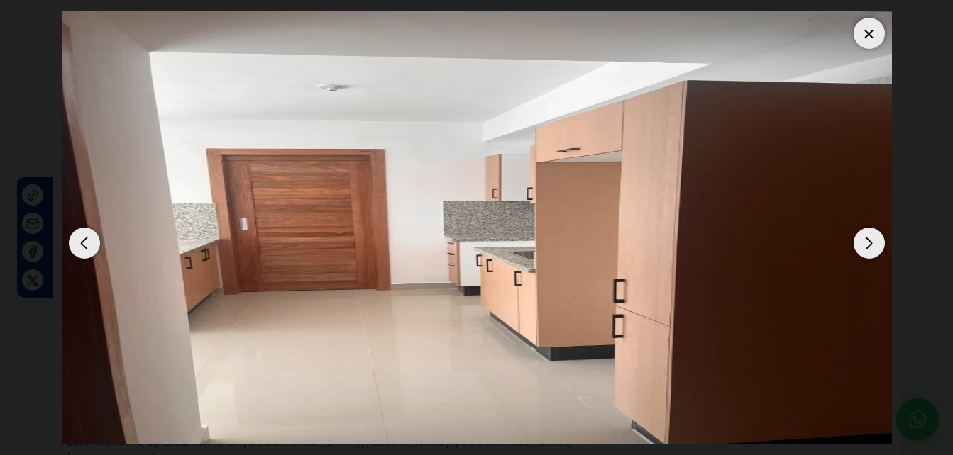
click at [862, 240] on div "Next slide" at bounding box center [868, 243] width 31 height 31
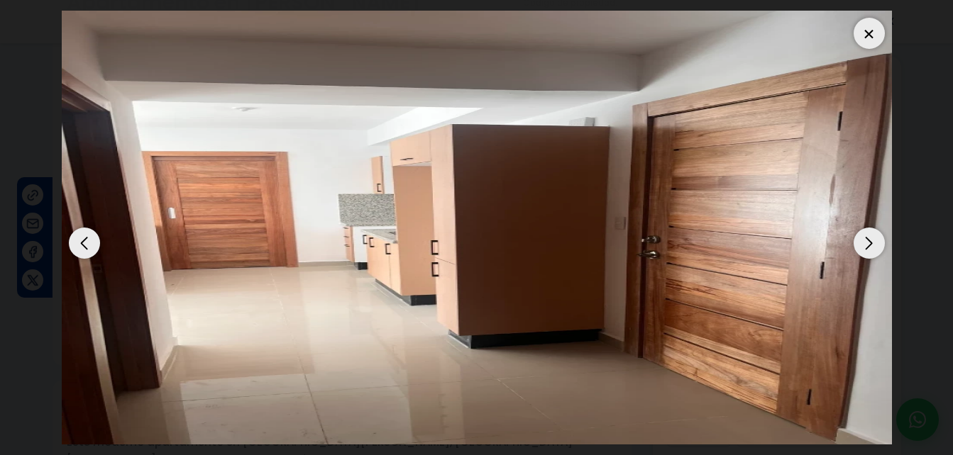
click at [862, 240] on div "Next slide" at bounding box center [868, 243] width 31 height 31
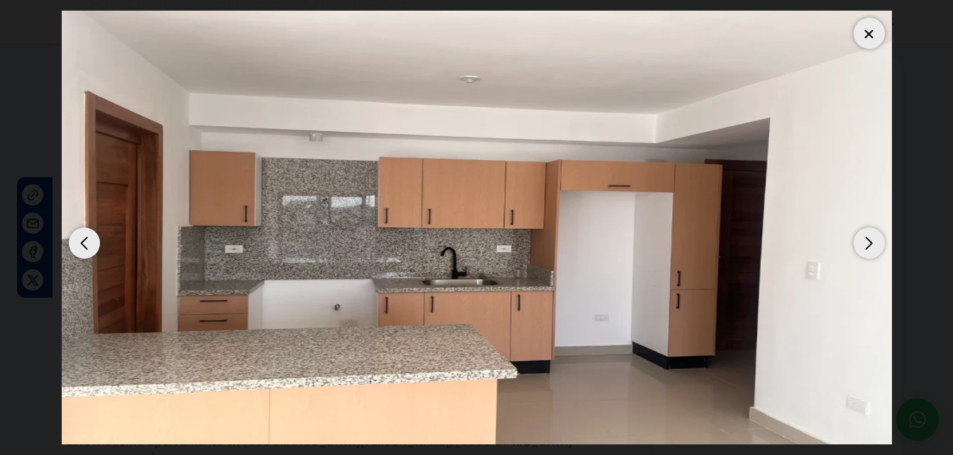
click at [862, 240] on div "Next slide" at bounding box center [868, 243] width 31 height 31
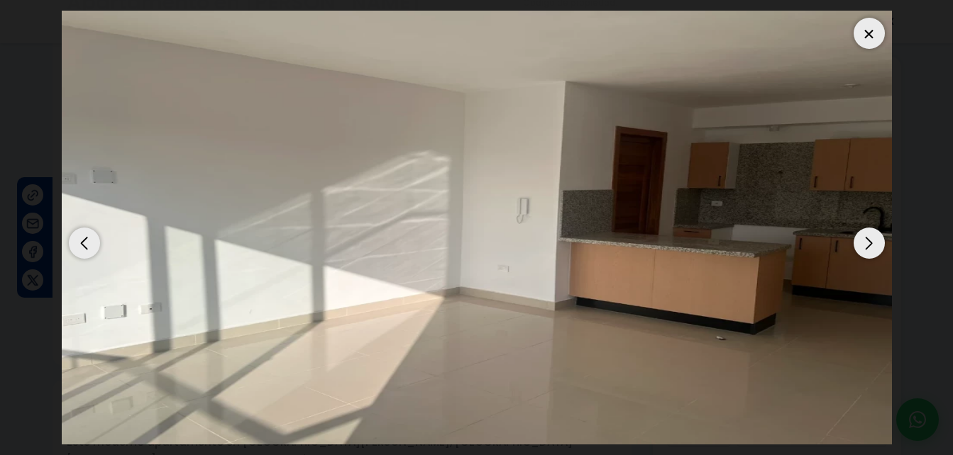
click at [862, 240] on div "Next slide" at bounding box center [868, 243] width 31 height 31
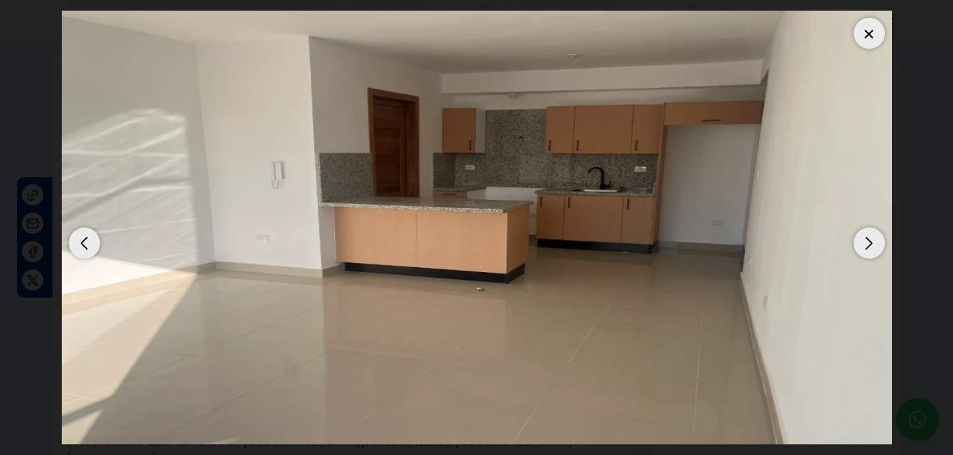
click at [862, 240] on div "Next slide" at bounding box center [868, 243] width 31 height 31
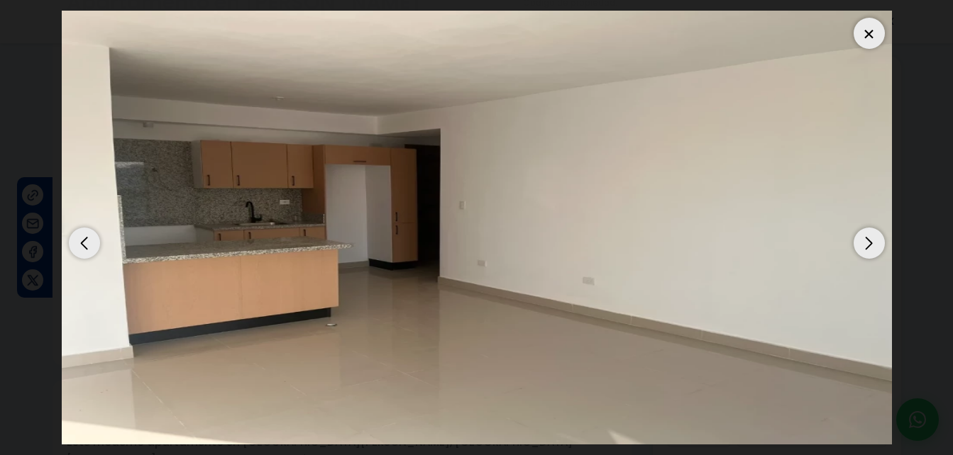
click at [862, 240] on div "Next slide" at bounding box center [868, 243] width 31 height 31
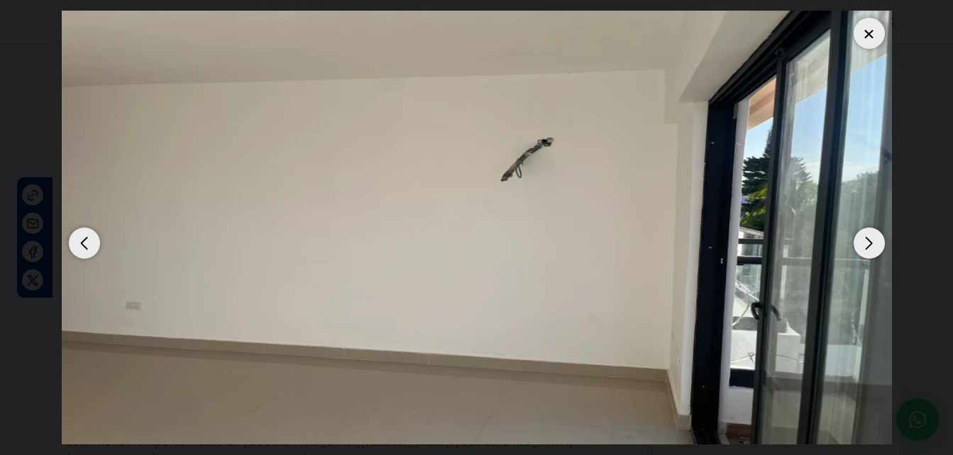
click at [862, 240] on div "Next slide" at bounding box center [868, 243] width 31 height 31
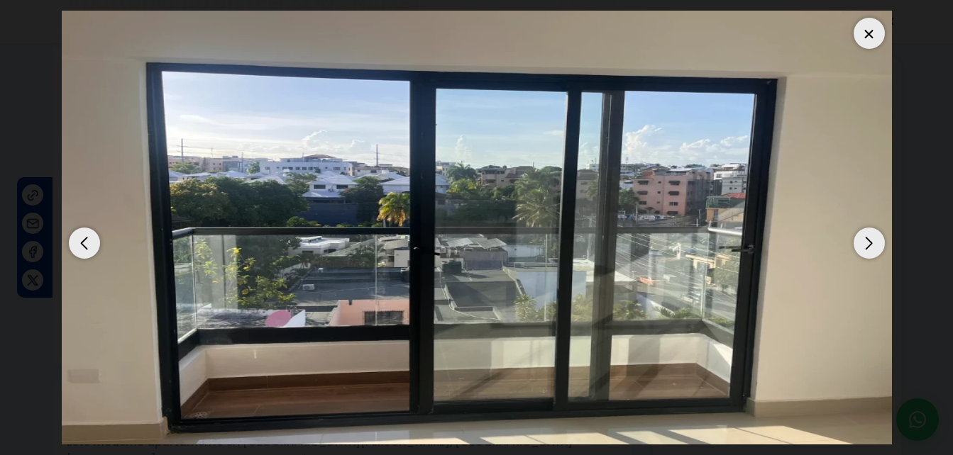
click at [862, 240] on div "Next slide" at bounding box center [868, 243] width 31 height 31
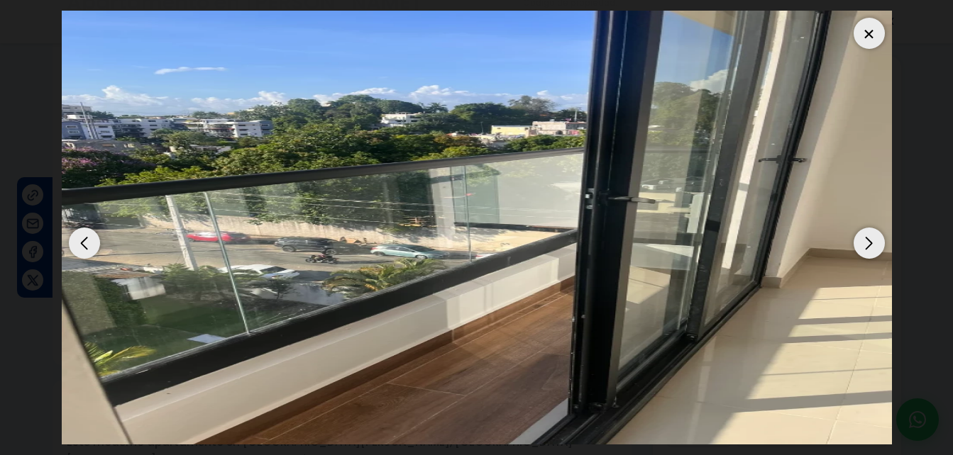
click at [862, 240] on div "Next slide" at bounding box center [868, 243] width 31 height 31
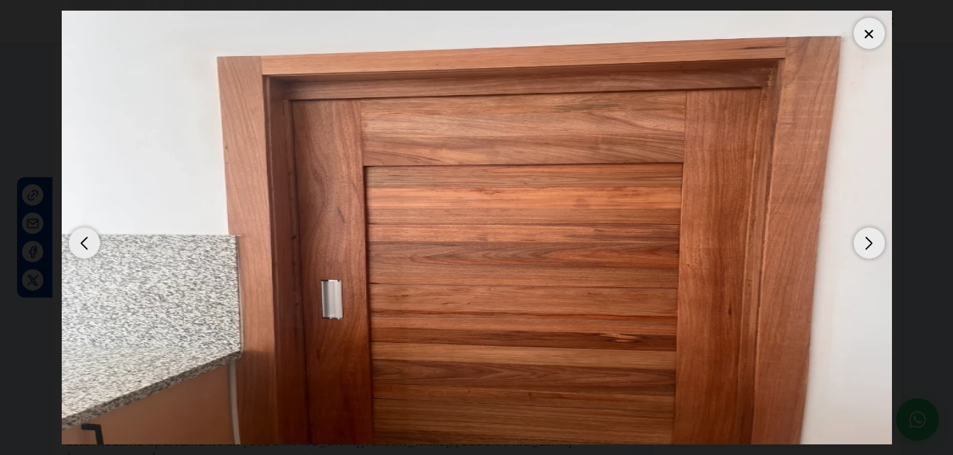
click at [862, 240] on div "Next slide" at bounding box center [868, 243] width 31 height 31
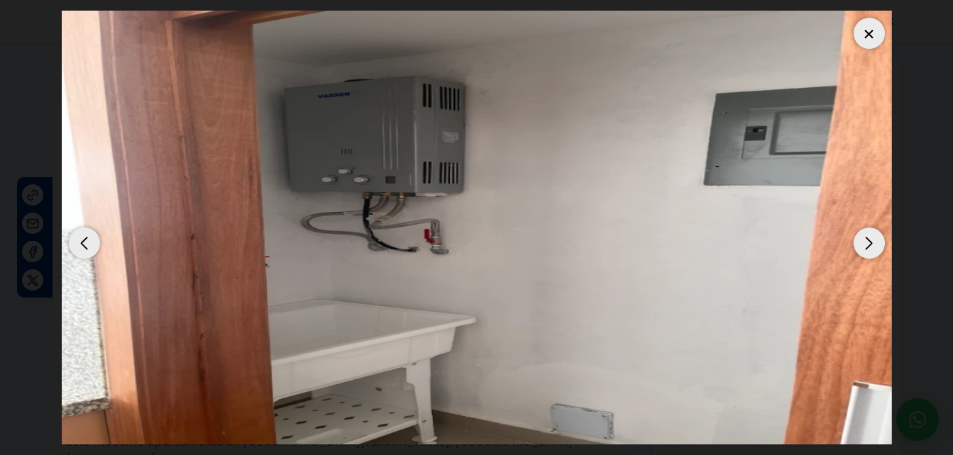
click at [862, 240] on div "Next slide" at bounding box center [868, 243] width 31 height 31
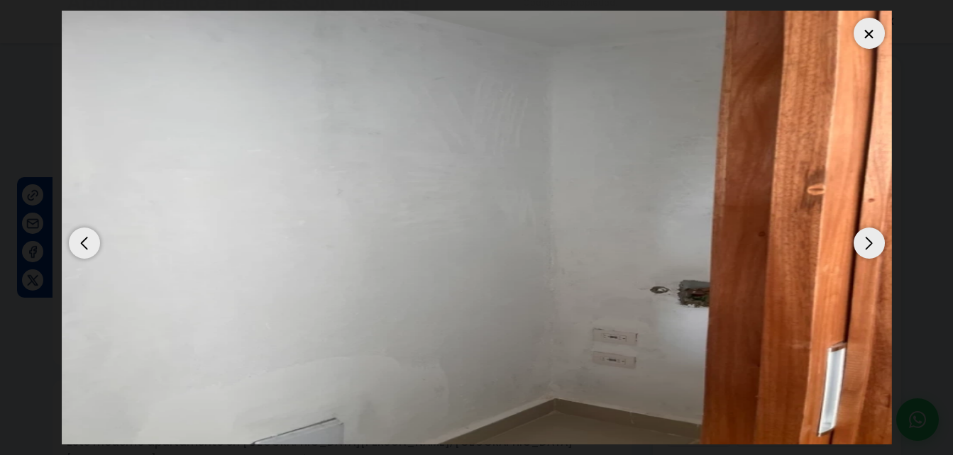
click at [862, 240] on div "Next slide" at bounding box center [868, 243] width 31 height 31
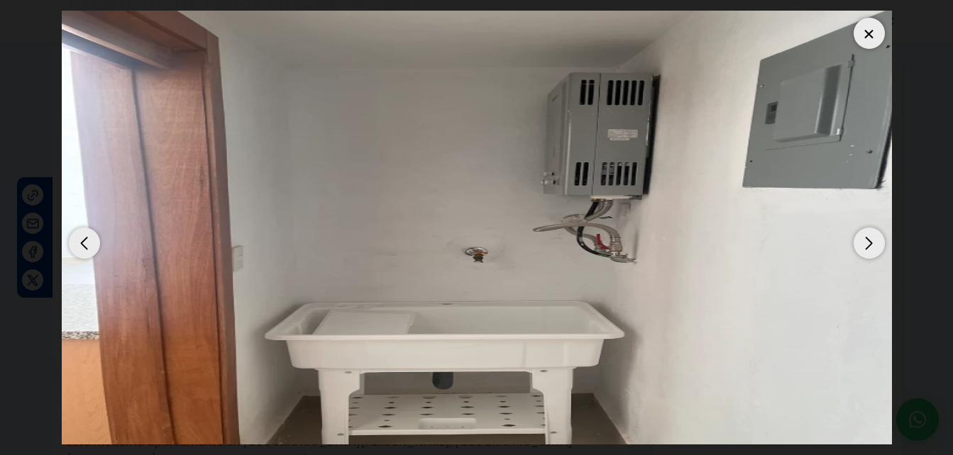
click at [470, 179] on img "14 / 16" at bounding box center [477, 228] width 830 height 434
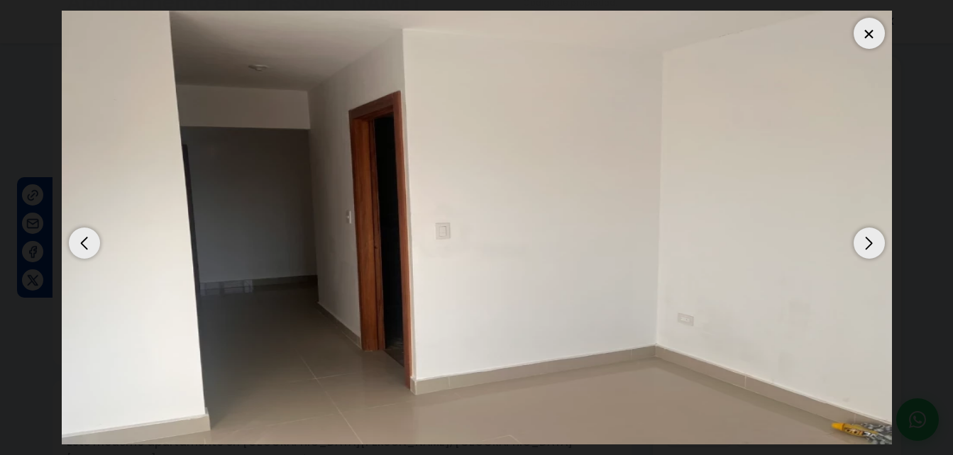
click at [87, 244] on div "Previous slide" at bounding box center [84, 243] width 31 height 31
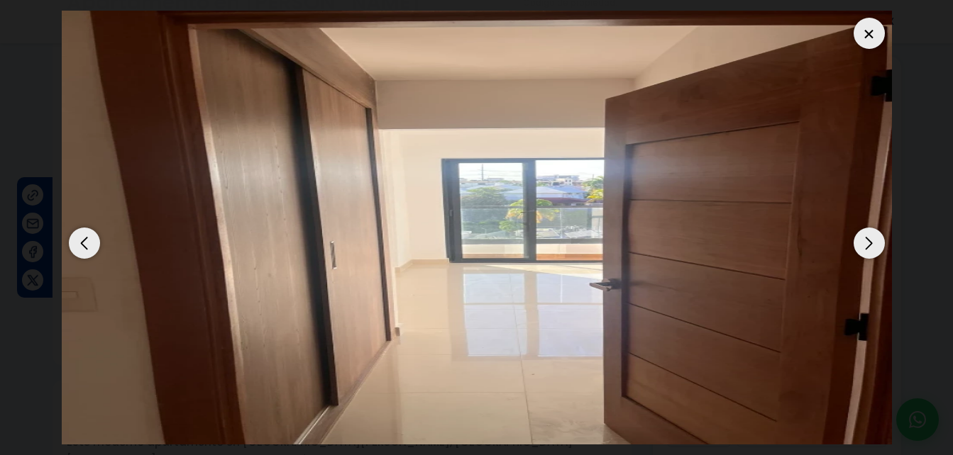
click at [87, 244] on div "Previous slide" at bounding box center [84, 243] width 31 height 31
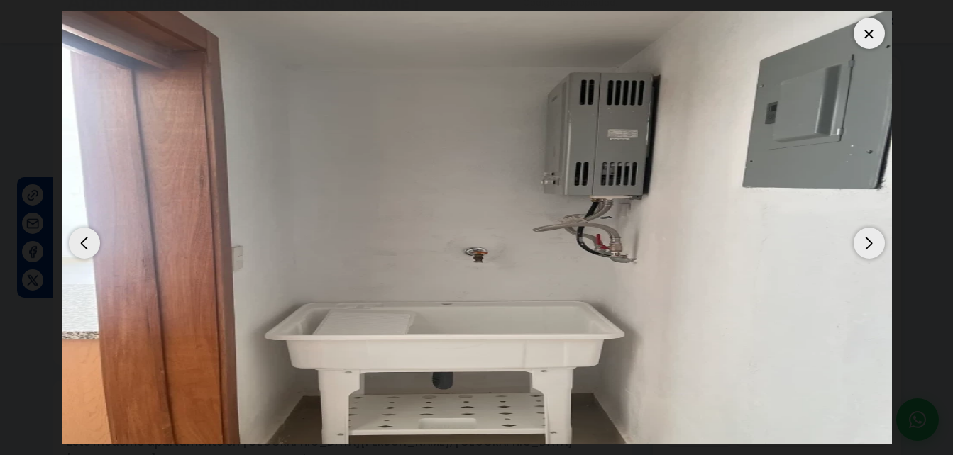
click at [87, 244] on div "Previous slide" at bounding box center [84, 243] width 31 height 31
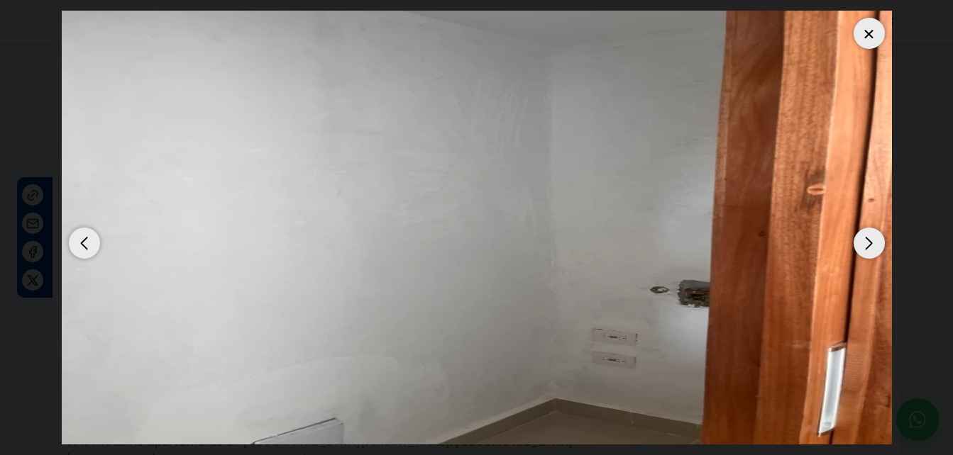
click at [87, 244] on div "Previous slide" at bounding box center [84, 243] width 31 height 31
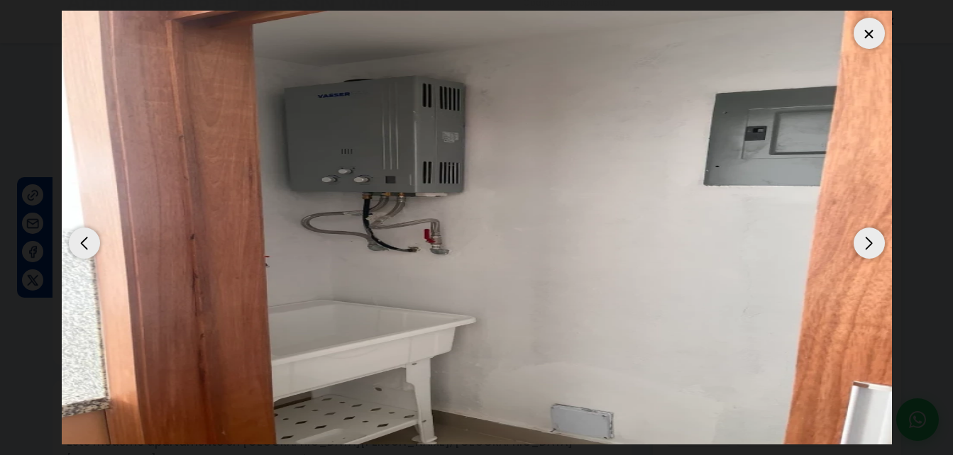
click at [87, 244] on div "Previous slide" at bounding box center [84, 243] width 31 height 31
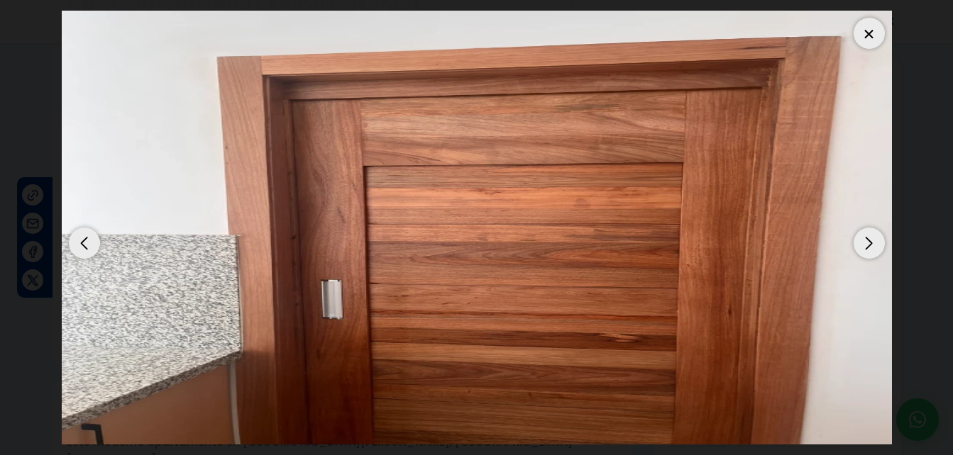
click at [87, 244] on div "Previous slide" at bounding box center [84, 243] width 31 height 31
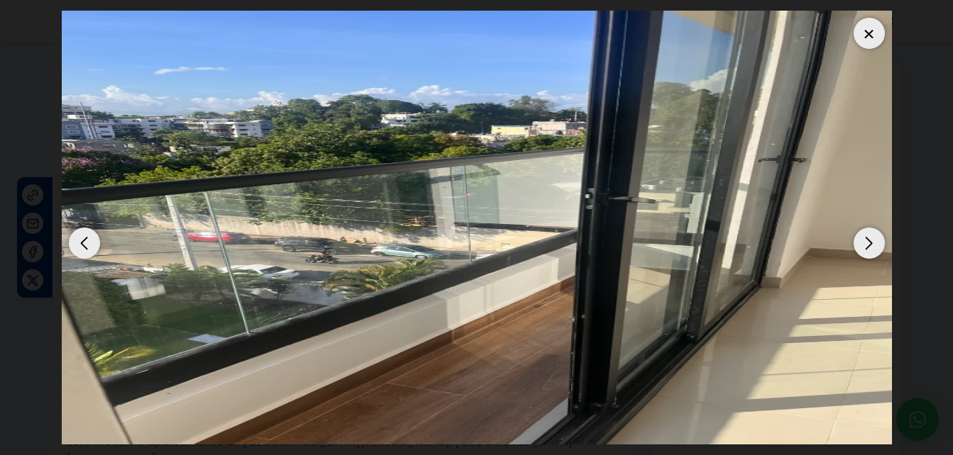
click at [87, 244] on div "Previous slide" at bounding box center [84, 243] width 31 height 31
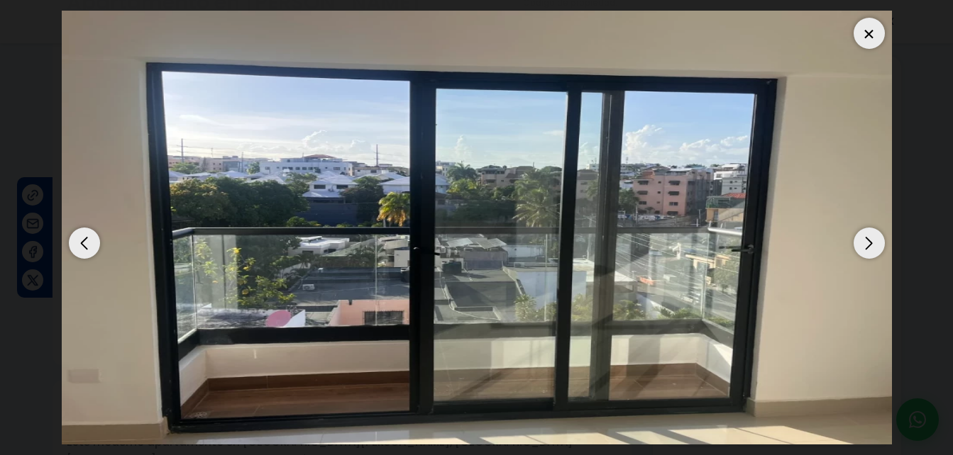
click at [87, 244] on div "Previous slide" at bounding box center [84, 243] width 31 height 31
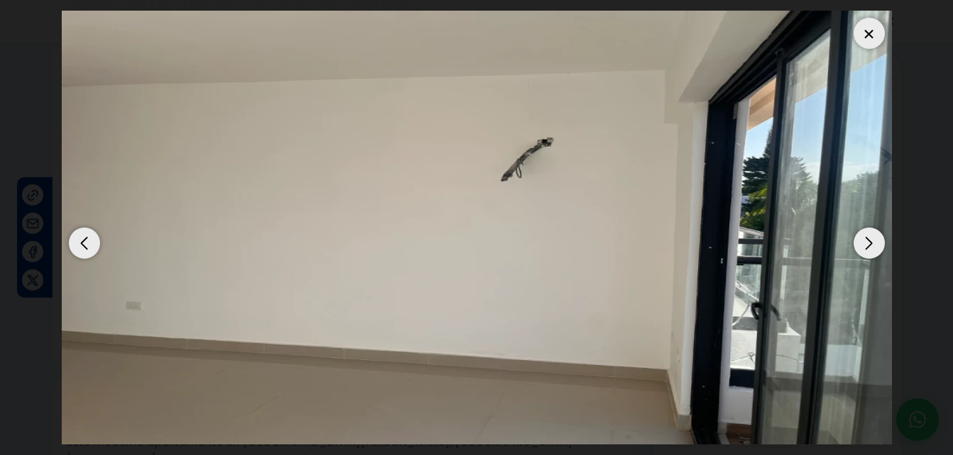
click at [87, 244] on div "Previous slide" at bounding box center [84, 243] width 31 height 31
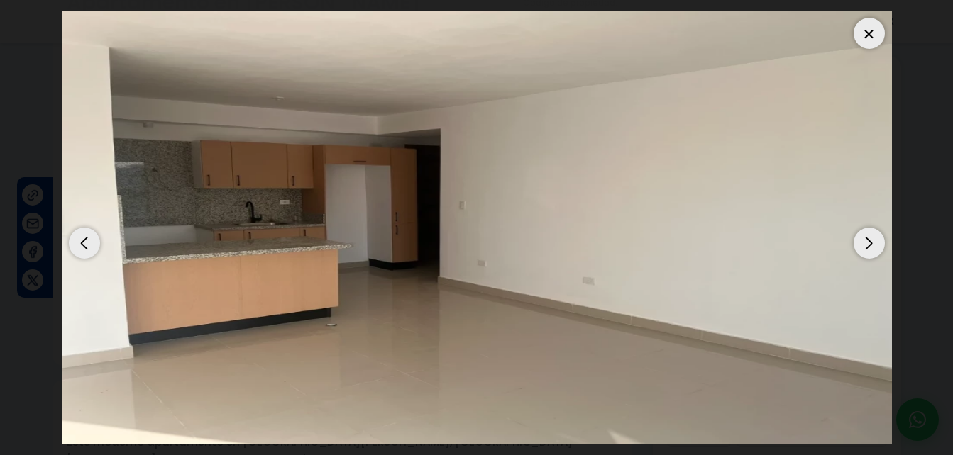
click at [87, 244] on div "Previous slide" at bounding box center [84, 243] width 31 height 31
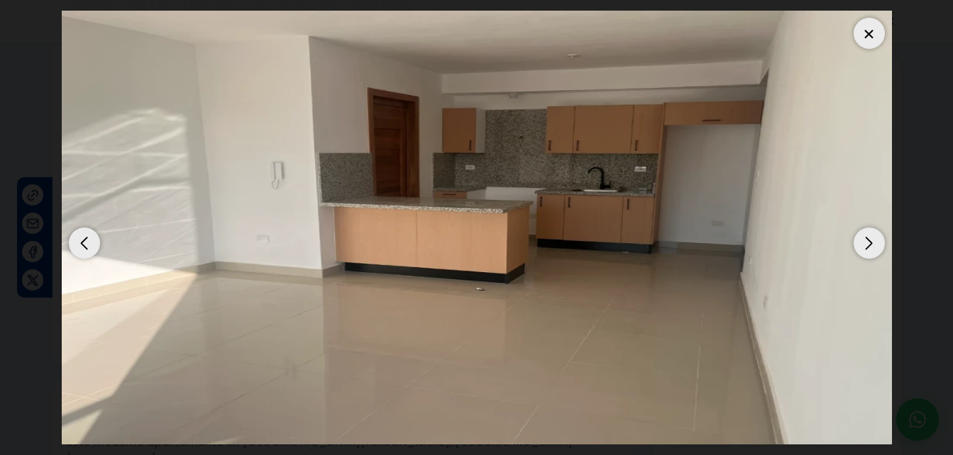
click at [87, 244] on div "Previous slide" at bounding box center [84, 243] width 31 height 31
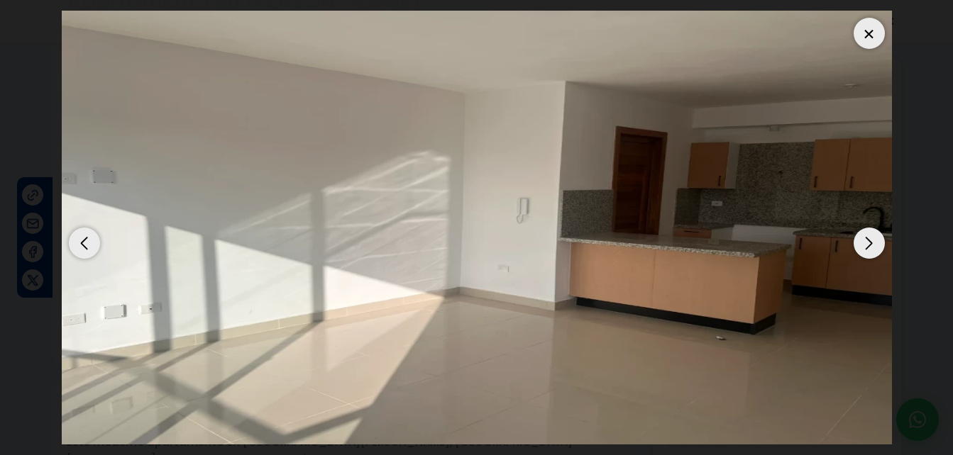
click at [87, 244] on div "Previous slide" at bounding box center [84, 243] width 31 height 31
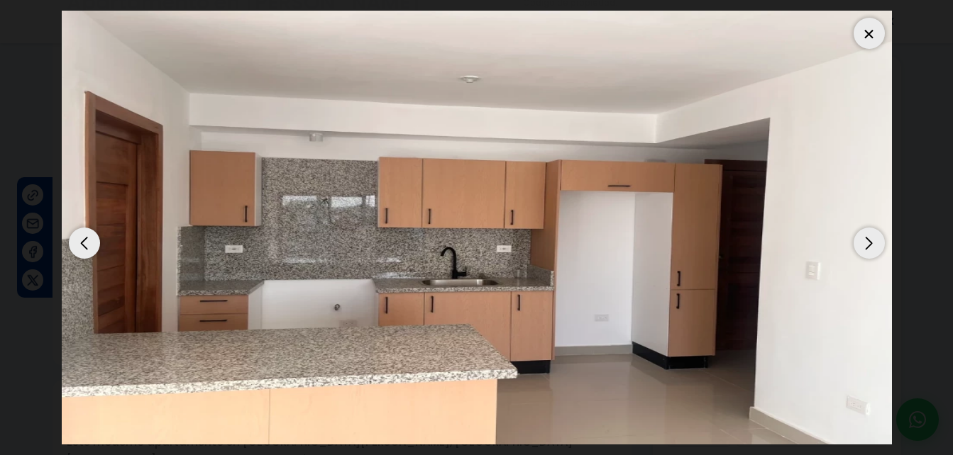
click at [87, 244] on div "Previous slide" at bounding box center [84, 243] width 31 height 31
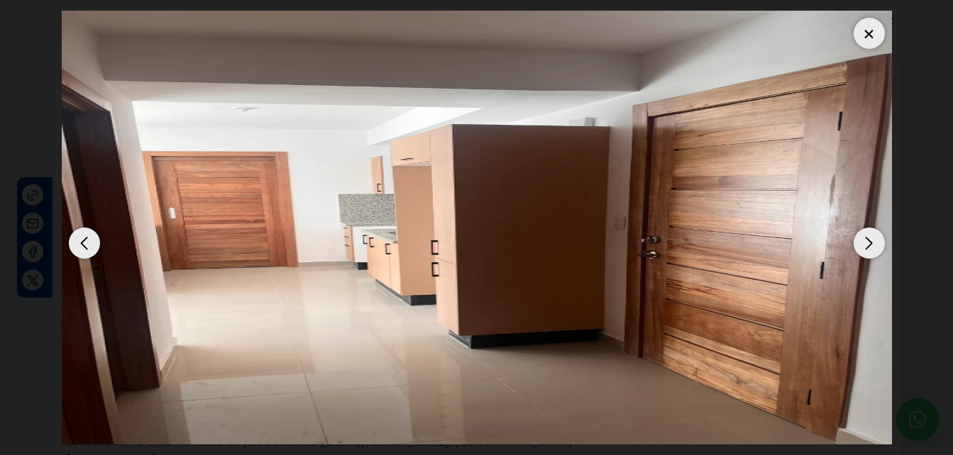
click at [87, 244] on div "Previous slide" at bounding box center [84, 243] width 31 height 31
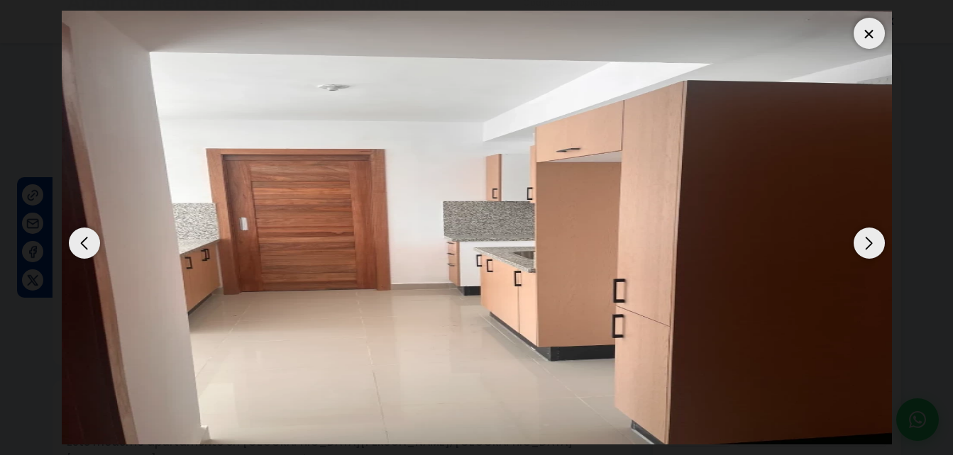
click at [87, 244] on div "Previous slide" at bounding box center [84, 243] width 31 height 31
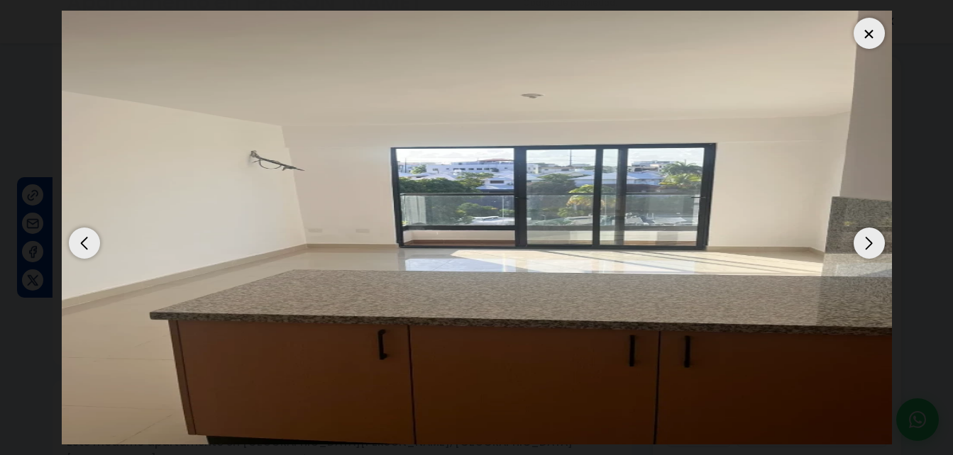
click at [87, 244] on div "Previous slide" at bounding box center [84, 243] width 31 height 31
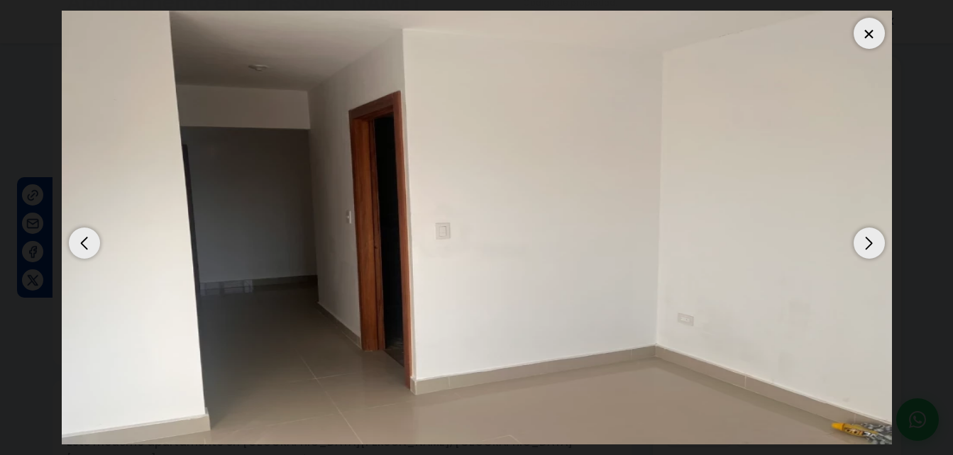
click at [87, 244] on div "Previous slide" at bounding box center [84, 243] width 31 height 31
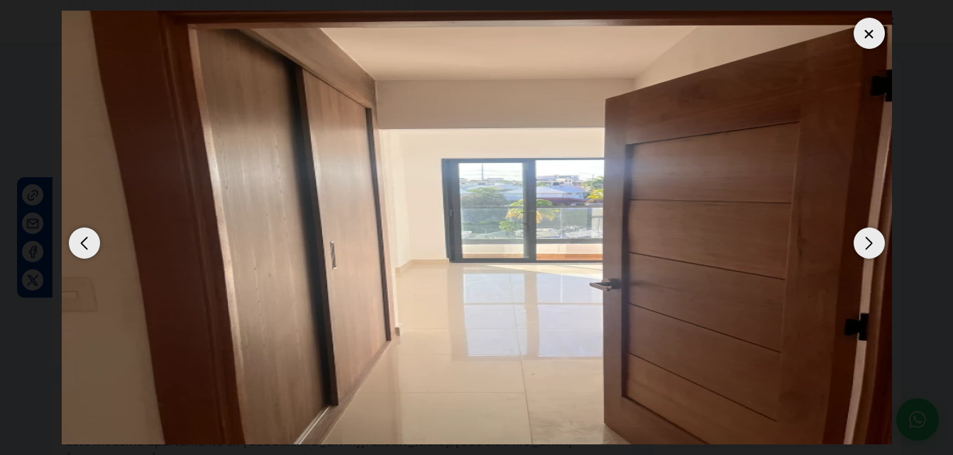
click at [87, 244] on div "Previous slide" at bounding box center [84, 243] width 31 height 31
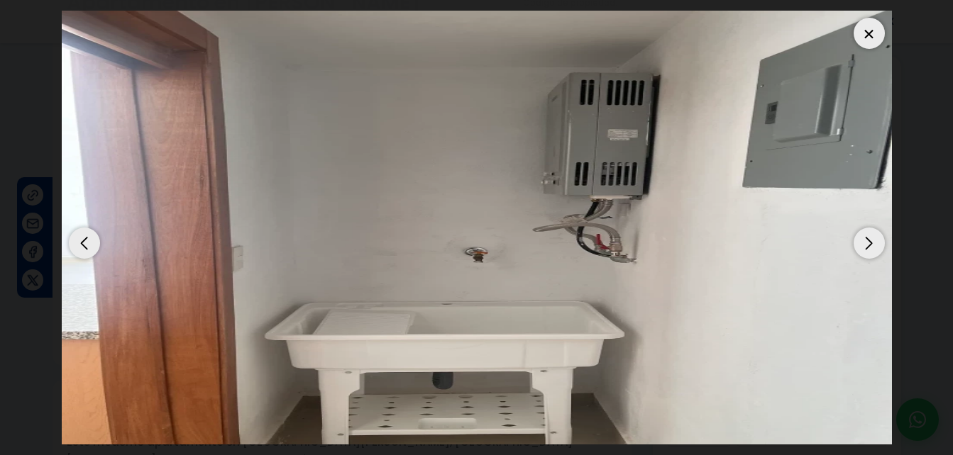
click at [536, 78] on img "14 / 16" at bounding box center [477, 228] width 830 height 434
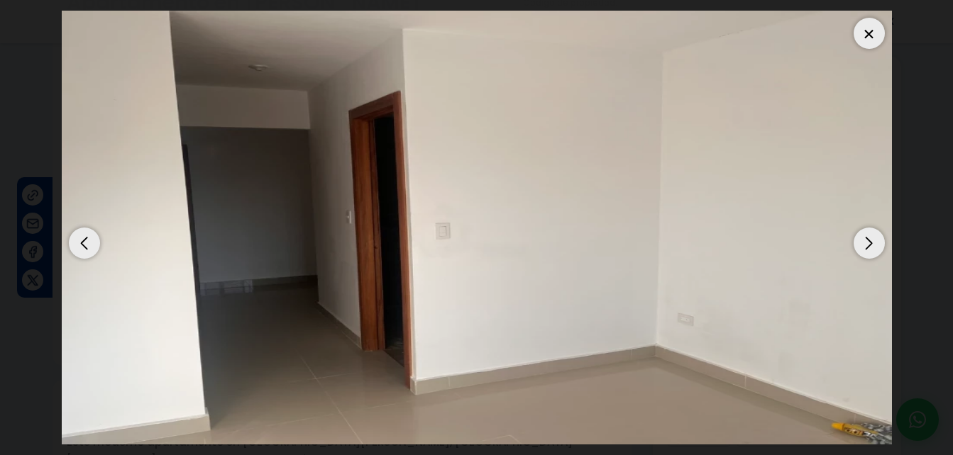
click at [51, 143] on dialog at bounding box center [476, 227] width 851 height 455
click at [873, 31] on div at bounding box center [868, 33] width 31 height 31
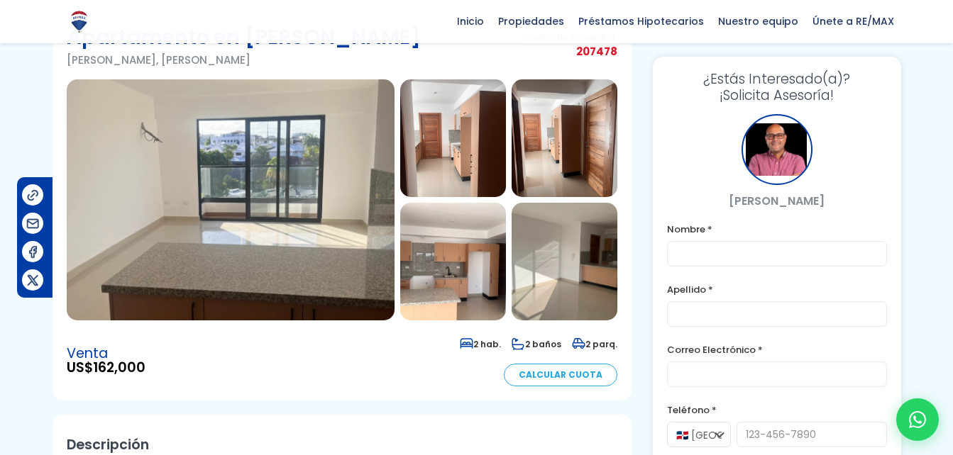
scroll to position [83, 0]
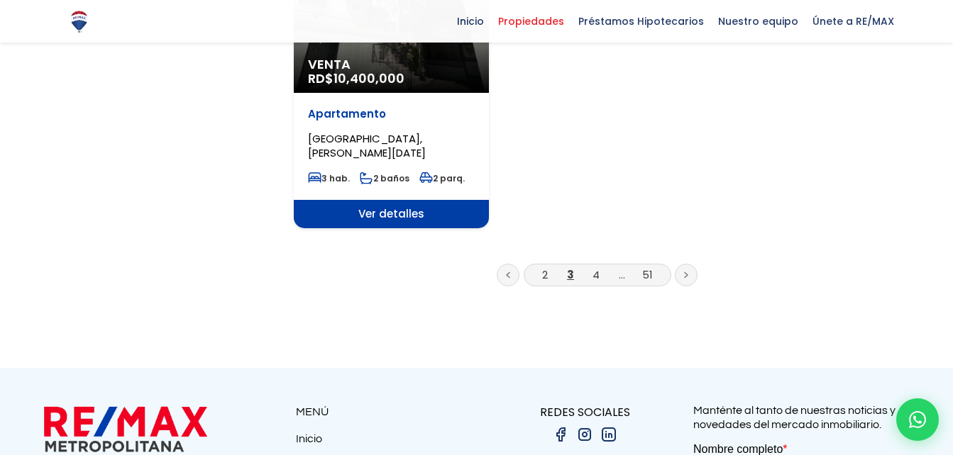
scroll to position [1912, 0]
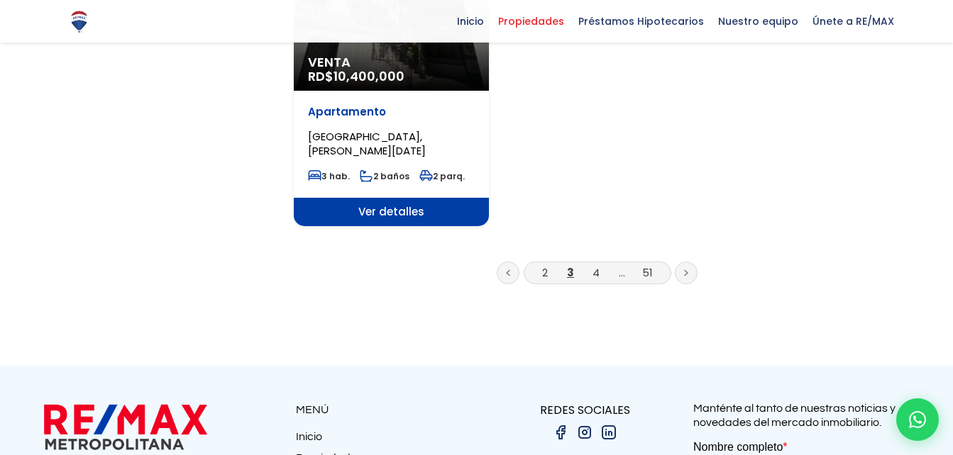
click at [683, 262] on link at bounding box center [686, 273] width 23 height 23
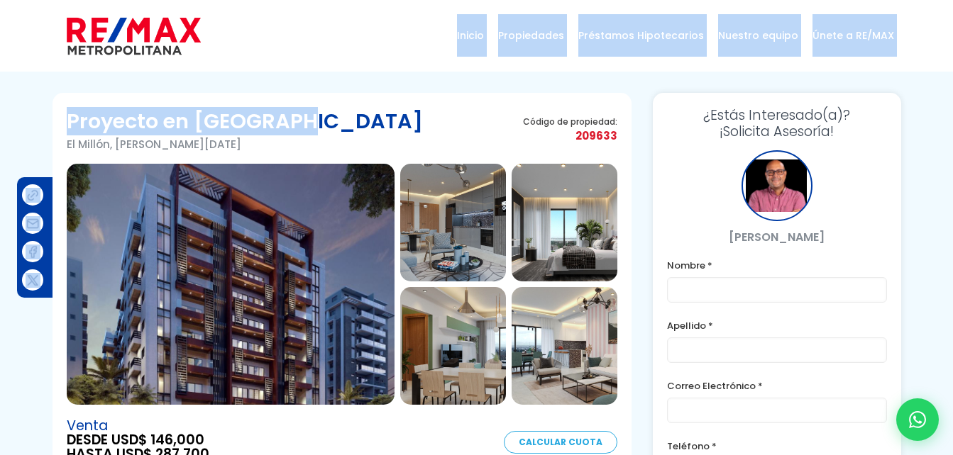
drag, startPoint x: 367, startPoint y: 83, endPoint x: 415, endPoint y: 62, distance: 51.8
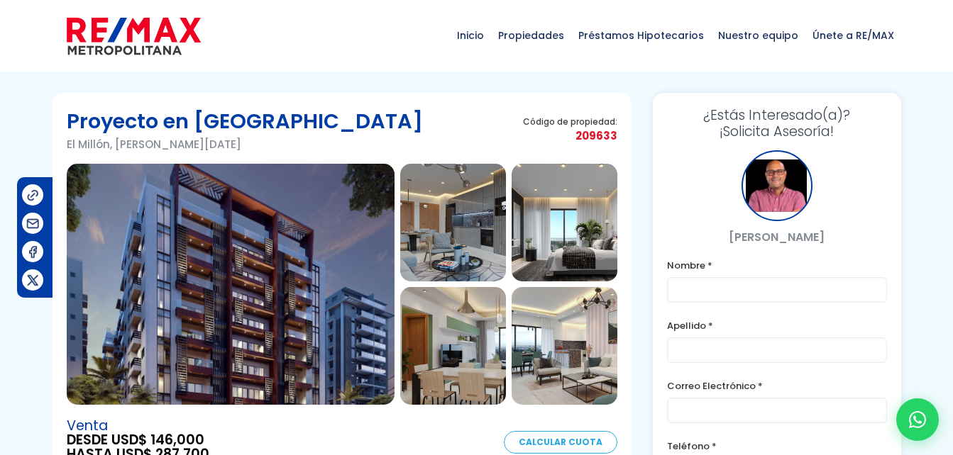
click at [415, 62] on div "Inicio Propiedades Préstamos Hipotecarios Calculadora de préstamos Nuestro equi…" at bounding box center [476, 35] width 848 height 71
click at [431, 221] on img at bounding box center [453, 223] width 106 height 118
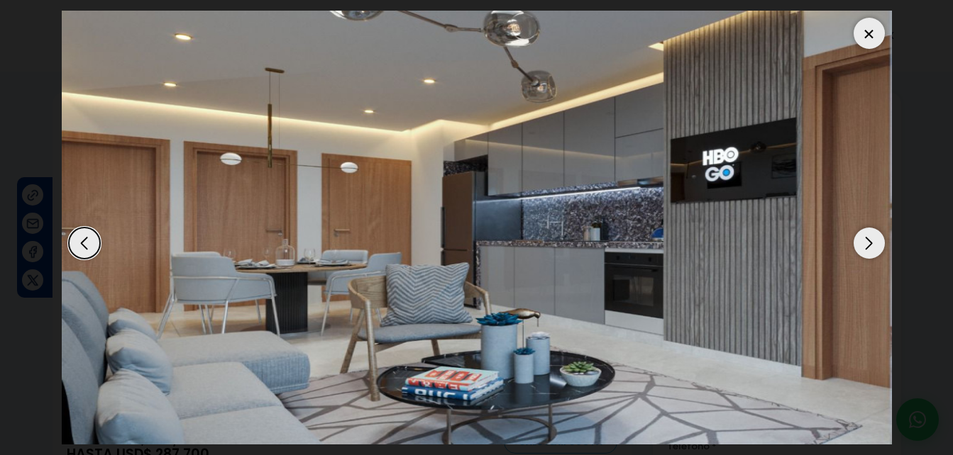
click at [565, 183] on img "2 / 10" at bounding box center [477, 228] width 830 height 434
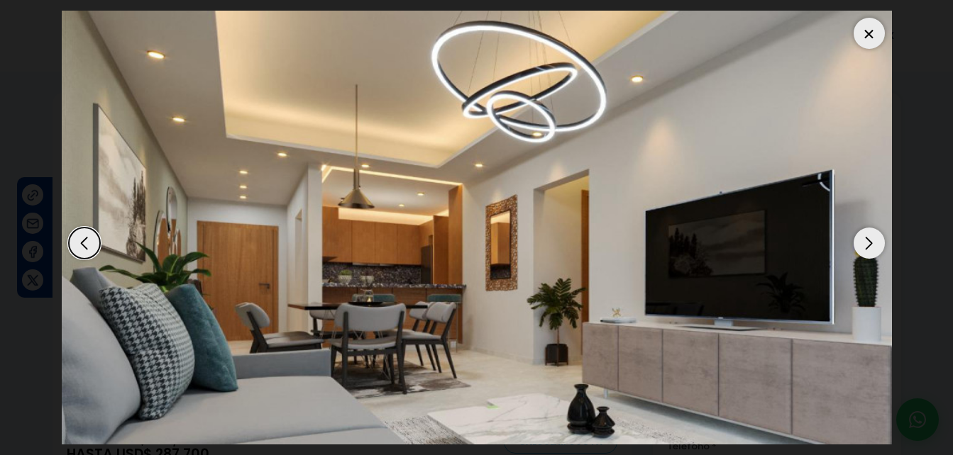
click at [565, 183] on img "10 / 10" at bounding box center [477, 228] width 830 height 434
click at [867, 250] on div "Next slide" at bounding box center [868, 243] width 31 height 31
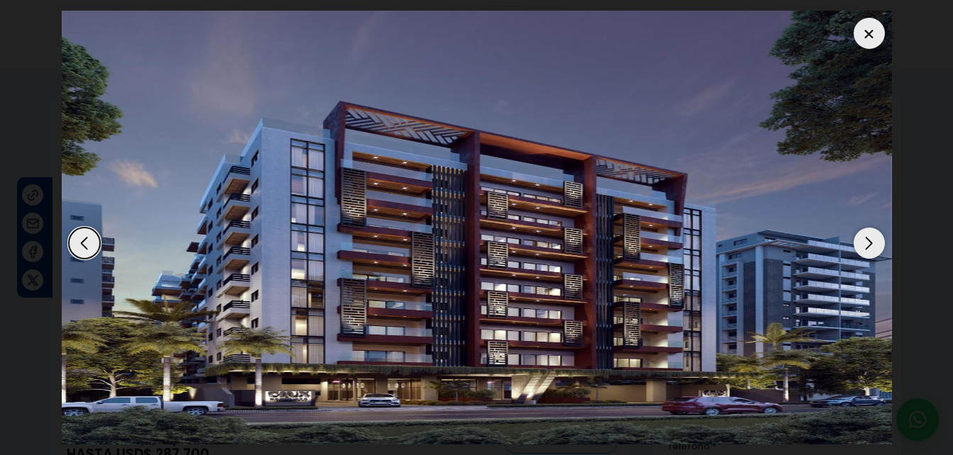
click at [867, 250] on div "Next slide" at bounding box center [868, 243] width 31 height 31
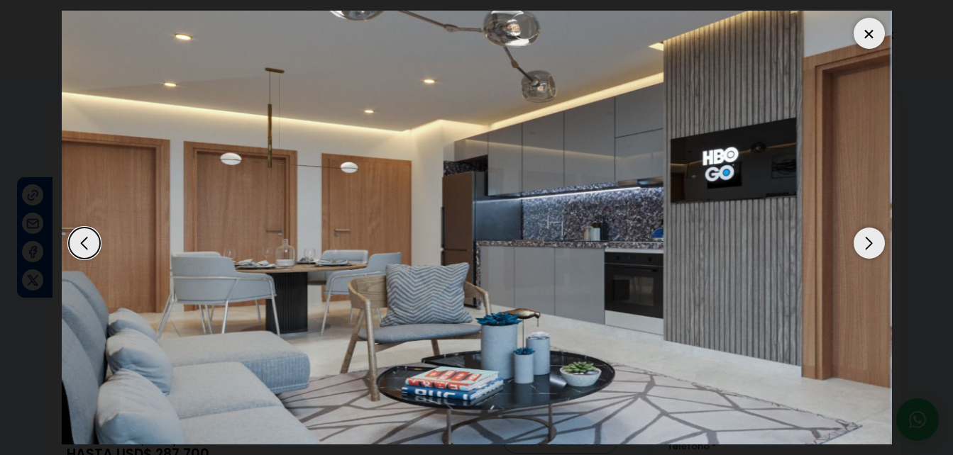
click at [867, 250] on div "Next slide" at bounding box center [868, 243] width 31 height 31
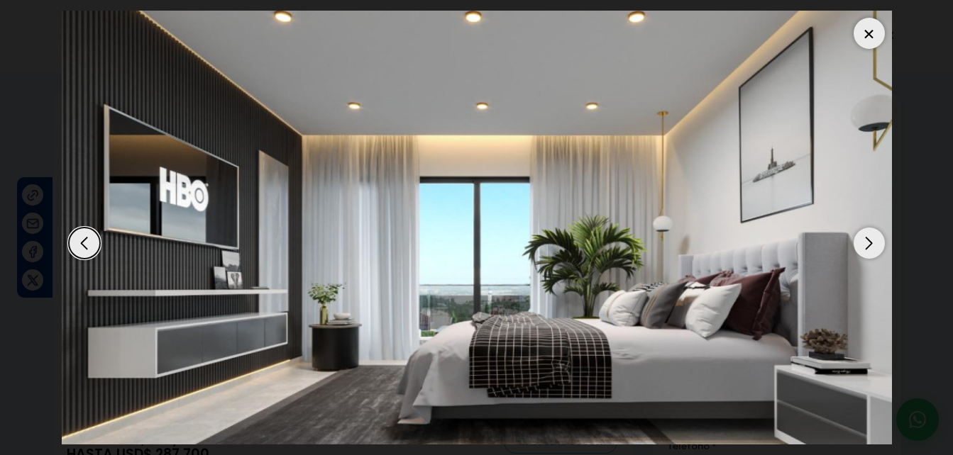
click at [867, 250] on div "Next slide" at bounding box center [868, 243] width 31 height 31
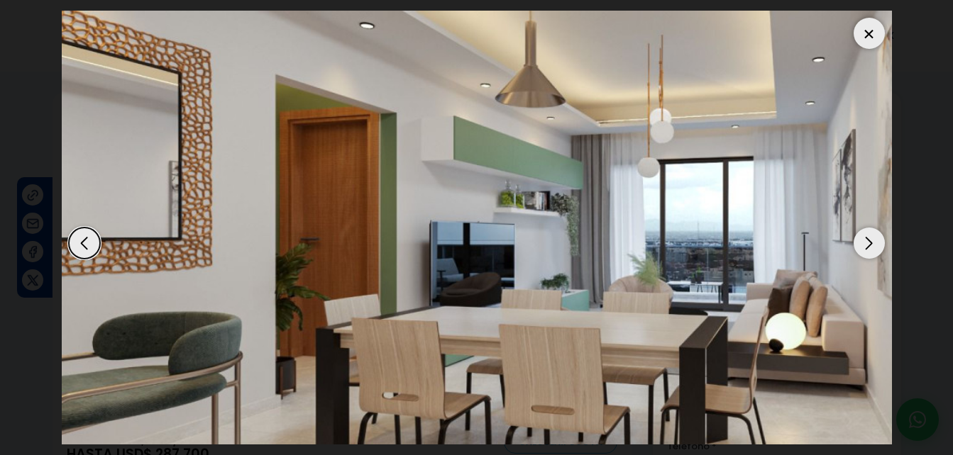
click at [867, 250] on div "Next slide" at bounding box center [868, 243] width 31 height 31
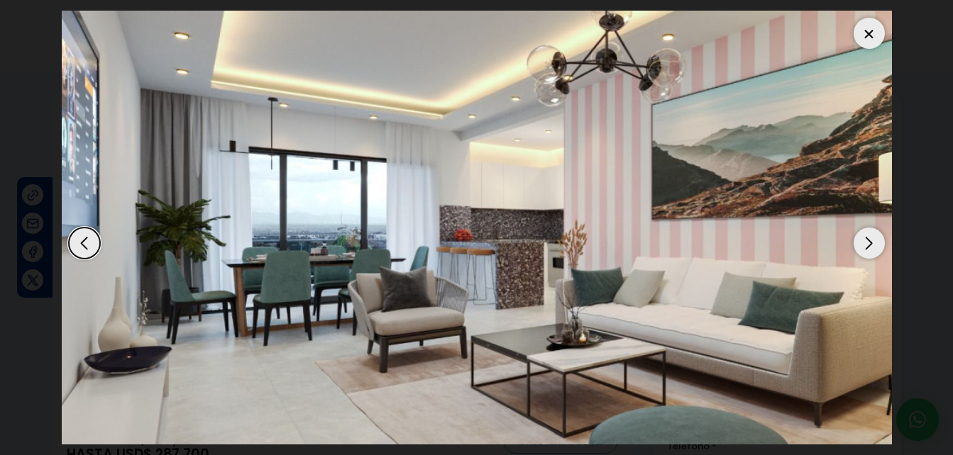
click at [867, 250] on div "Next slide" at bounding box center [868, 243] width 31 height 31
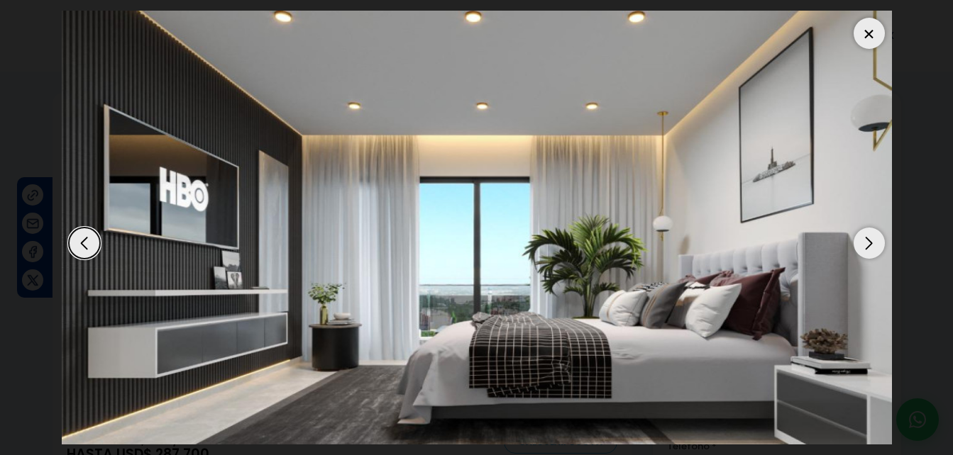
click at [867, 250] on div "Next slide" at bounding box center [868, 243] width 31 height 31
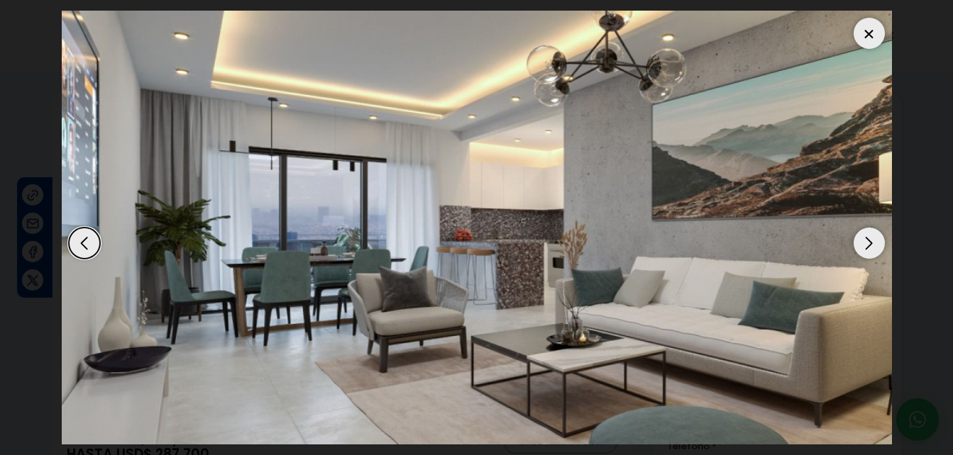
click at [867, 250] on div "Next slide" at bounding box center [868, 243] width 31 height 31
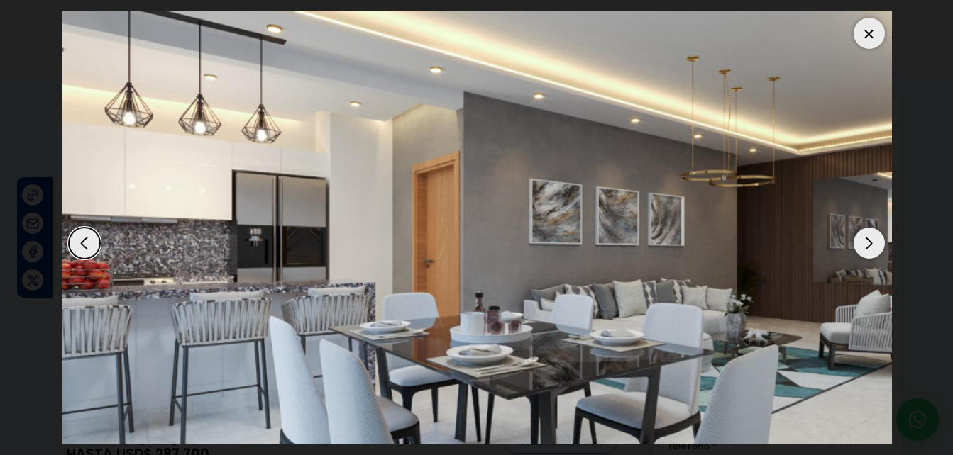
click at [867, 250] on div "Next slide" at bounding box center [868, 243] width 31 height 31
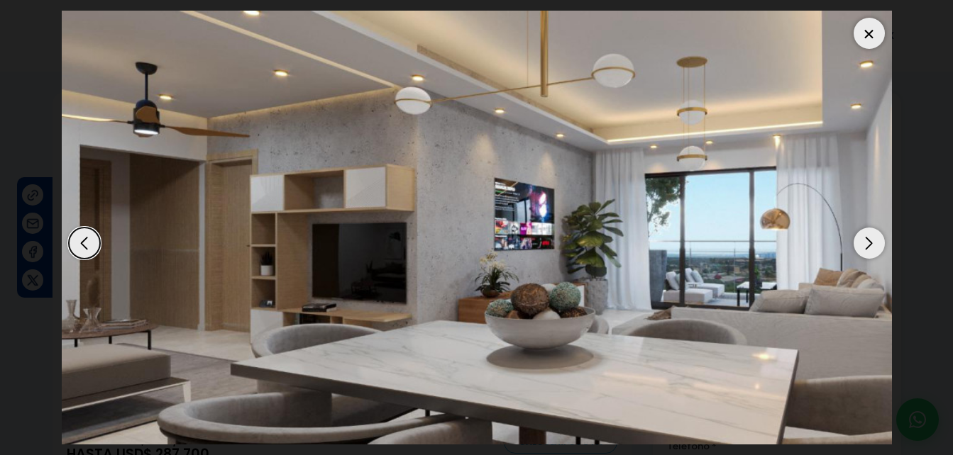
click at [867, 250] on div "Next slide" at bounding box center [868, 243] width 31 height 31
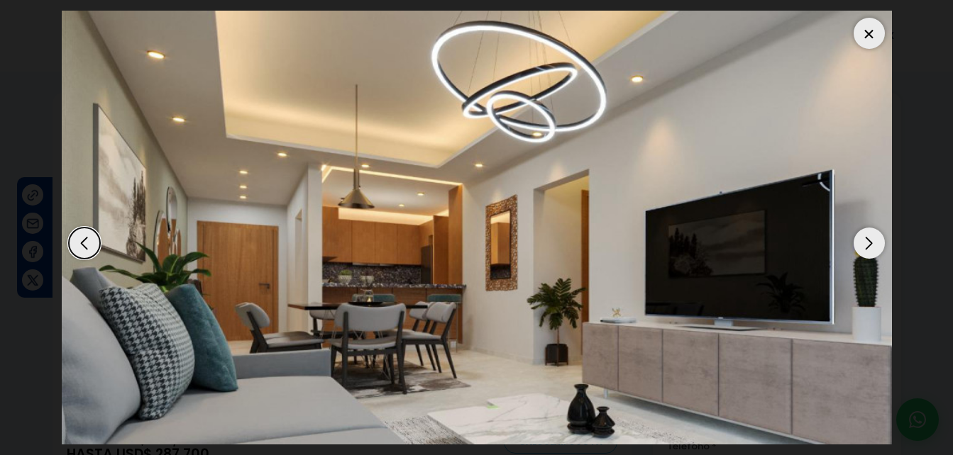
click at [867, 250] on div "Next slide" at bounding box center [868, 243] width 31 height 31
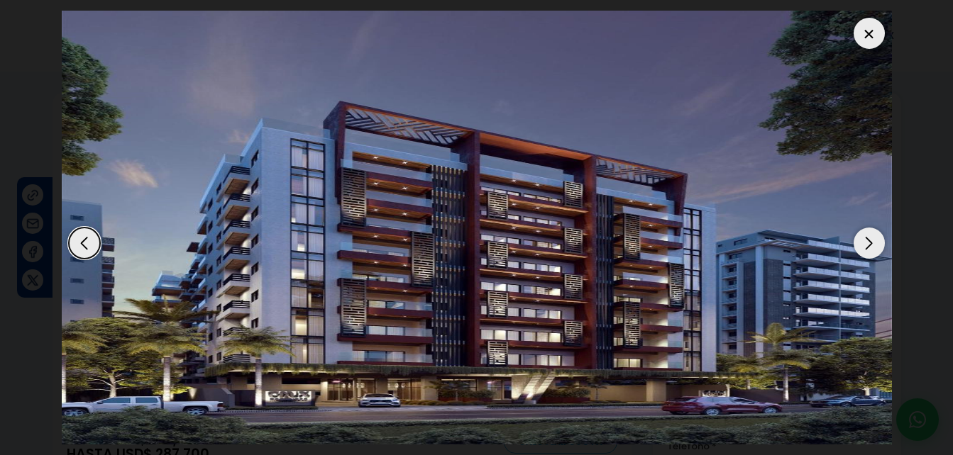
click at [867, 250] on div "Next slide" at bounding box center [868, 243] width 31 height 31
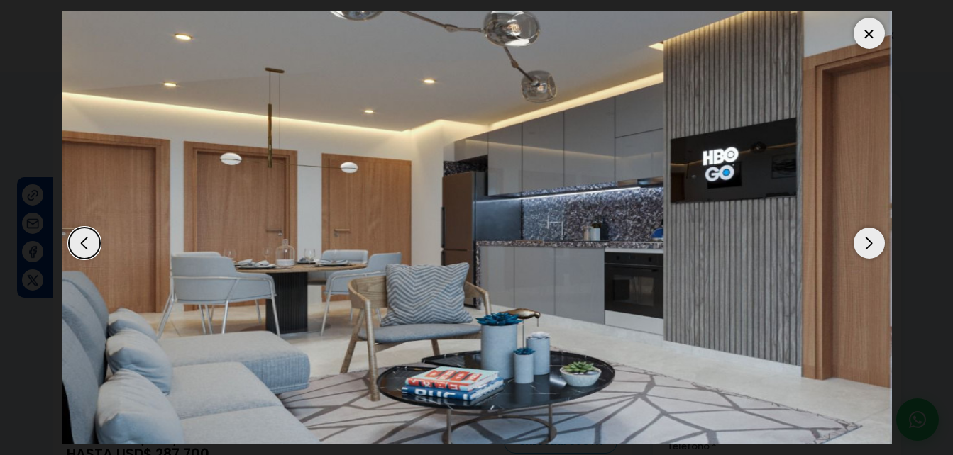
click at [879, 34] on div at bounding box center [868, 33] width 31 height 31
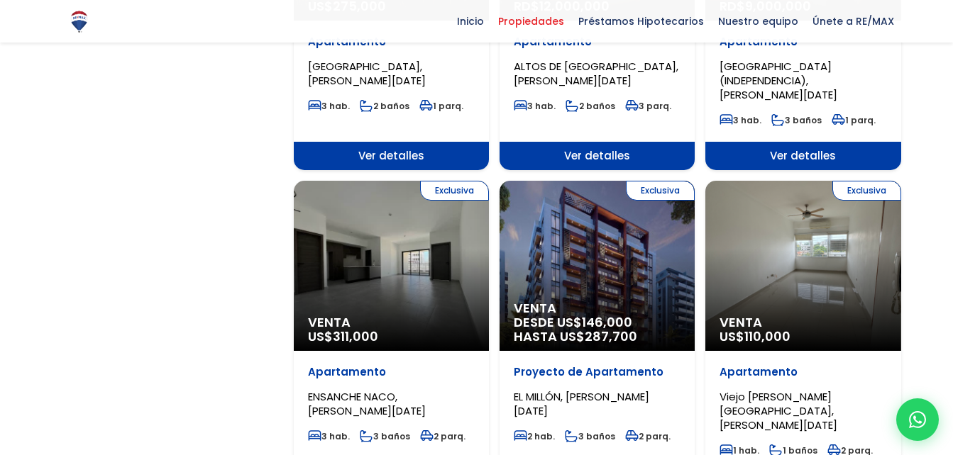
scroll to position [1339, 0]
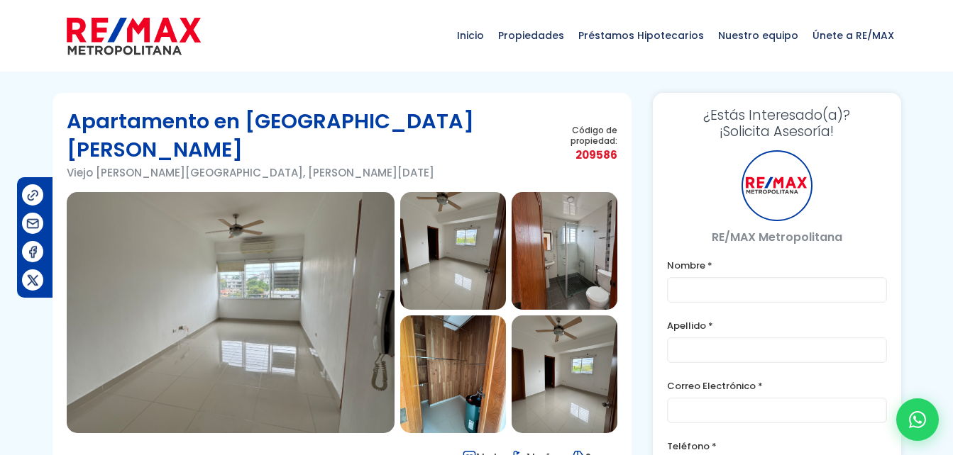
click at [436, 236] on img at bounding box center [453, 251] width 106 height 118
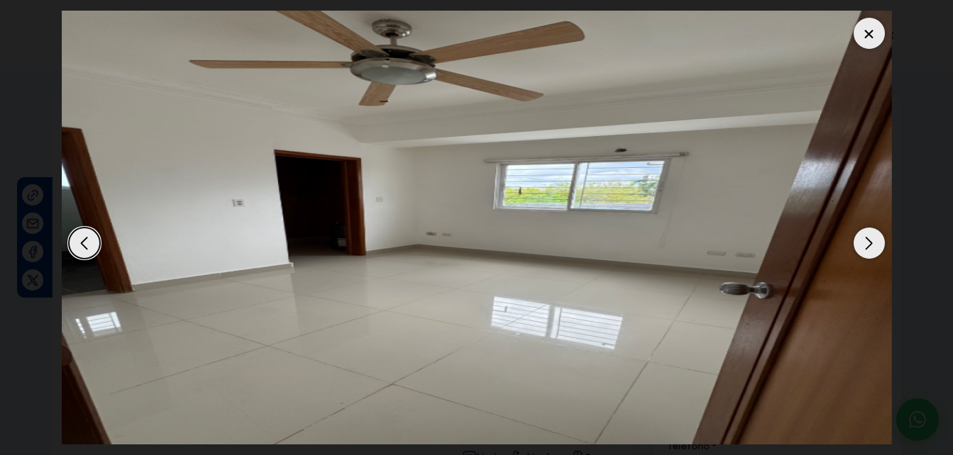
click at [874, 235] on div "Next slide" at bounding box center [868, 243] width 31 height 31
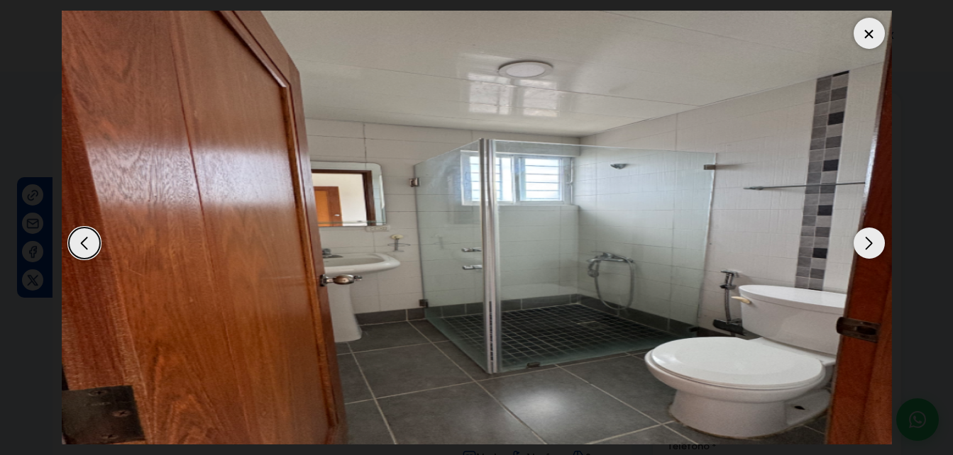
click at [874, 238] on div "Next slide" at bounding box center [868, 243] width 31 height 31
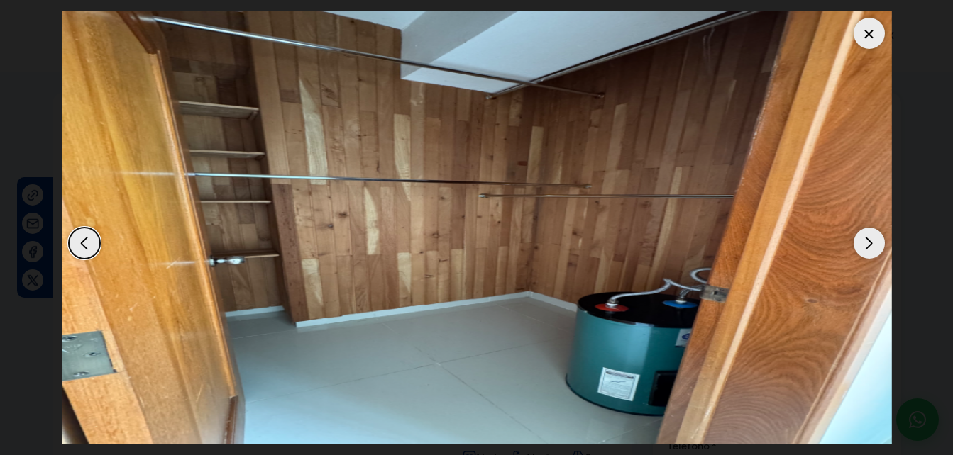
click at [874, 238] on div "Next slide" at bounding box center [868, 243] width 31 height 31
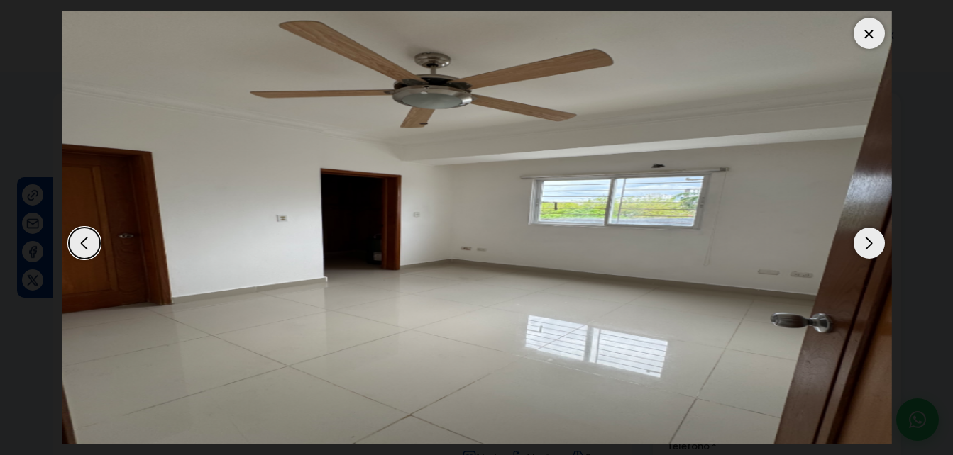
click at [874, 238] on div "Next slide" at bounding box center [868, 243] width 31 height 31
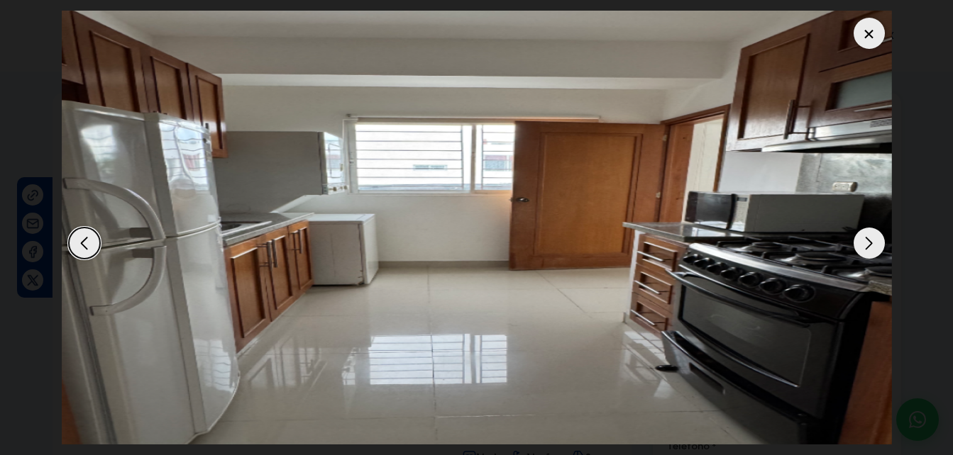
click at [874, 238] on div "Next slide" at bounding box center [868, 243] width 31 height 31
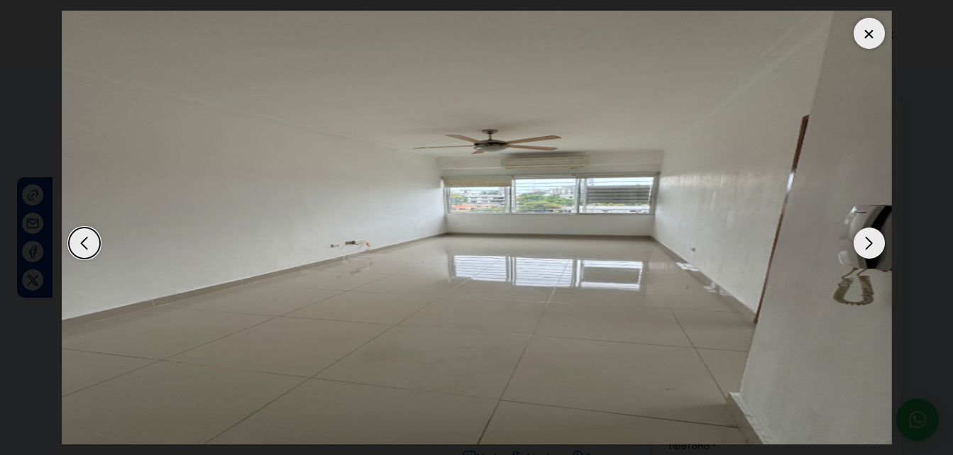
click at [874, 238] on div "Next slide" at bounding box center [868, 243] width 31 height 31
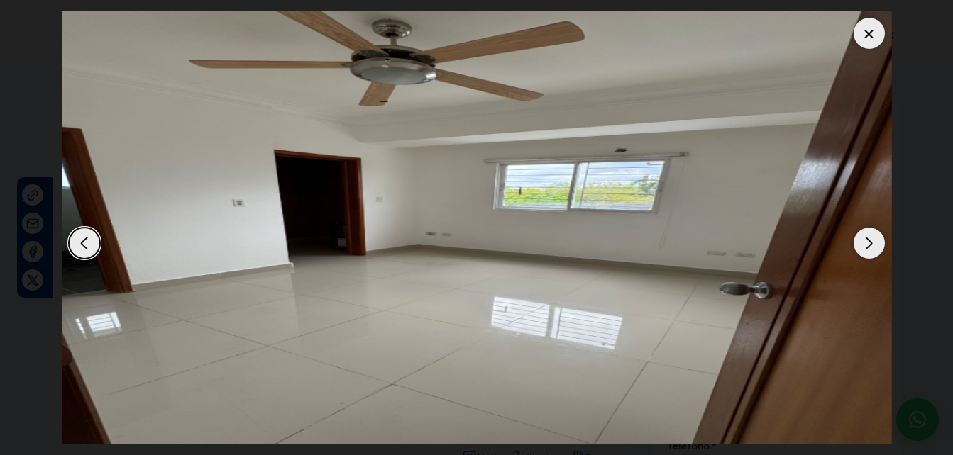
click at [874, 238] on div "Next slide" at bounding box center [868, 243] width 31 height 31
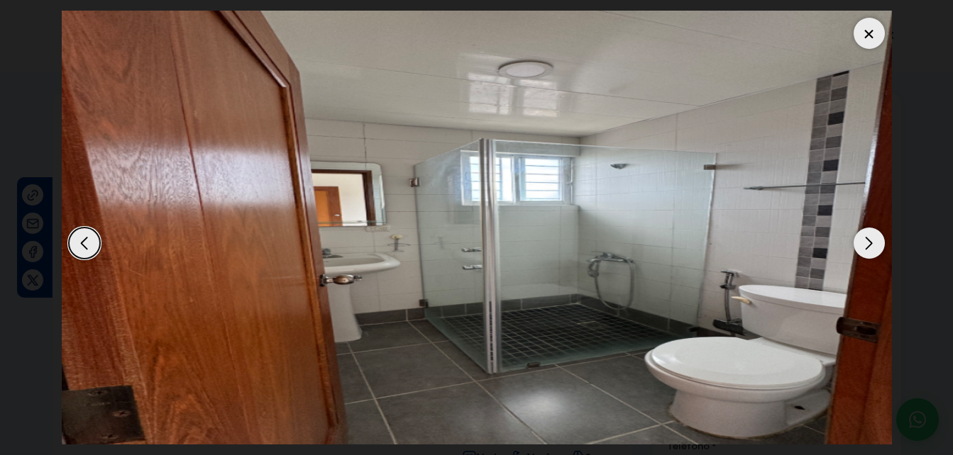
click at [874, 238] on div "Next slide" at bounding box center [868, 243] width 31 height 31
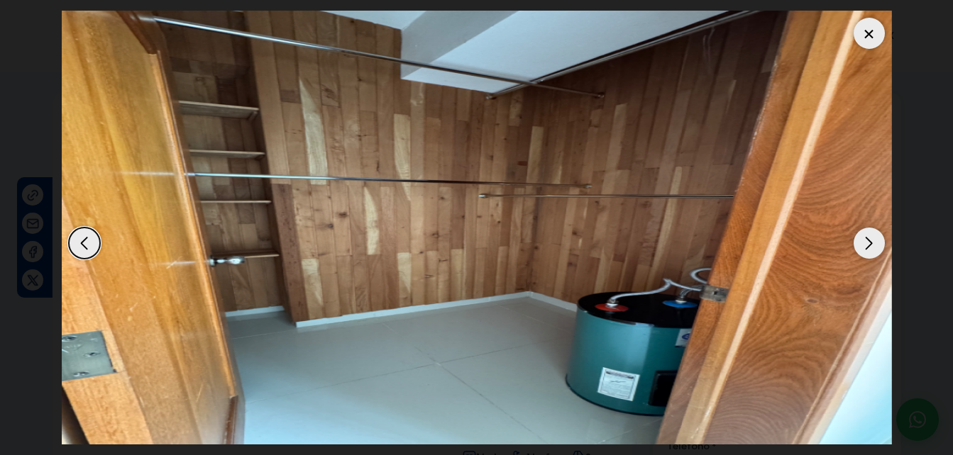
click at [874, 238] on div "Next slide" at bounding box center [868, 243] width 31 height 31
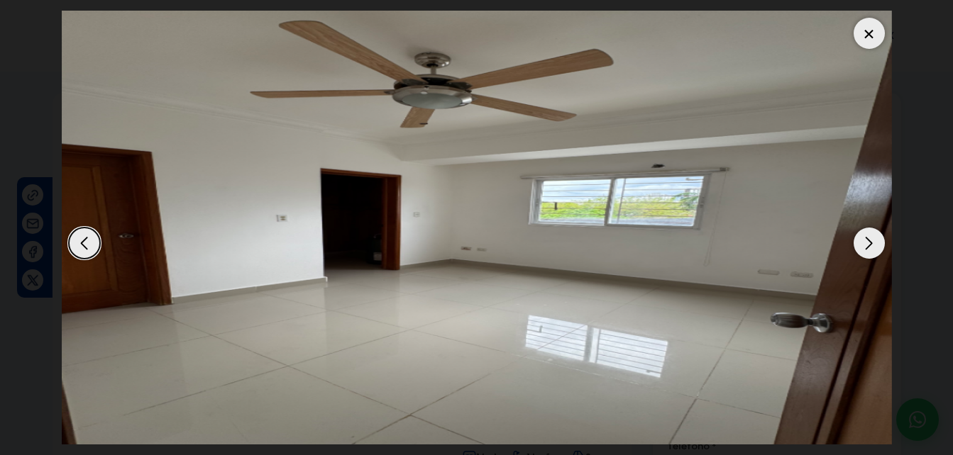
click at [874, 238] on div "Next slide" at bounding box center [868, 243] width 31 height 31
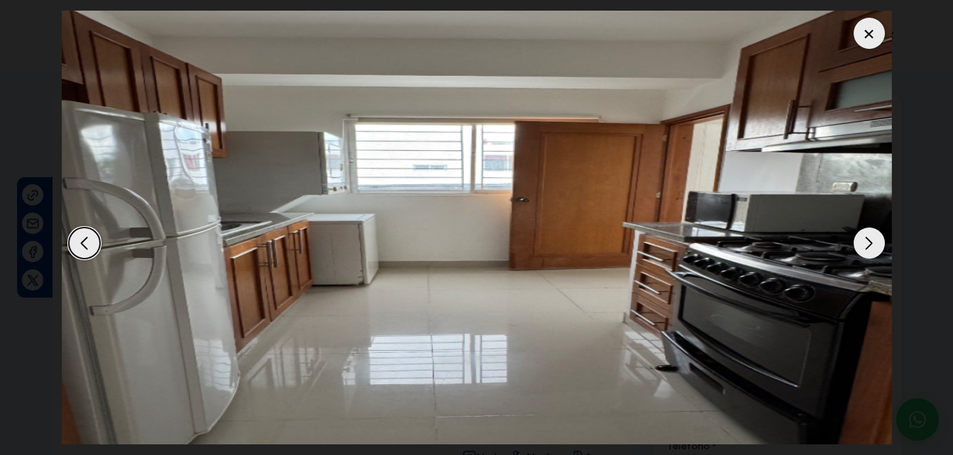
click at [874, 238] on div "Next slide" at bounding box center [868, 243] width 31 height 31
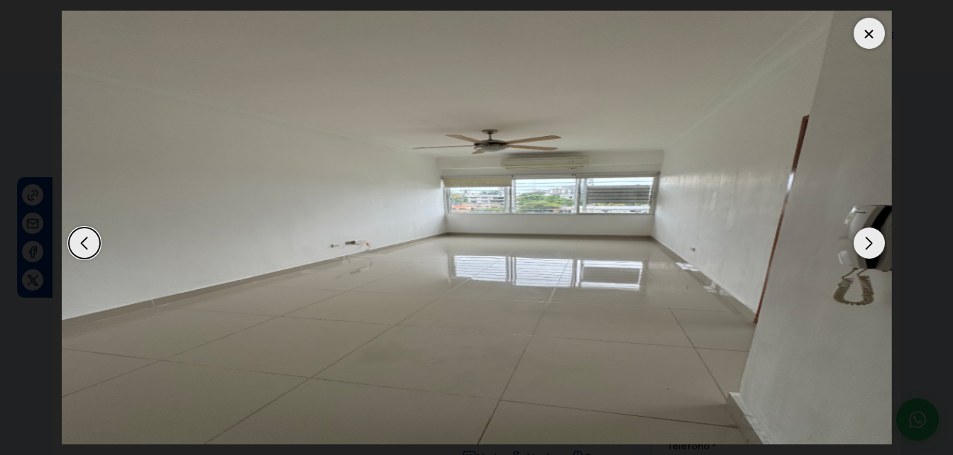
click at [875, 43] on div at bounding box center [868, 33] width 31 height 31
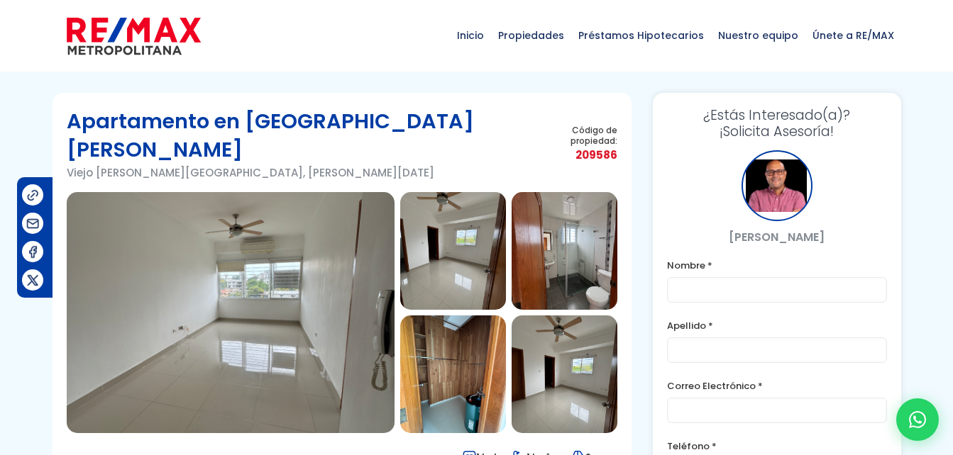
click at [261, 134] on h1 "Apartamento en Viejo Arroyo Hondo" at bounding box center [304, 135] width 474 height 57
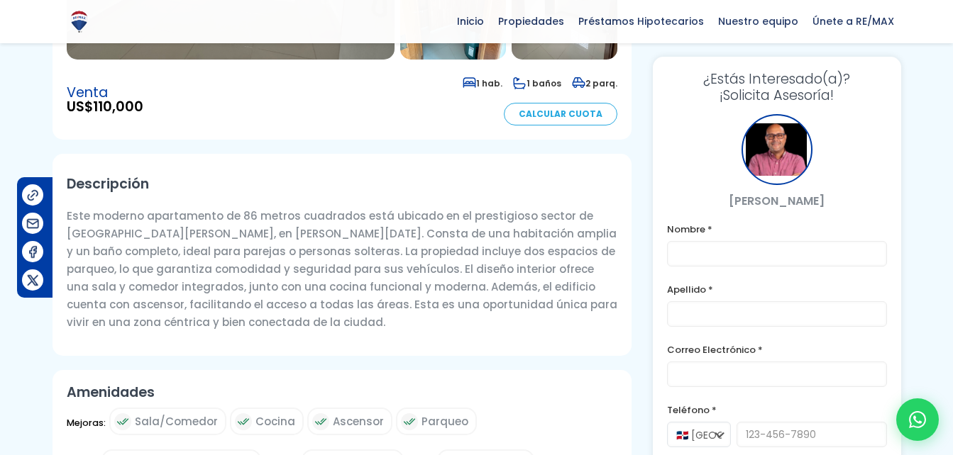
scroll to position [772, 0]
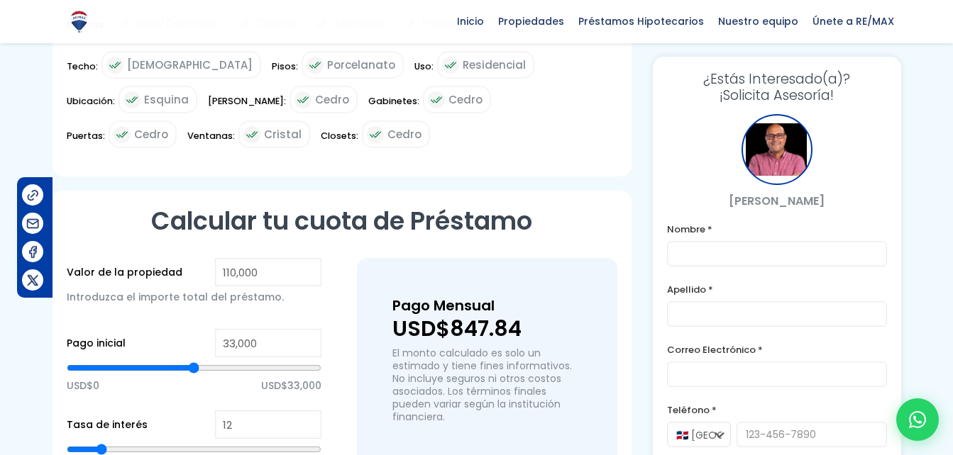
click at [448, 91] on span "Cedro" at bounding box center [465, 100] width 34 height 18
copy span "Cedro"
click at [436, 347] on p "El monto calculado es solo un estimado y tiene fines informativos. No incluye s…" at bounding box center [486, 385] width 189 height 77
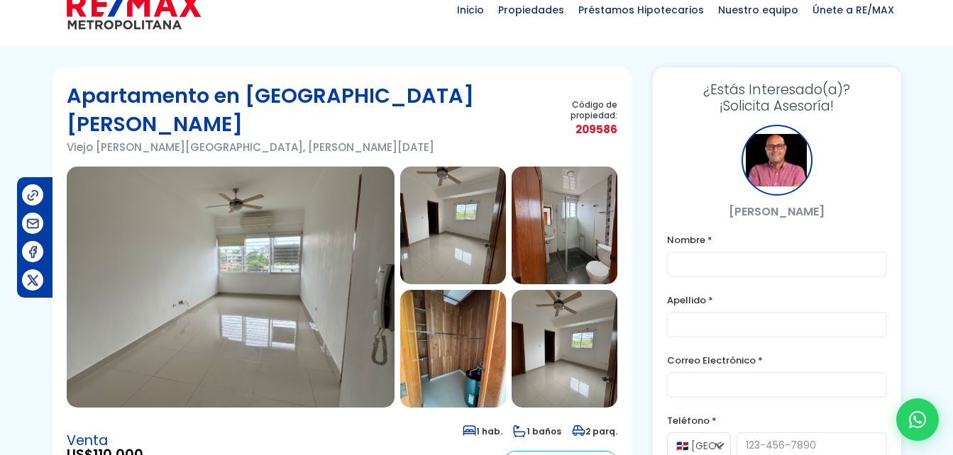
scroll to position [0, 0]
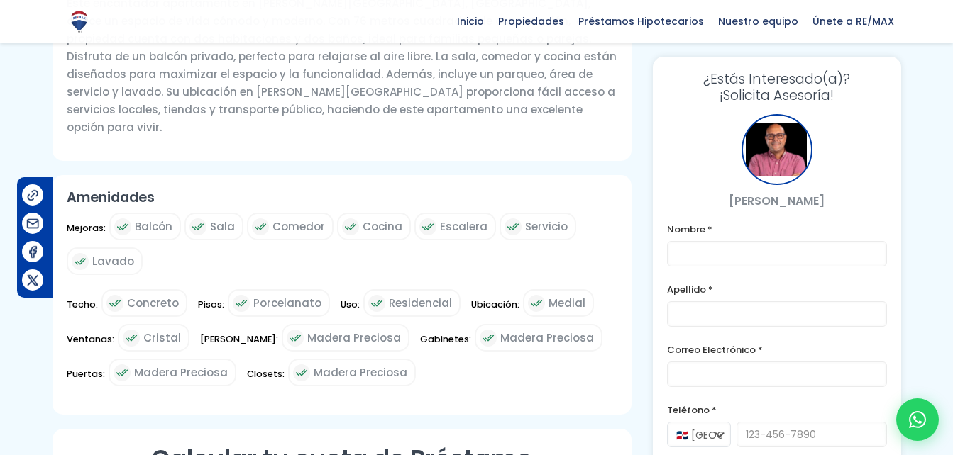
scroll to position [587, 0]
